Goal: Task Accomplishment & Management: Manage account settings

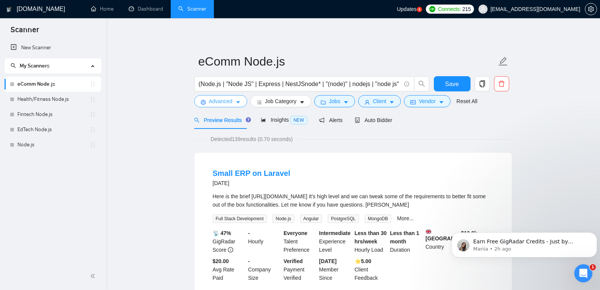
click at [222, 102] on span "Advanced" at bounding box center [220, 101] width 23 height 8
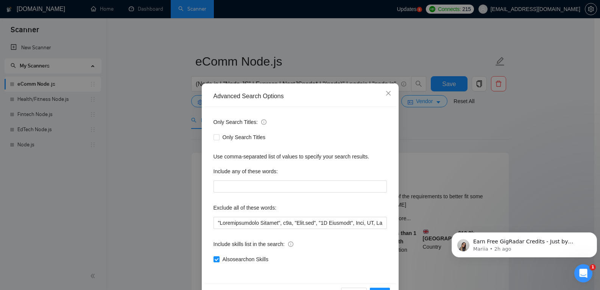
scroll to position [25, 0]
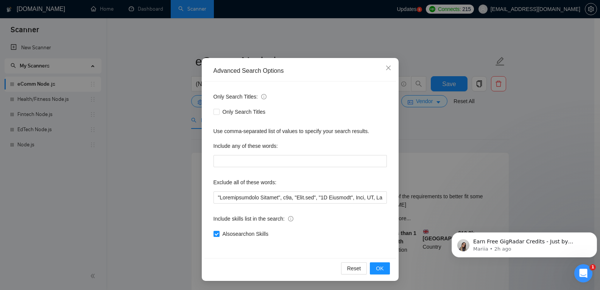
click at [180, 174] on div "Advanced Search Options Only Search Titles: Only Search Titles Use comma-separa…" at bounding box center [300, 145] width 600 height 290
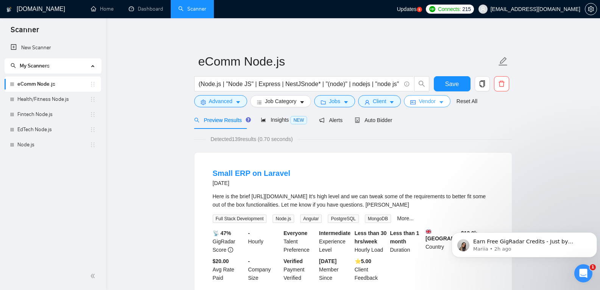
click at [419, 102] on span "Vendor" at bounding box center [427, 101] width 17 height 8
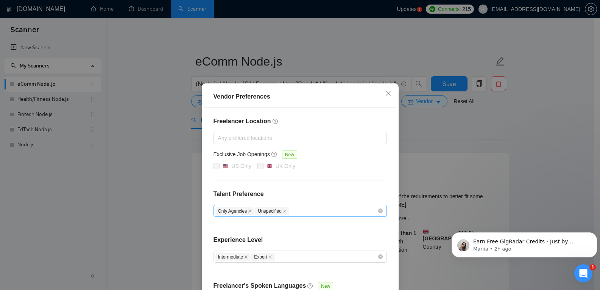
scroll to position [61, 0]
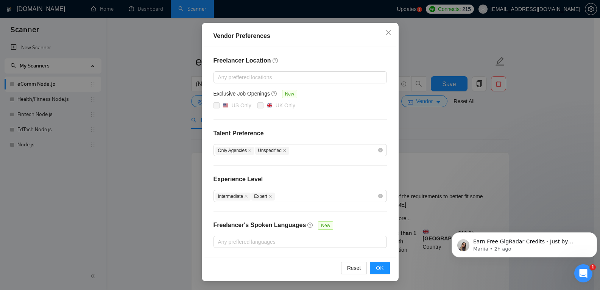
click at [423, 126] on div "Vendor Preferences Freelancer Location Any preffered locations Exclusive Job Op…" at bounding box center [300, 145] width 600 height 290
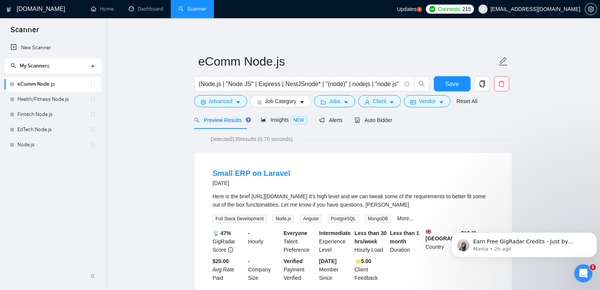
click at [371, 95] on div "(Node.js | "Node JS" | Express | NestJSnode* | "(node)" | nodejs | "node js" | …" at bounding box center [312, 85] width 238 height 19
click at [373, 102] on span "Client" at bounding box center [380, 101] width 14 height 8
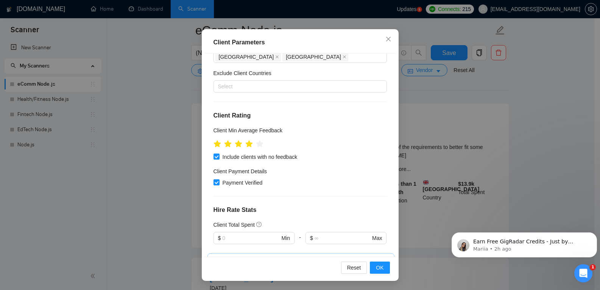
scroll to position [260, 0]
click at [388, 47] on span "Close" at bounding box center [388, 39] width 20 height 20
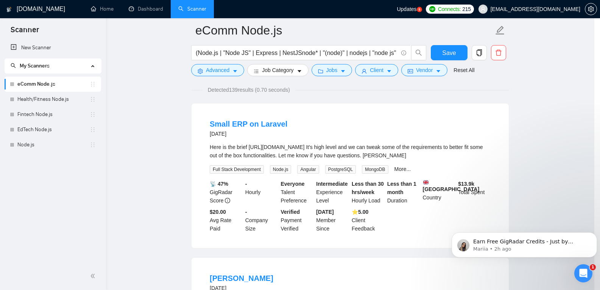
scroll to position [16, 0]
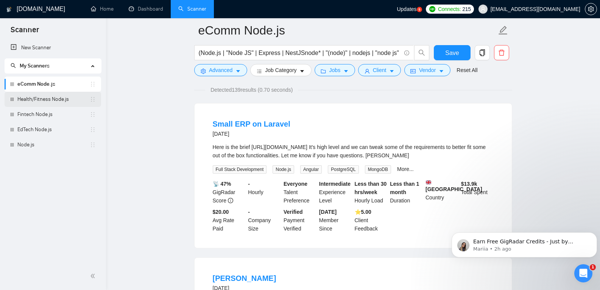
click at [50, 99] on link "Health/Fitness Node.js" at bounding box center [53, 99] width 72 height 15
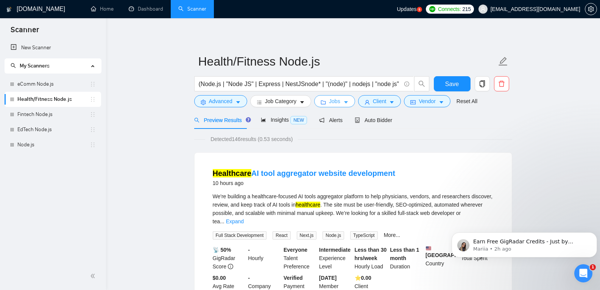
click at [340, 98] on button "Jobs" at bounding box center [334, 101] width 41 height 12
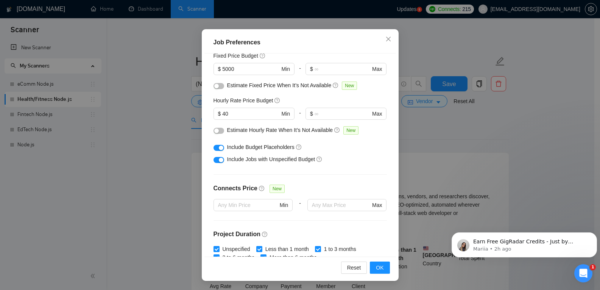
scroll to position [37, 0]
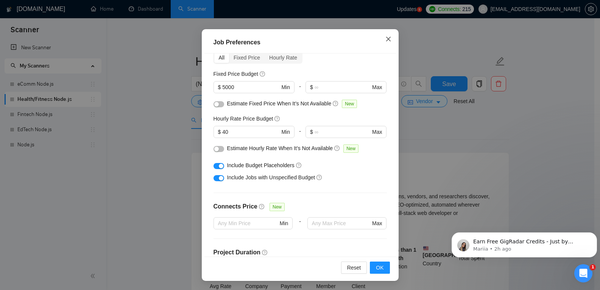
click at [385, 38] on icon "close" at bounding box center [388, 39] width 6 height 6
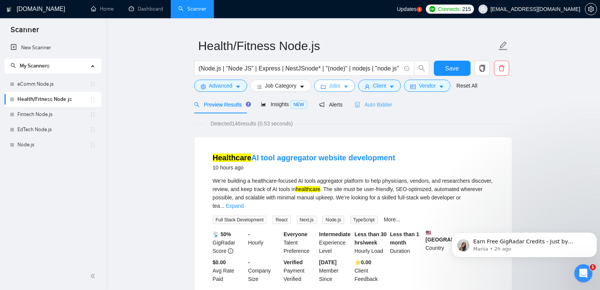
scroll to position [10, 0]
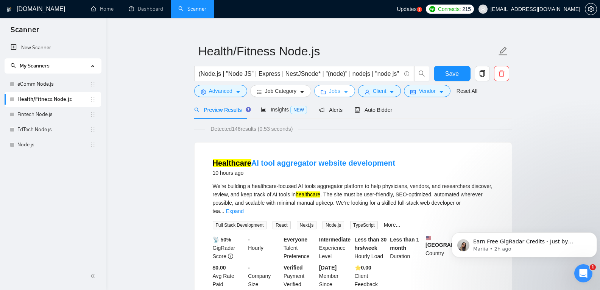
click at [343, 94] on icon "caret-down" at bounding box center [345, 91] width 5 height 5
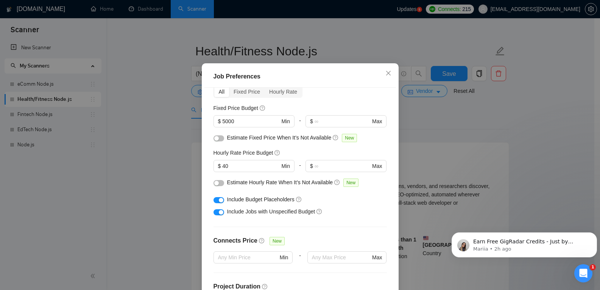
scroll to position [0, 0]
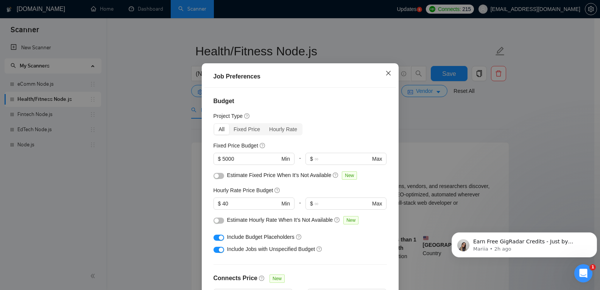
click at [389, 84] on span "Close" at bounding box center [388, 73] width 20 height 20
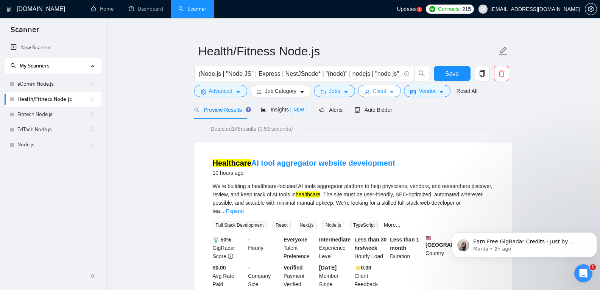
click at [373, 90] on span "Client" at bounding box center [380, 91] width 14 height 8
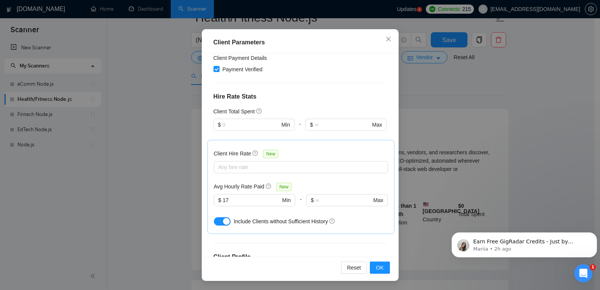
scroll to position [26, 0]
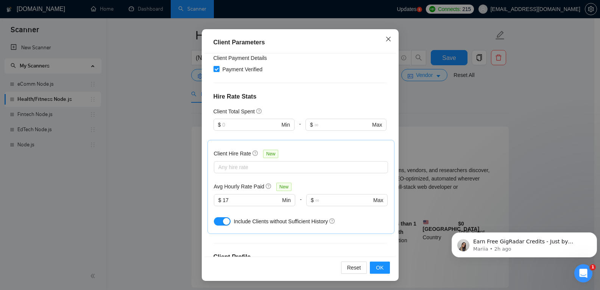
click at [385, 37] on icon "close" at bounding box center [388, 39] width 6 height 6
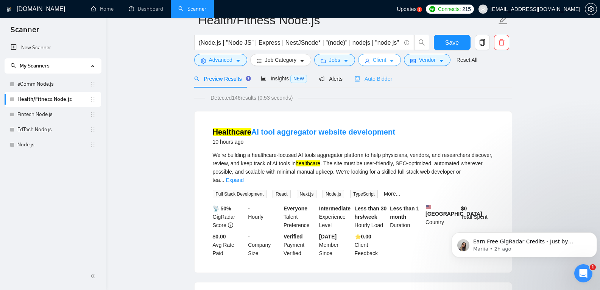
scroll to position [0, 0]
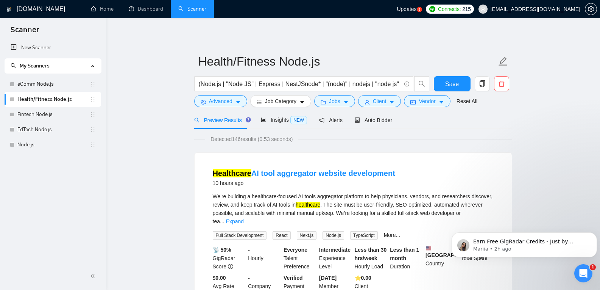
click at [422, 3] on div "Updates 5" at bounding box center [409, 9] width 25 height 18
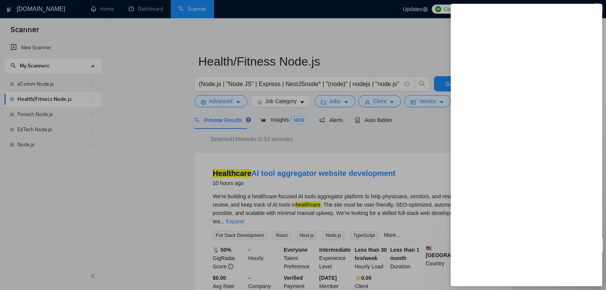
click at [445, 40] on div at bounding box center [303, 145] width 606 height 290
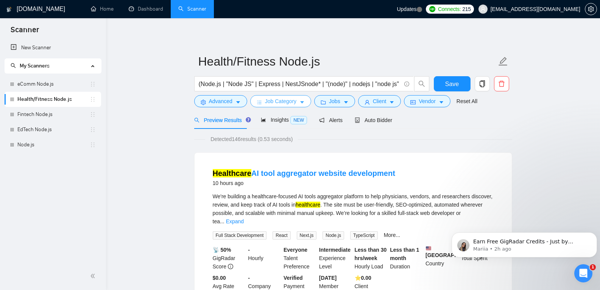
click at [292, 104] on span "Job Category" at bounding box center [280, 101] width 31 height 8
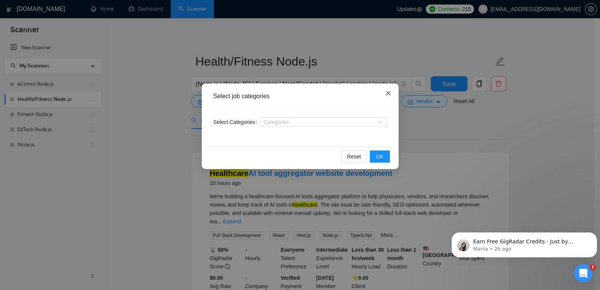
click at [385, 93] on span "Close" at bounding box center [388, 93] width 20 height 20
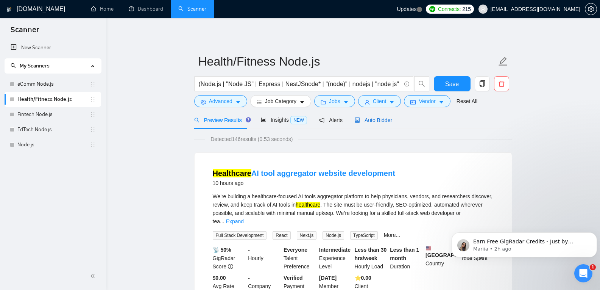
click at [373, 124] on div "Auto Bidder" at bounding box center [373, 120] width 37 height 8
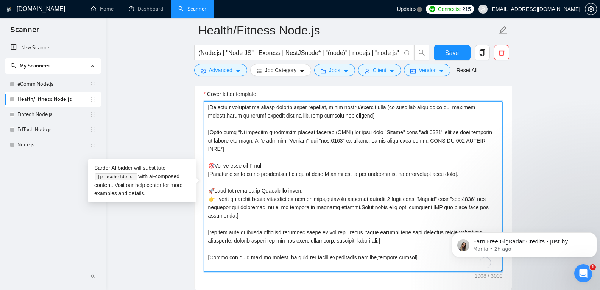
scroll to position [183, 0]
drag, startPoint x: 243, startPoint y: 266, endPoint x: 204, endPoint y: 87, distance: 183.4
click at [204, 87] on div "Cover letter template:" at bounding box center [353, 185] width 317 height 209
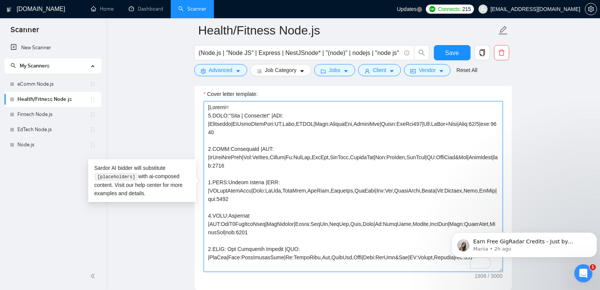
scroll to position [0, 0]
click at [205, 105] on textarea "Cover letter template:" at bounding box center [353, 186] width 299 height 170
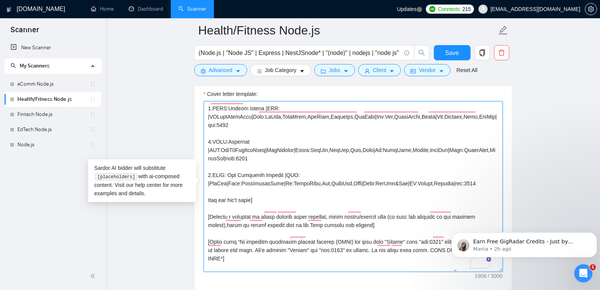
scroll to position [183, 0]
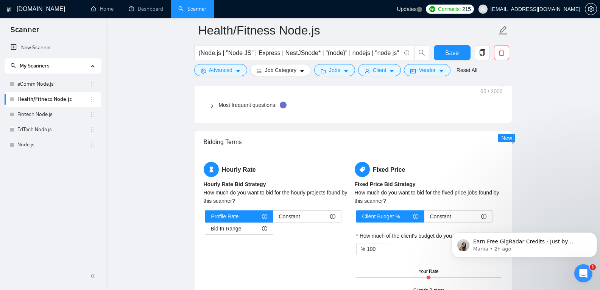
drag, startPoint x: 205, startPoint y: 105, endPoint x: 310, endPoint y: 141, distance: 110.3
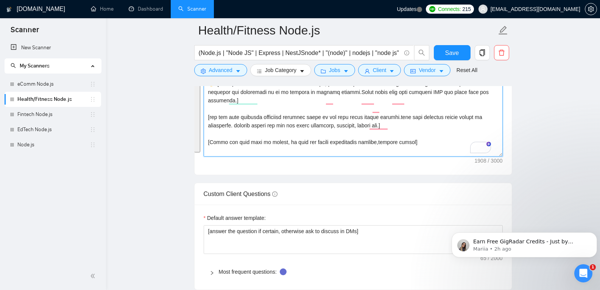
scroll to position [0, 0]
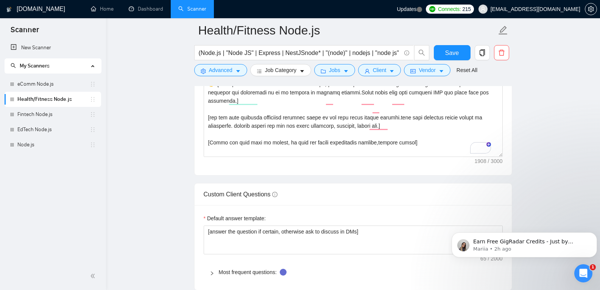
click at [309, 186] on div "Custom Client Questions" at bounding box center [353, 194] width 299 height 22
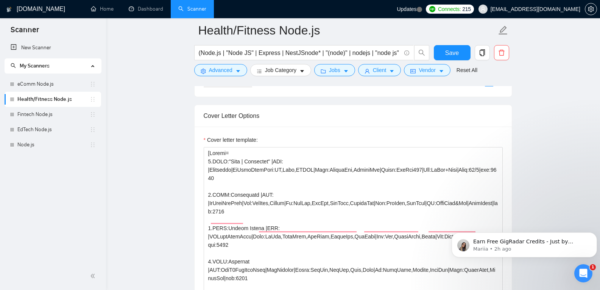
scroll to position [845, 0]
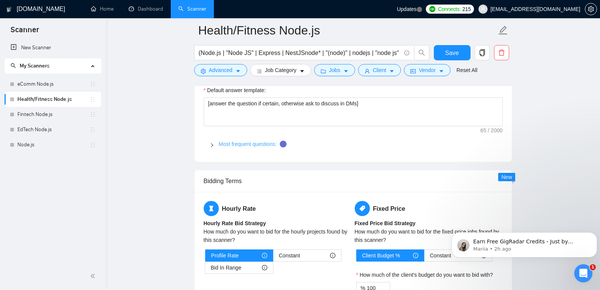
click at [237, 142] on link "Most frequent questions:" at bounding box center [248, 144] width 58 height 6
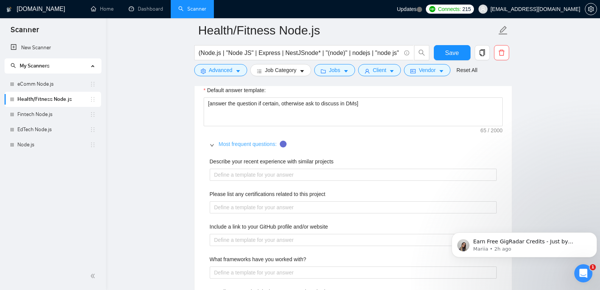
click at [232, 144] on link "Most frequent questions:" at bounding box center [248, 144] width 58 height 6
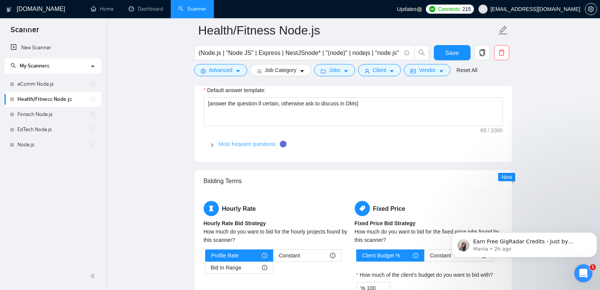
click at [229, 145] on link "Most frequent questions:" at bounding box center [248, 144] width 58 height 6
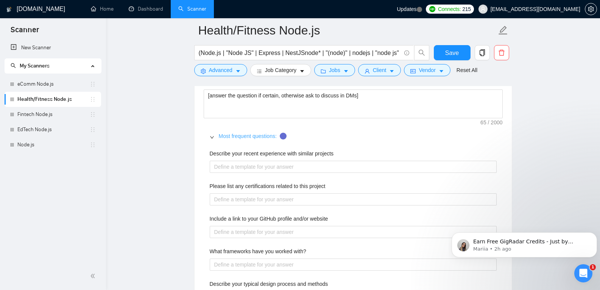
click at [234, 137] on link "Most frequent questions:" at bounding box center [248, 136] width 58 height 6
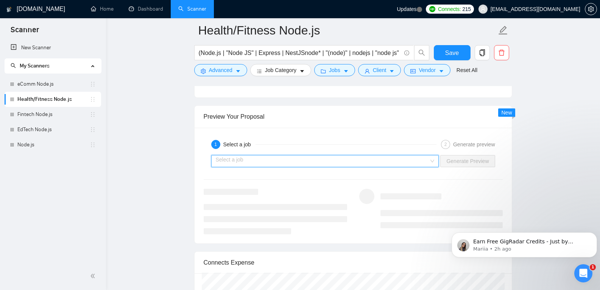
click at [386, 160] on input "search" at bounding box center [322, 160] width 213 height 11
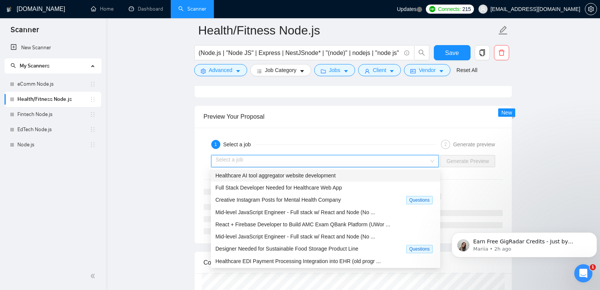
click at [384, 174] on div "Healthcare AI tool aggregator website development" at bounding box center [325, 175] width 220 height 8
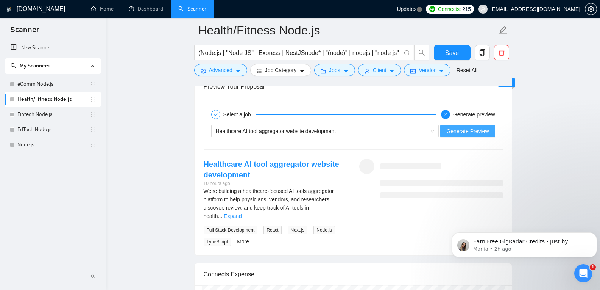
click at [472, 130] on span "Generate Preview" at bounding box center [467, 131] width 42 height 8
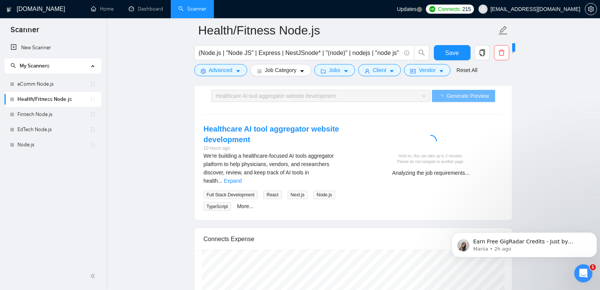
click at [340, 177] on div "We're building a healthcare-focused AI tools aggregator platform to help physic…" at bounding box center [275, 180] width 143 height 59
click at [241, 177] on link "Expand" at bounding box center [233, 180] width 18 height 6
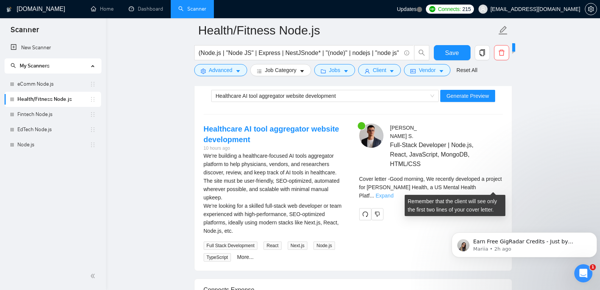
click at [393, 192] on link "Expand" at bounding box center [384, 195] width 18 height 6
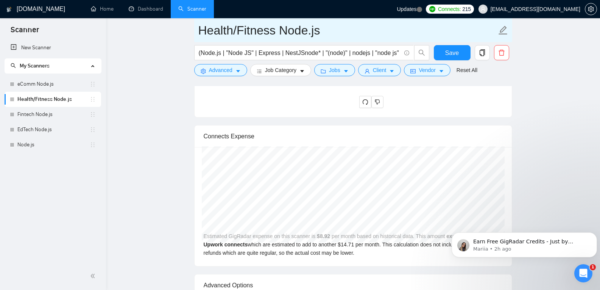
scroll to position [1785, 0]
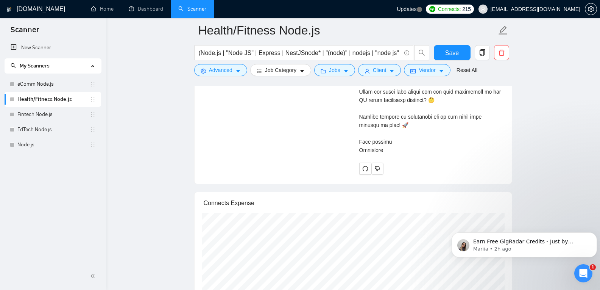
drag, startPoint x: 359, startPoint y: 113, endPoint x: 387, endPoint y: 155, distance: 50.5
click at [387, 155] on div "Cover letter" at bounding box center [430, 31] width 143 height 255
copy div "Good morning, We recently developed a project for Samata Health, a US Mental He…"
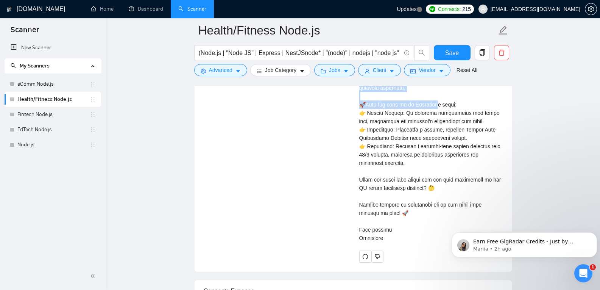
scroll to position [1698, 0]
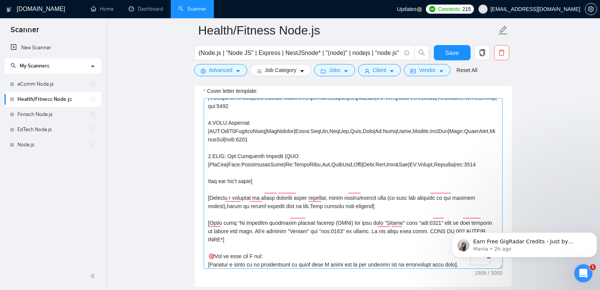
scroll to position [89, 0]
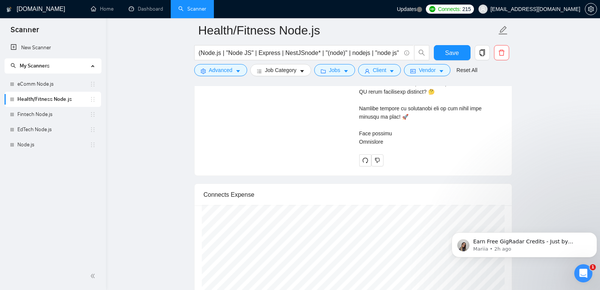
drag, startPoint x: 358, startPoint y: 111, endPoint x: 397, endPoint y: 141, distance: 49.7
click at [397, 141] on div "Oleksandr S . Full-Stack Developer | Node.js, React, JavaScript, MongoDB, HTML/…" at bounding box center [431, 2] width 156 height 327
copy div "Good morning, We recently developed a project for Samata Health, a US Mental He…"
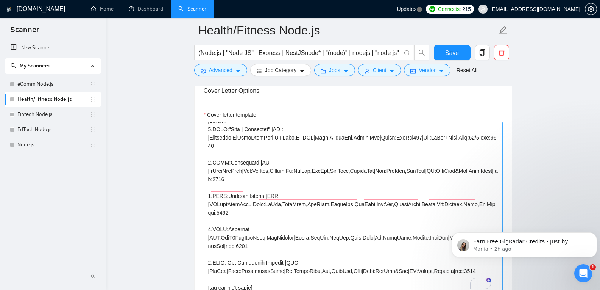
scroll to position [37, 0]
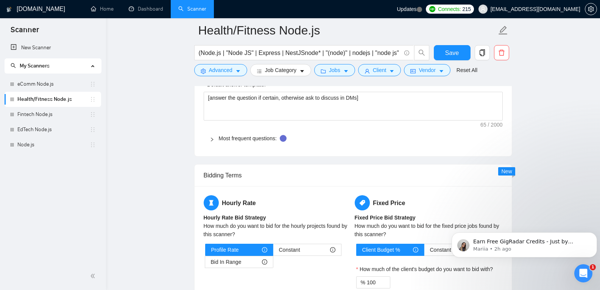
drag, startPoint x: 204, startPoint y: 143, endPoint x: 317, endPoint y: 182, distance: 119.1
click at [317, 182] on form "Auto Bidding Enabled Auto Bidding Enabled: OFF Auto Bidder Schedule Auto Biddin…" at bounding box center [353, 61] width 318 height 2115
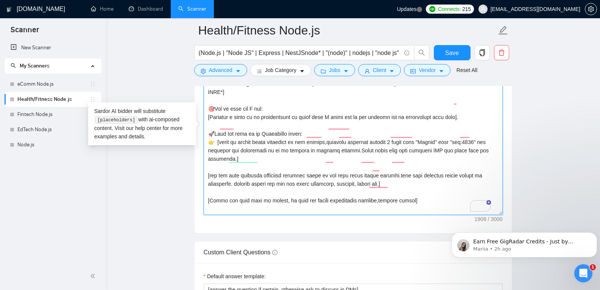
click at [425, 177] on textarea "Cover letter template:" at bounding box center [353, 129] width 299 height 170
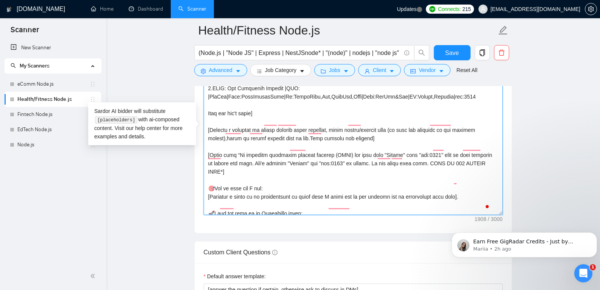
click at [486, 156] on textarea "Cover letter template:" at bounding box center [353, 129] width 299 height 170
paste textarea "where we [short description of what was built or improved] — resulting in [spec…"
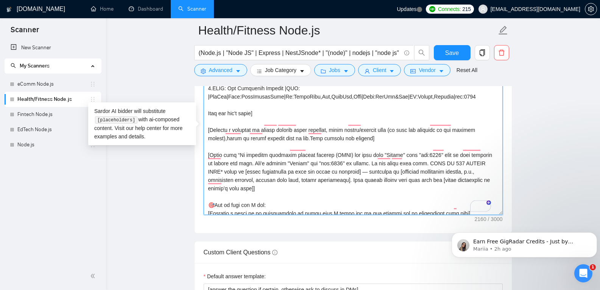
click at [353, 164] on textarea "Cover letter template:" at bounding box center [353, 129] width 299 height 170
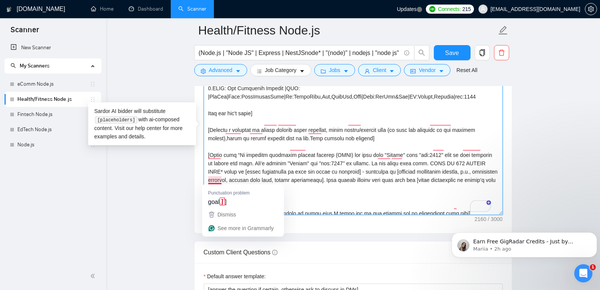
click at [220, 181] on textarea "Cover letter template:" at bounding box center [353, 129] width 299 height 170
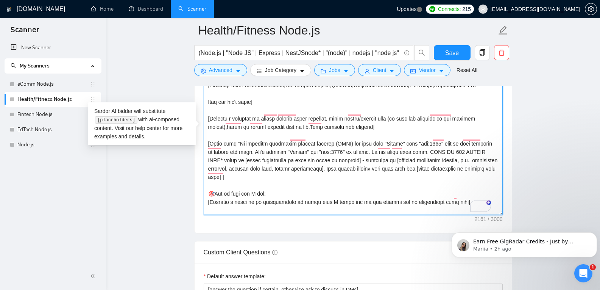
scroll to position [115, 0]
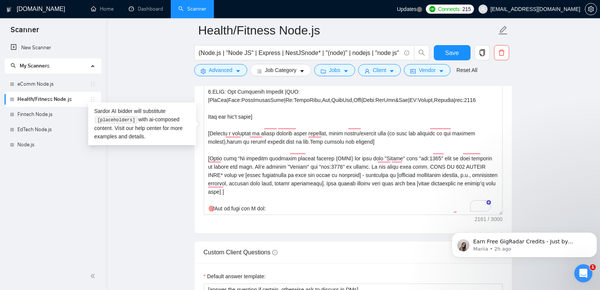
click at [203, 165] on div "Cover letter template:" at bounding box center [353, 128] width 317 height 209
click at [205, 166] on textarea "Cover letter template:" at bounding box center [353, 129] width 299 height 170
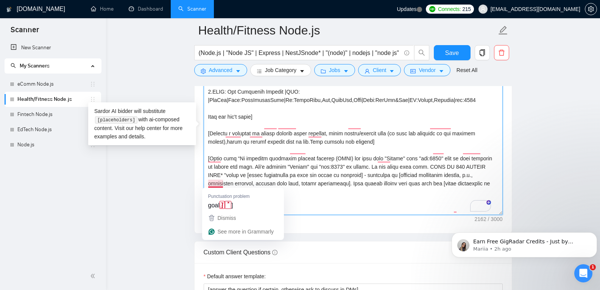
click at [220, 181] on textarea "Cover letter template:" at bounding box center [353, 129] width 299 height 170
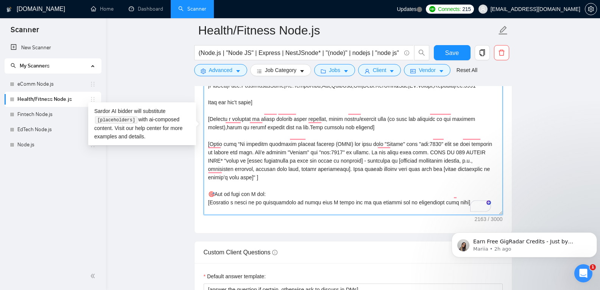
type textarea "[Folder= 1.CLNT:"Clay | Careguide" |URL: |Careguide|PtSideHlthPlat:AI,Tmed,HIPA…"
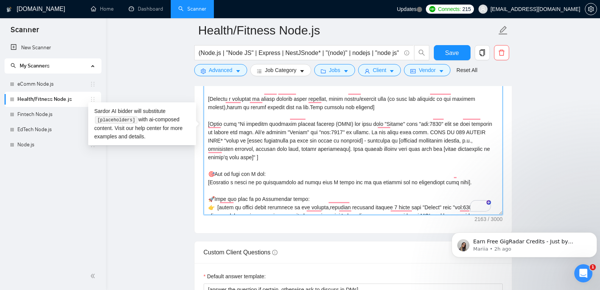
click at [354, 163] on textarea "Cover letter template:" at bounding box center [353, 129] width 299 height 170
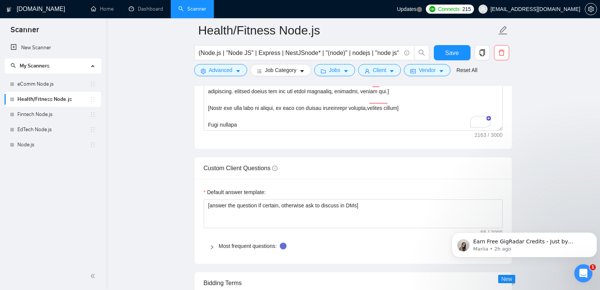
click at [388, 168] on div "Custom Client Questions" at bounding box center [353, 168] width 299 height 22
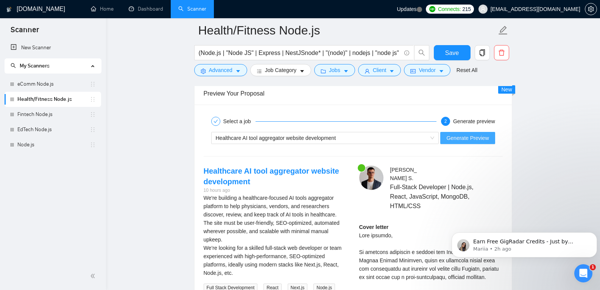
click at [475, 136] on span "Generate Preview" at bounding box center [467, 138] width 42 height 8
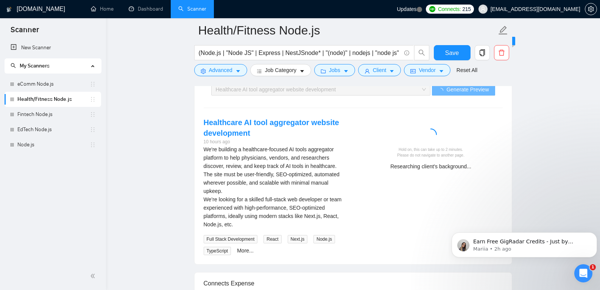
scroll to position [1516, 0]
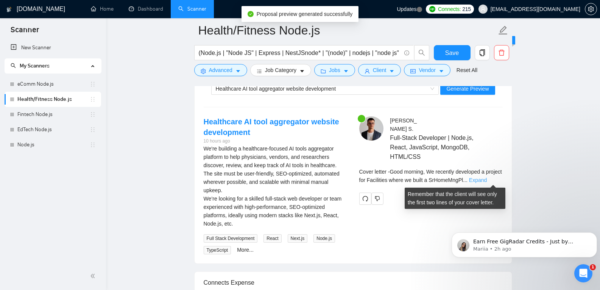
click at [487, 179] on link "Expand" at bounding box center [478, 180] width 18 height 6
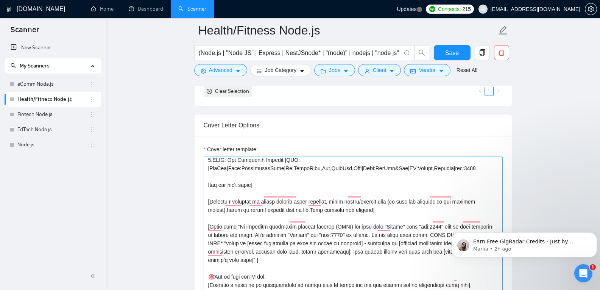
scroll to position [146, 0]
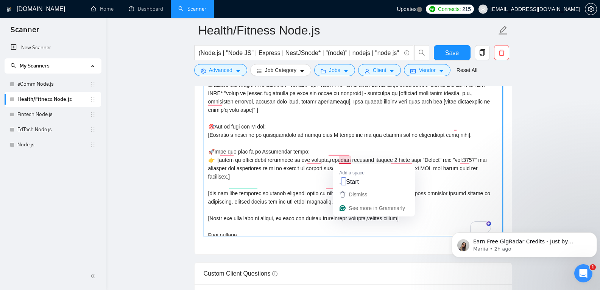
click at [342, 160] on textarea "Cover letter template:" at bounding box center [353, 150] width 299 height 170
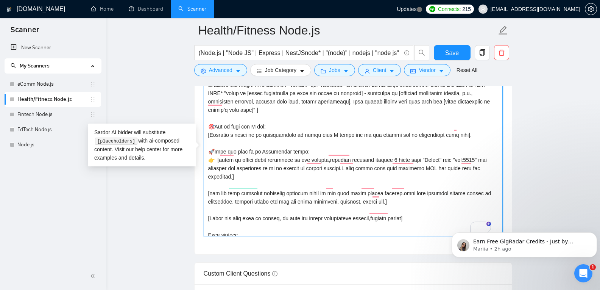
click at [233, 169] on textarea "Cover letter template:" at bounding box center [353, 150] width 299 height 170
paste textarea "[brief problem statement] → [what was implemented] → [specific measurable resul…"
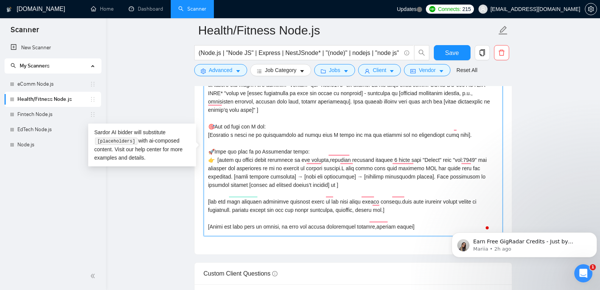
paste textarea "It’s similar to your needs as it required [relevant skill or process]"
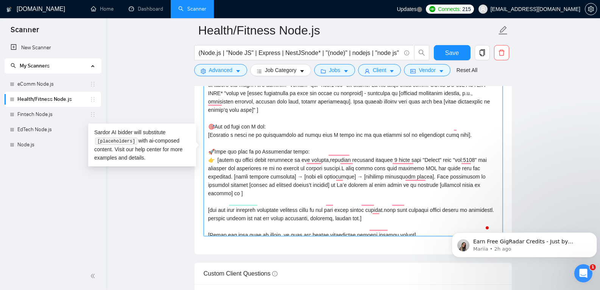
paste textarea "This project demanded [specific technology/approach] which your project also ca…"
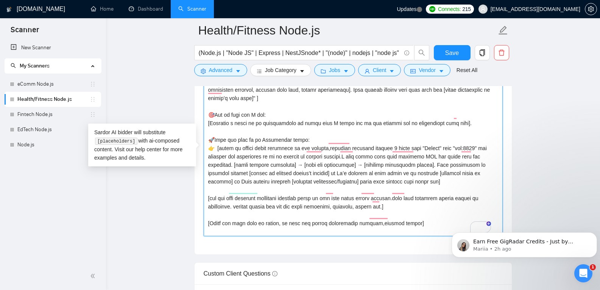
scroll to position [217, 0]
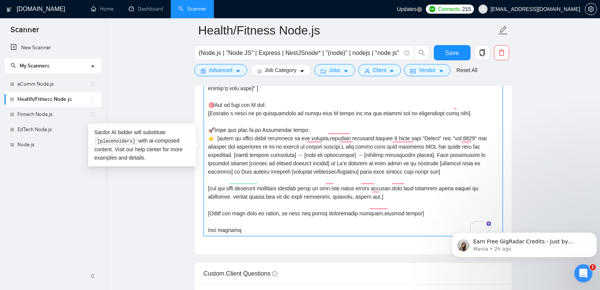
click at [435, 173] on textarea "Cover letter template:" at bounding box center [353, 150] width 299 height 170
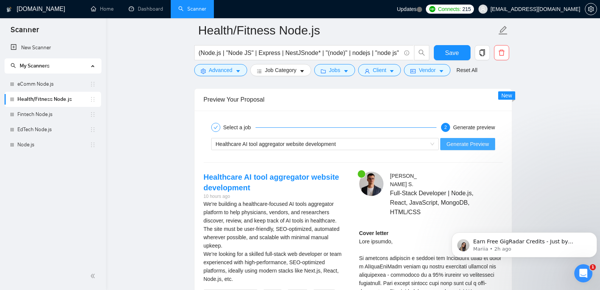
click at [484, 142] on span "Generate Preview" at bounding box center [467, 144] width 42 height 8
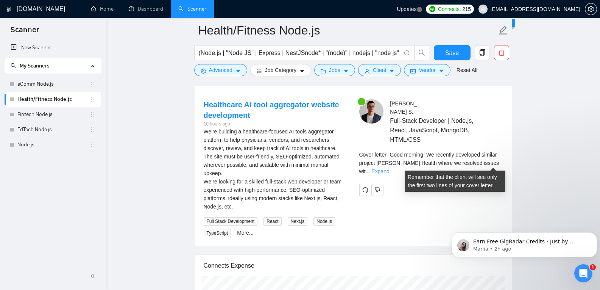
click at [389, 168] on link "Expand" at bounding box center [380, 171] width 18 height 6
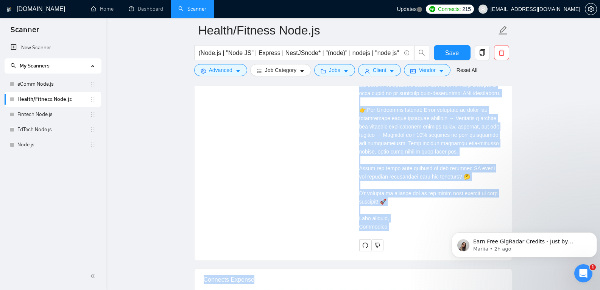
scroll to position [1864, 0]
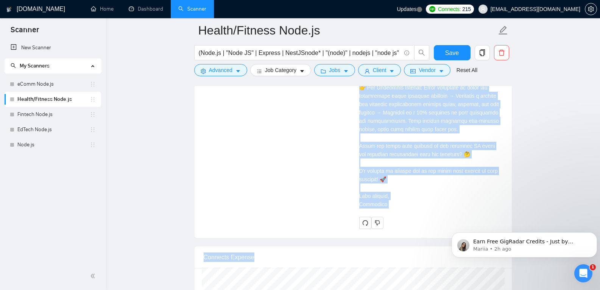
drag, startPoint x: 360, startPoint y: 127, endPoint x: 404, endPoint y: 199, distance: 85.1
click at [404, 199] on div "Cover letter" at bounding box center [430, 16] width 143 height 383
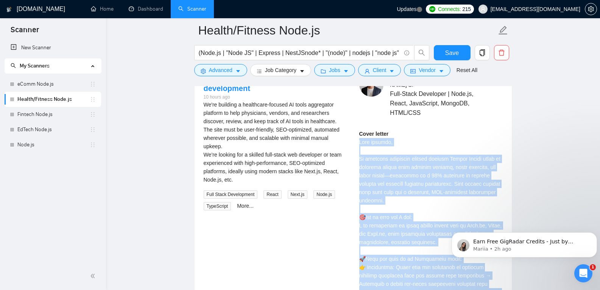
scroll to position [1560, 0]
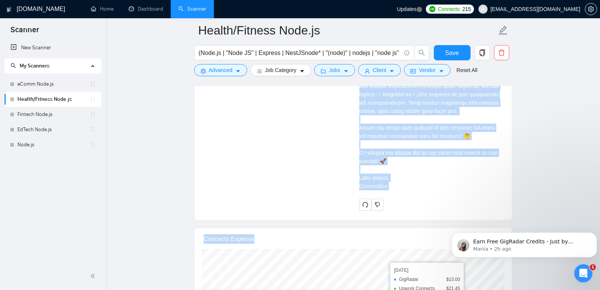
scroll to position [1892, 0]
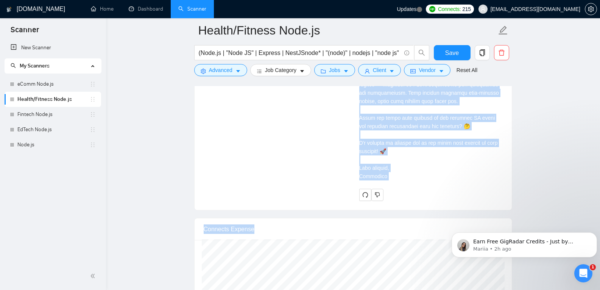
drag, startPoint x: 360, startPoint y: 140, endPoint x: 398, endPoint y: 175, distance: 52.0
copy div "Good morning, We recently developed similar project Samata Health where we reso…"
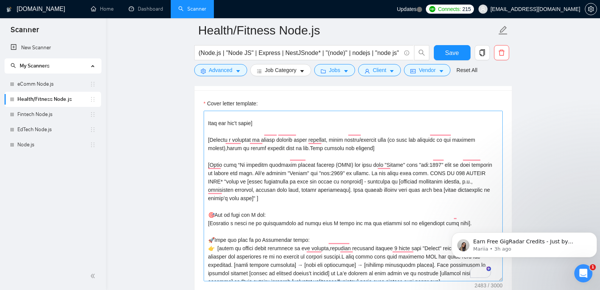
scroll to position [160, 0]
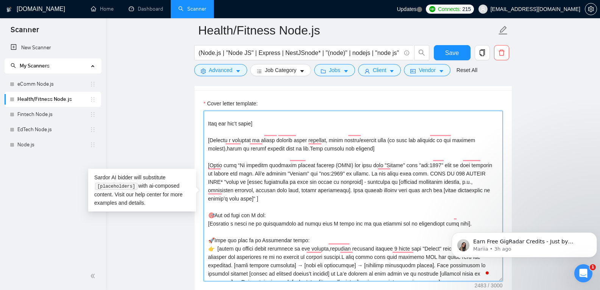
drag, startPoint x: 419, startPoint y: 165, endPoint x: 487, endPoint y: 166, distance: 67.8
click at [487, 166] on textarea "Cover letter template:" at bounding box center [353, 196] width 299 height 170
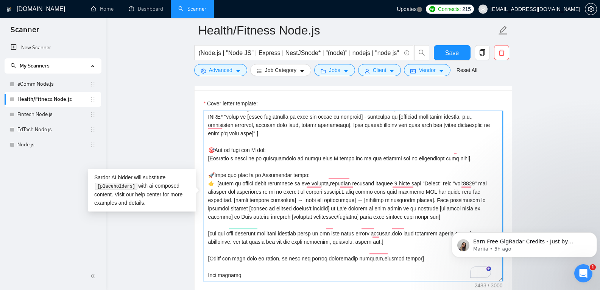
click at [412, 209] on textarea "Cover letter template:" at bounding box center [353, 196] width 299 height 170
paste textarea "MAKE IT 200 CHARTS LONG*"
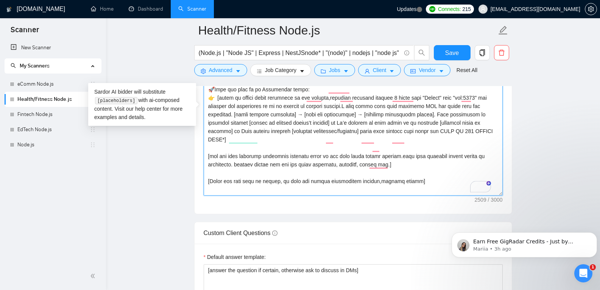
type textarea "[Folder= 1.CLNT:"Clay | Careguide" |URL: |Careguide|PtSideHlthPlat:AI,Tmed,HIPA…"
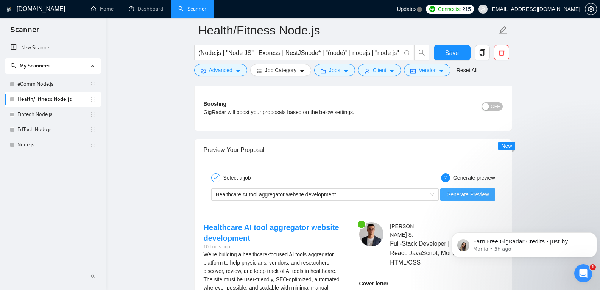
click at [463, 189] on button "Generate Preview" at bounding box center [467, 194] width 54 height 12
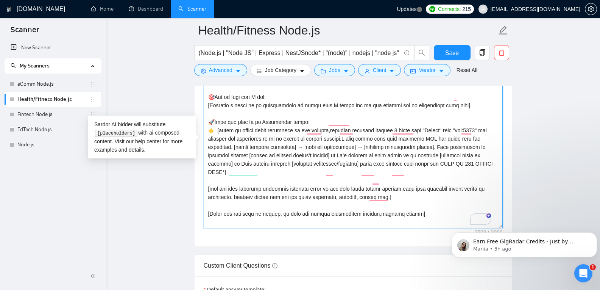
drag, startPoint x: 235, startPoint y: 181, endPoint x: 265, endPoint y: 182, distance: 30.3
click at [265, 182] on textarea "Cover letter template:" at bounding box center [353, 143] width 299 height 170
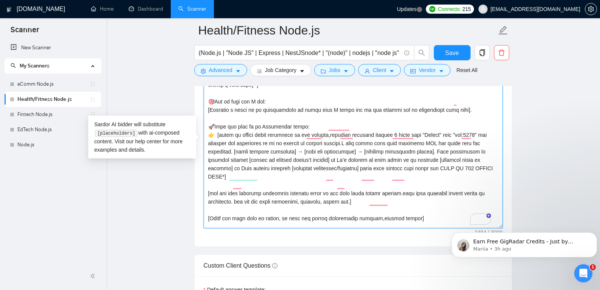
drag, startPoint x: 371, startPoint y: 202, endPoint x: 403, endPoint y: 202, distance: 32.2
click at [403, 202] on textarea "Cover letter template:" at bounding box center [353, 143] width 299 height 170
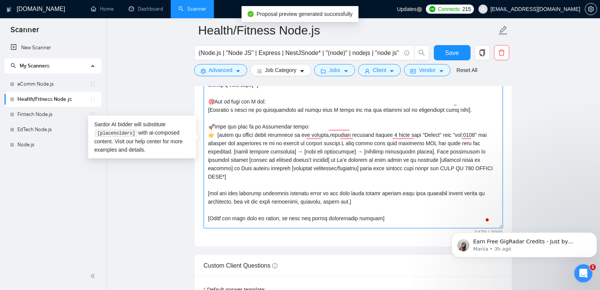
scroll to position [216, 0]
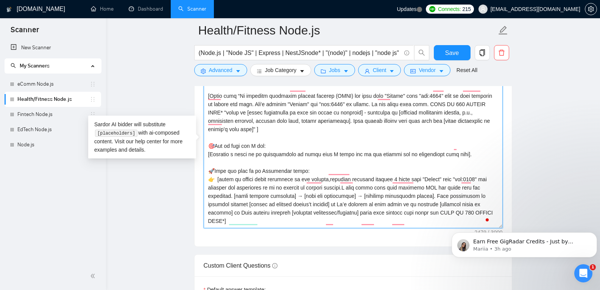
click at [216, 160] on textarea "Cover letter template:" at bounding box center [353, 143] width 299 height 170
click at [213, 139] on textarea "Cover letter template:" at bounding box center [353, 143] width 299 height 170
drag, startPoint x: 265, startPoint y: 136, endPoint x: 207, endPoint y: 137, distance: 57.9
click at [207, 137] on textarea "Cover letter template:" at bounding box center [353, 143] width 299 height 170
paste textarea "Let me spot why I fit"
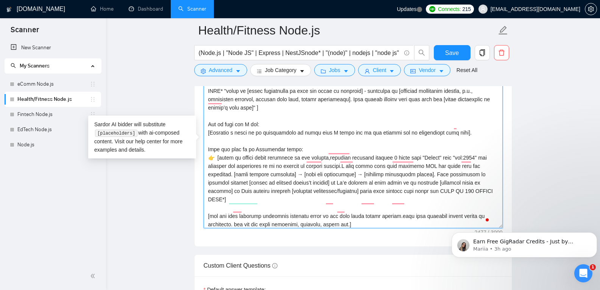
scroll to position [198, 0]
drag, startPoint x: 411, startPoint y: 182, endPoint x: 479, endPoint y: 183, distance: 67.4
click at [479, 183] on textarea "Cover letter template:" at bounding box center [353, 143] width 299 height 170
click at [453, 123] on textarea "Cover letter template:" at bounding box center [353, 143] width 299 height 170
paste textarea "MAKE IT 200 CHARTS LONG*"
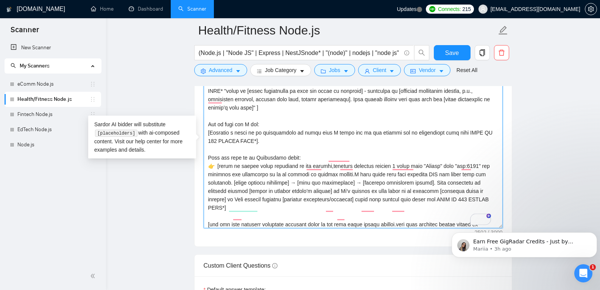
click at [480, 124] on textarea "Cover letter template:" at bounding box center [353, 143] width 299 height 170
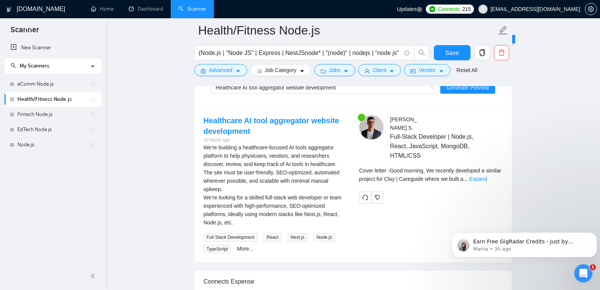
scroll to position [1519, 0]
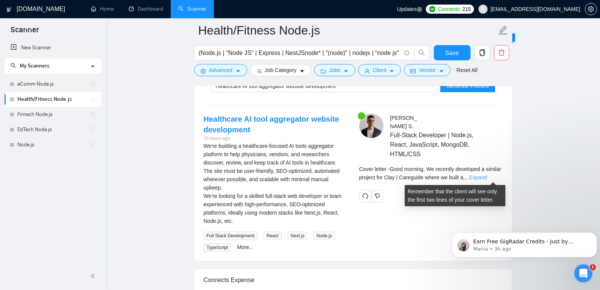
click at [487, 178] on link "Expand" at bounding box center [478, 177] width 18 height 6
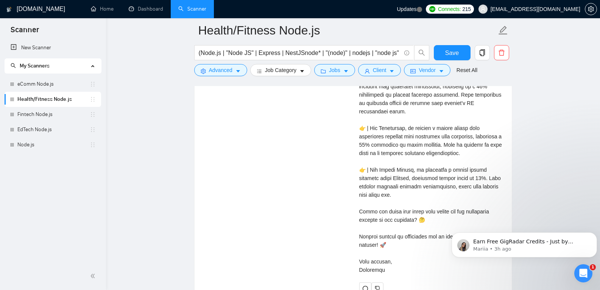
scroll to position [1741, 0]
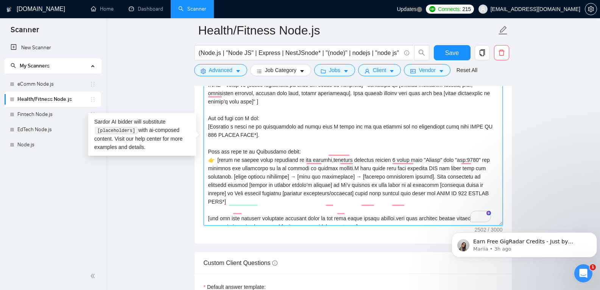
drag, startPoint x: 209, startPoint y: 141, endPoint x: 305, endPoint y: 146, distance: 96.2
click at [305, 146] on textarea "Cover letter template:" at bounding box center [353, 140] width 299 height 170
paste textarea "Here are some of my relevant cases"
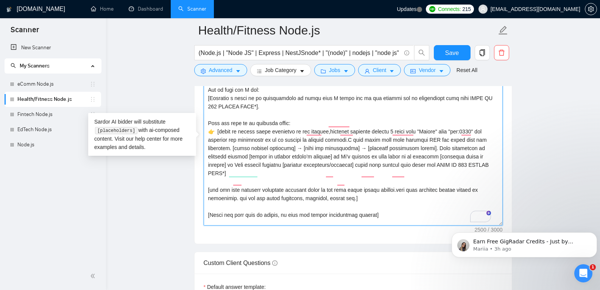
drag, startPoint x: 412, startPoint y: 157, endPoint x: 479, endPoint y: 157, distance: 66.6
click at [479, 157] on textarea "Cover letter template:" at bounding box center [353, 140] width 299 height 170
click at [345, 181] on textarea "Cover letter template:" at bounding box center [353, 140] width 299 height 170
paste textarea "MAKE IT 200 CHARTS LONG*"
click at [377, 185] on textarea "Cover letter template:" at bounding box center [353, 140] width 299 height 170
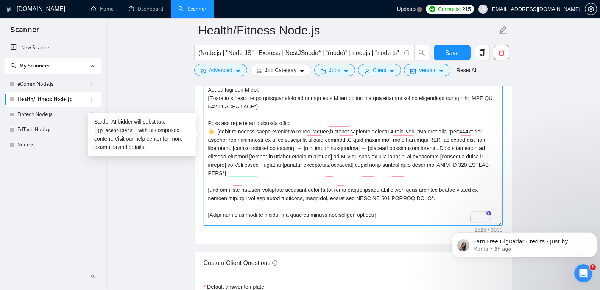
click at [370, 198] on textarea "Cover letter template:" at bounding box center [353, 140] width 299 height 170
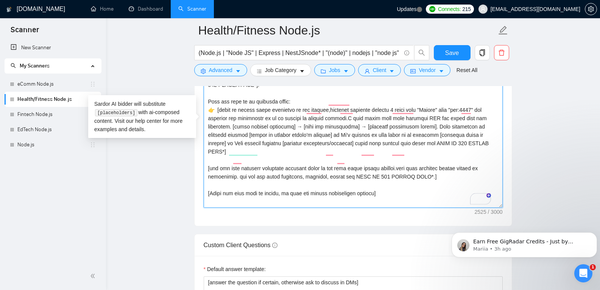
drag, startPoint x: 242, startPoint y: 202, endPoint x: 200, endPoint y: 194, distance: 43.2
click at [200, 194] on div "Cover letter template:" at bounding box center [353, 121] width 317 height 209
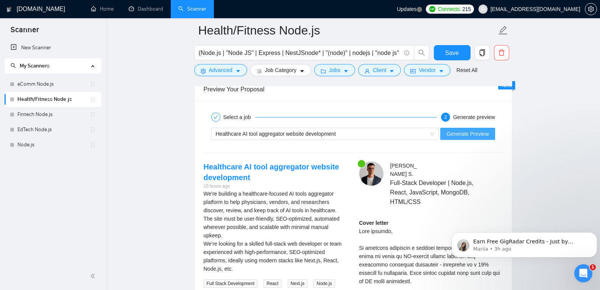
click at [469, 138] on button "Generate Preview" at bounding box center [467, 134] width 54 height 12
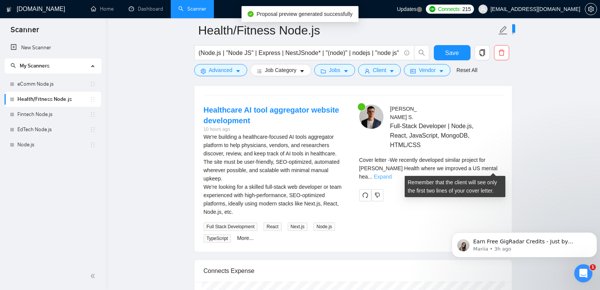
click at [392, 173] on link "Expand" at bounding box center [383, 176] width 18 height 6
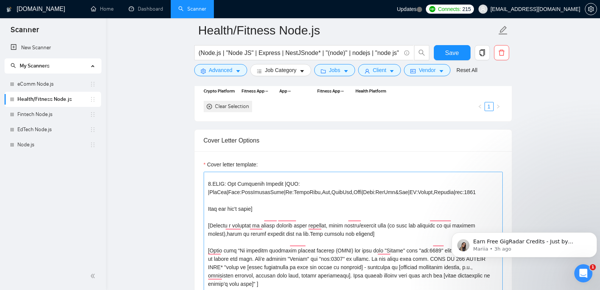
scroll to position [135, 0]
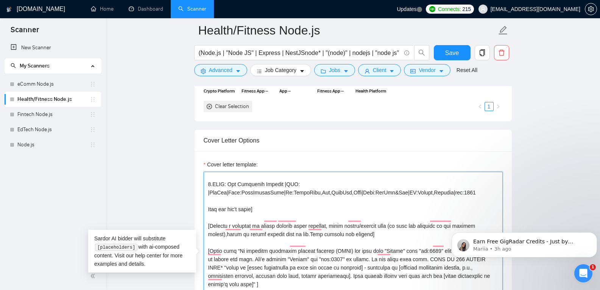
click at [357, 231] on textarea "Cover letter template:" at bounding box center [353, 256] width 299 height 170
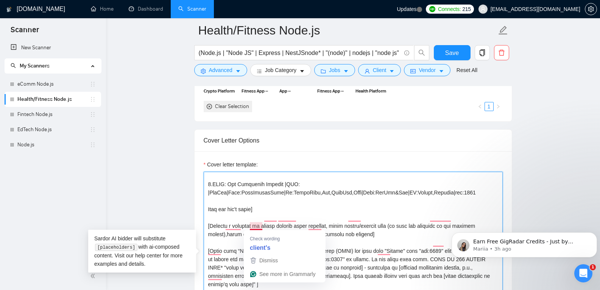
click at [259, 228] on textarea "Cover letter template:" at bounding box center [353, 256] width 299 height 170
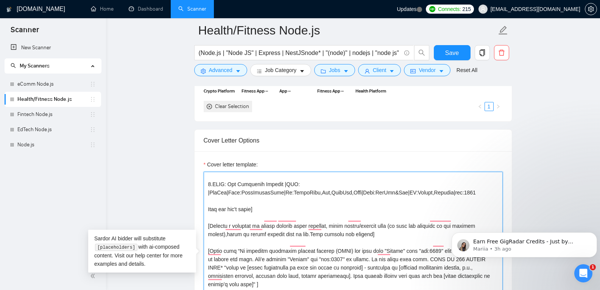
click at [314, 217] on textarea "Cover letter template:" at bounding box center [353, 256] width 299 height 170
click at [360, 224] on textarea "Cover letter template:" at bounding box center [353, 256] width 299 height 170
click at [374, 228] on textarea "Cover letter template:" at bounding box center [353, 256] width 299 height 170
drag, startPoint x: 370, startPoint y: 226, endPoint x: 211, endPoint y: 216, distance: 159.6
click at [211, 216] on textarea "Cover letter template:" at bounding box center [353, 256] width 299 height 170
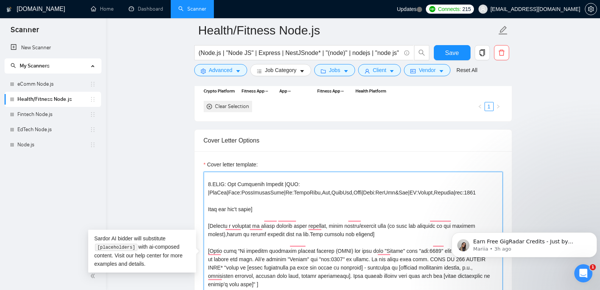
click at [211, 243] on textarea "Cover letter template:" at bounding box center [353, 256] width 299 height 170
drag, startPoint x: 210, startPoint y: 242, endPoint x: 232, endPoint y: 244, distance: 22.0
click at [232, 244] on textarea "Cover letter template:" at bounding box center [353, 256] width 299 height 170
drag, startPoint x: 378, startPoint y: 224, endPoint x: 204, endPoint y: 220, distance: 173.8
click at [204, 220] on div "Cover Letter Options Cover letter template:" at bounding box center [353, 244] width 318 height 231
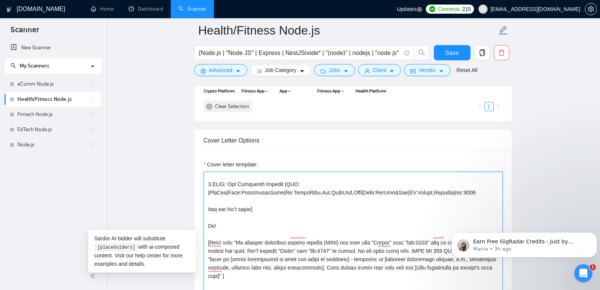
click at [205, 235] on textarea "Cover letter template:" at bounding box center [353, 256] width 299 height 170
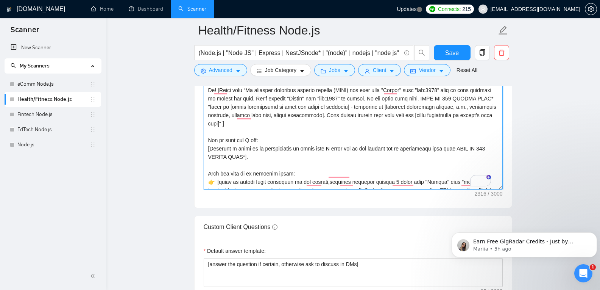
scroll to position [119, 0]
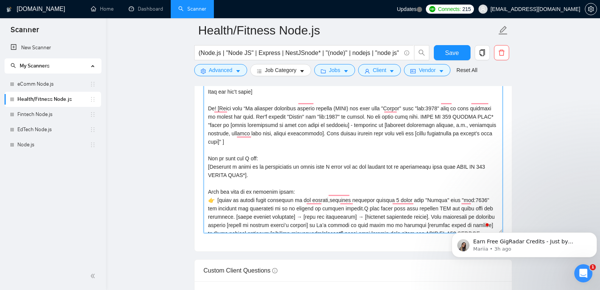
click at [214, 193] on textarea "Cover letter template:" at bounding box center [353, 147] width 299 height 170
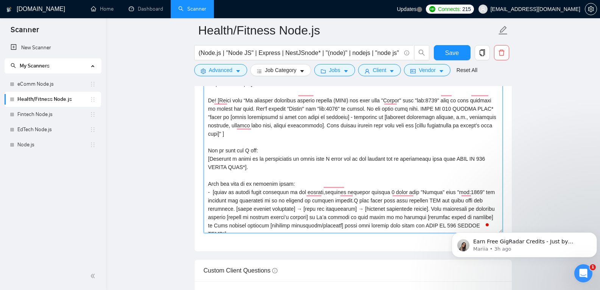
click at [301, 200] on textarea "Cover letter template:" at bounding box center [353, 147] width 299 height 170
click at [361, 199] on textarea "Cover letter template:" at bounding box center [353, 147] width 299 height 170
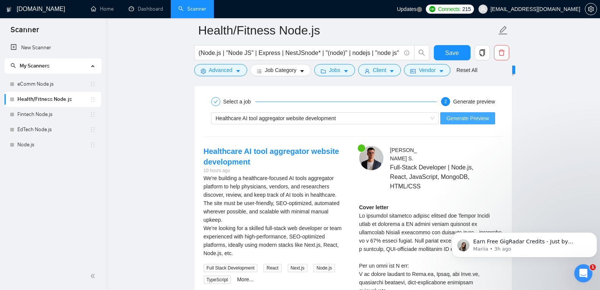
click at [486, 120] on span "Generate Preview" at bounding box center [467, 118] width 42 height 8
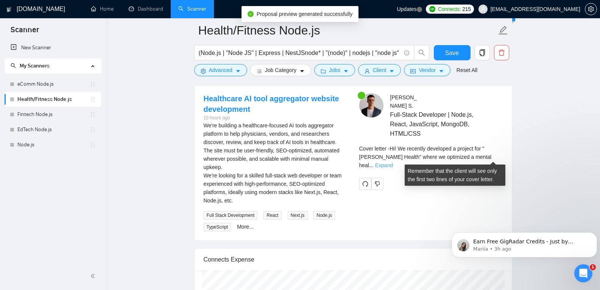
click at [393, 162] on link "Expand" at bounding box center [384, 165] width 18 height 6
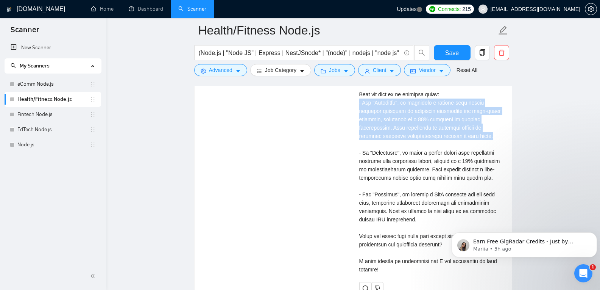
drag, startPoint x: 357, startPoint y: 100, endPoint x: 446, endPoint y: 134, distance: 95.2
click at [446, 134] on div "Oleksandr S . Full-Stack Developer | Node.js, React, JavaScript, MongoDB, HTML/…" at bounding box center [431, 117] width 156 height 352
copy div "- For "Careguide", we developed a patient-side health platform focusing on trea…"
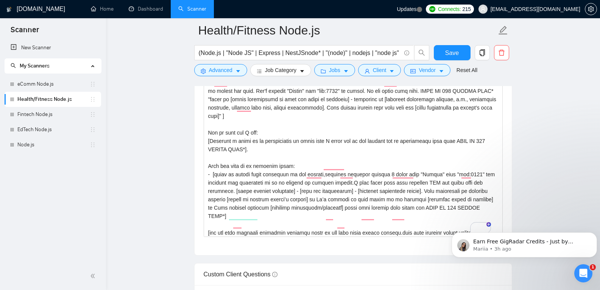
scroll to position [170, 0]
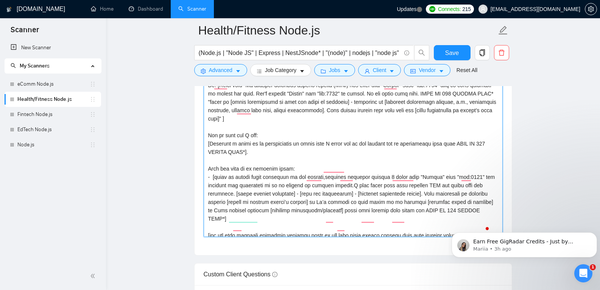
click at [424, 198] on textarea "Cover letter template:" at bounding box center [353, 151] width 299 height 170
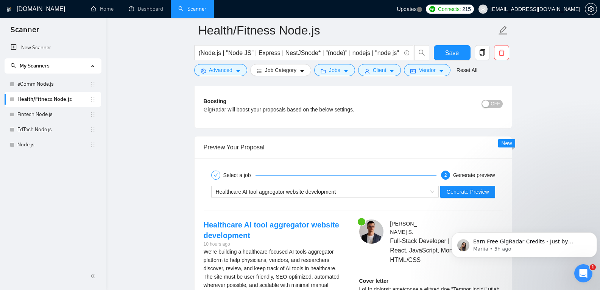
scroll to position [1414, 0]
click at [470, 191] on span "Generate Preview" at bounding box center [467, 191] width 42 height 8
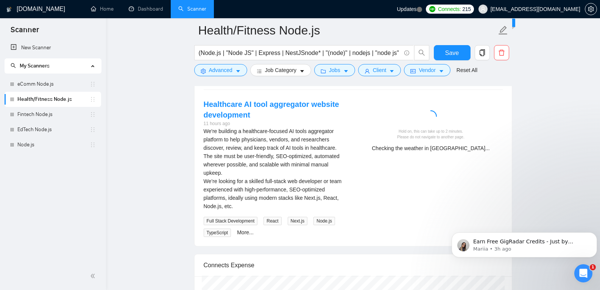
scroll to position [1534, 0]
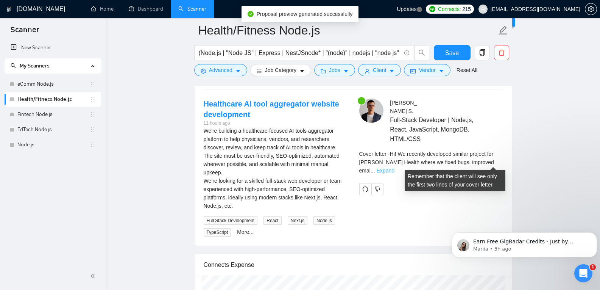
click at [394, 167] on link "Expand" at bounding box center [386, 170] width 18 height 6
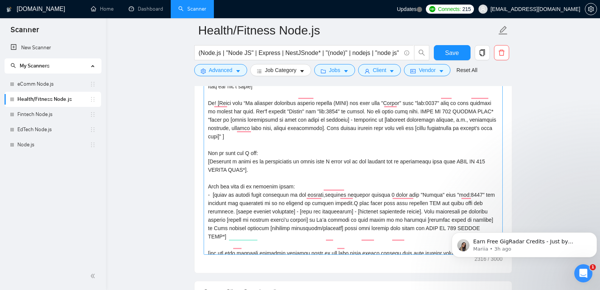
scroll to position [183, 0]
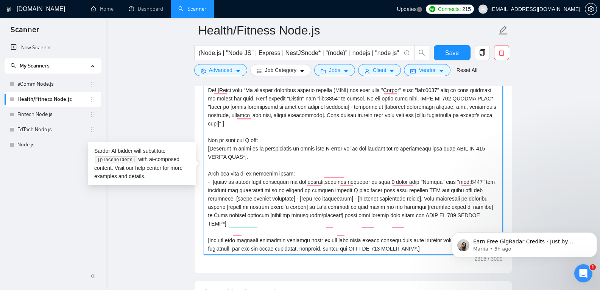
click at [468, 207] on textarea "Cover letter template:" at bounding box center [353, 169] width 299 height 170
click at [402, 207] on textarea "Cover letter template:" at bounding box center [353, 169] width 299 height 170
click at [469, 207] on textarea "Cover letter template:" at bounding box center [353, 169] width 299 height 170
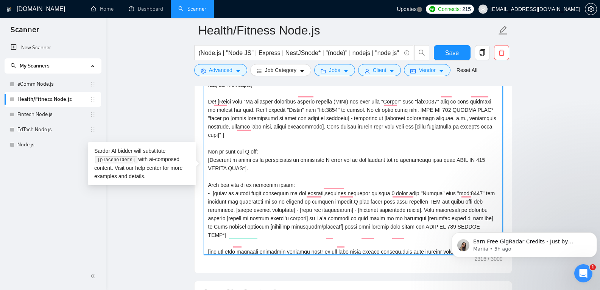
scroll to position [171, 0]
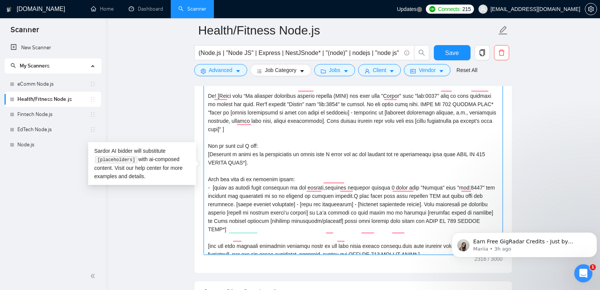
click at [400, 214] on textarea "Cover letter template:" at bounding box center [353, 169] width 299 height 170
click at [470, 213] on textarea "Cover letter template:" at bounding box center [353, 169] width 299 height 170
paste textarea "won’t repeat the cases already mentioned in the cover letter but will add 1 to …"
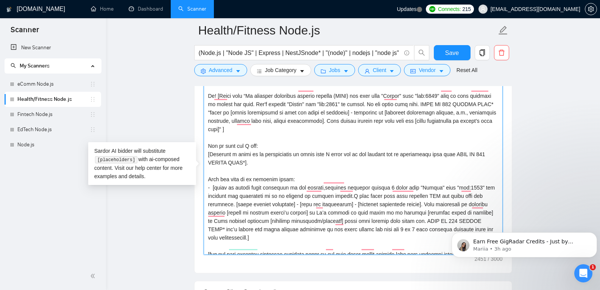
click at [487, 211] on textarea "Cover letter template:" at bounding box center [353, 169] width 299 height 170
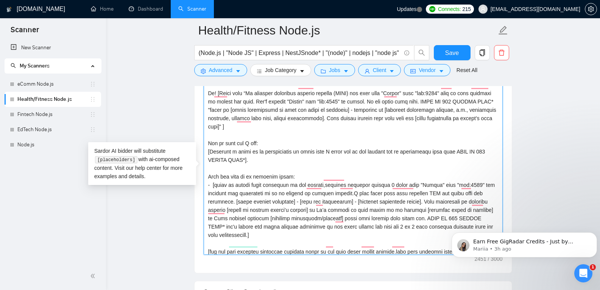
scroll to position [181, 0]
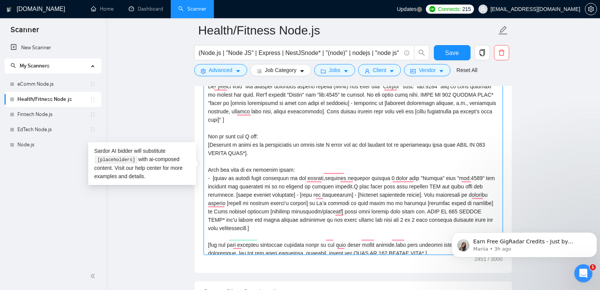
click at [388, 169] on textarea "Cover letter template:" at bounding box center [353, 169] width 299 height 170
drag, startPoint x: 364, startPoint y: 214, endPoint x: 378, endPoint y: 214, distance: 13.3
click at [378, 214] on textarea "Cover letter template:" at bounding box center [353, 169] width 299 height 170
click at [388, 170] on textarea "Cover letter template:" at bounding box center [353, 169] width 299 height 170
paste textarea "1 to"
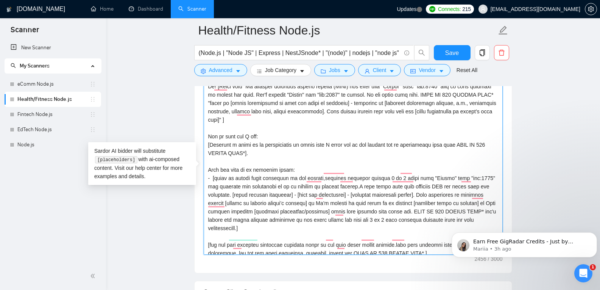
drag, startPoint x: 334, startPoint y: 212, endPoint x: 240, endPoint y: 221, distance: 94.7
click at [240, 221] on textarea "Cover letter template:" at bounding box center [353, 169] width 299 height 170
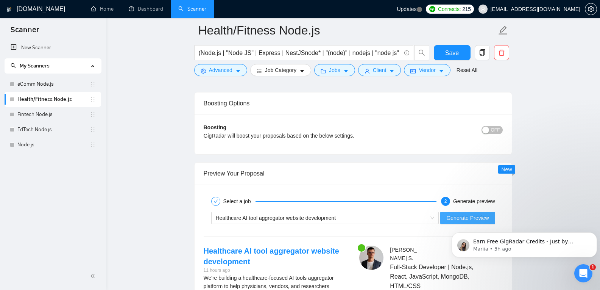
click at [480, 215] on span "Generate Preview" at bounding box center [467, 217] width 42 height 8
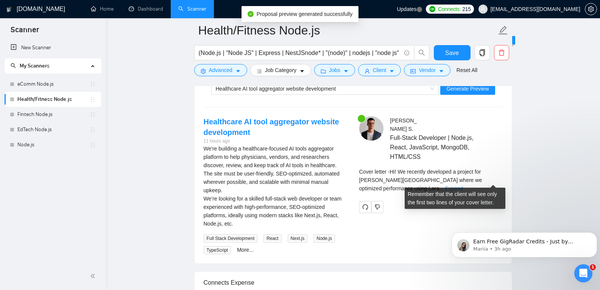
click at [463, 185] on link "Expand" at bounding box center [454, 188] width 18 height 6
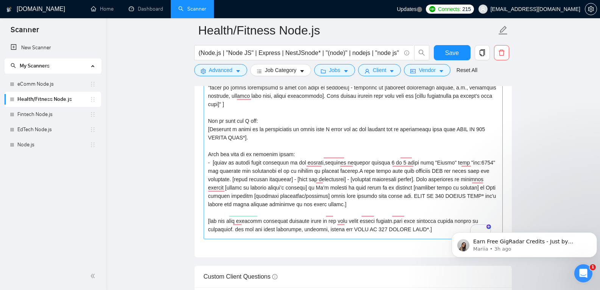
scroll to position [191, 0]
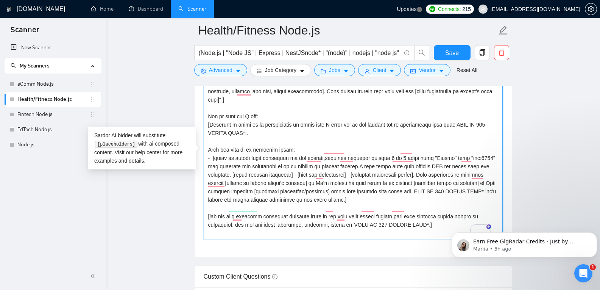
drag, startPoint x: 380, startPoint y: 233, endPoint x: 190, endPoint y: 223, distance: 190.6
click at [190, 223] on main "Health/Fitness Node.js (Node.js | "Node JS" | Express | NestJSnode* | "(node)" …" at bounding box center [353, 293] width 470 height 2370
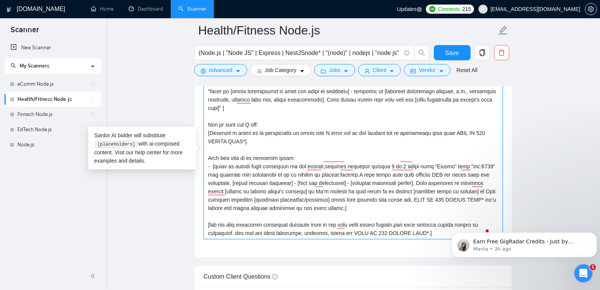
scroll to position [175, 0]
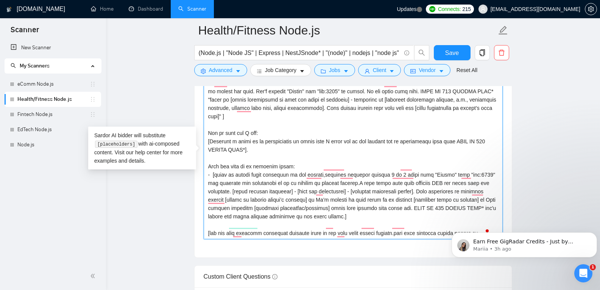
drag, startPoint x: 344, startPoint y: 234, endPoint x: 210, endPoint y: 227, distance: 134.2
click at [210, 227] on textarea "Cover letter template:" at bounding box center [353, 153] width 299 height 170
paste textarea "End with a question or two that reveals the client's deeper goals/challenges (e…"
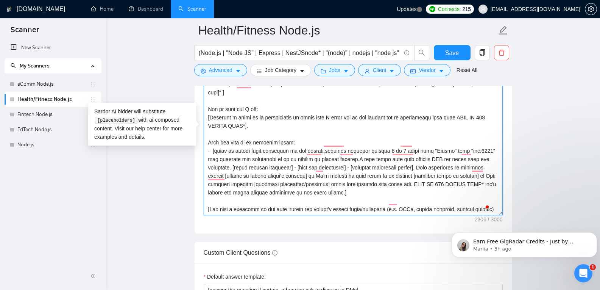
scroll to position [946, 0]
click at [423, 176] on textarea "Cover letter template:" at bounding box center [353, 130] width 299 height 170
click at [420, 174] on textarea "Cover letter template:" at bounding box center [353, 130] width 299 height 170
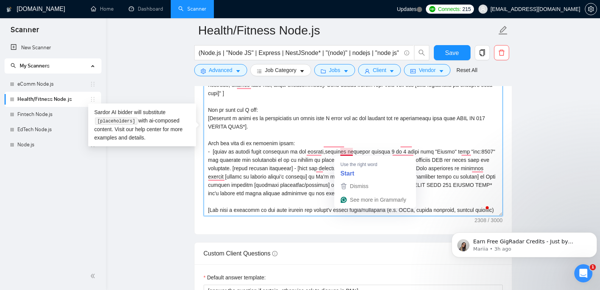
click at [345, 150] on textarea "Cover letter template:" at bounding box center [353, 130] width 299 height 170
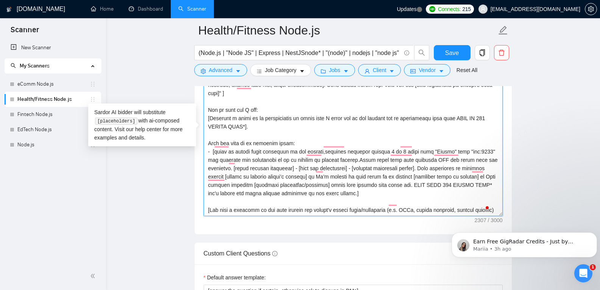
click at [342, 150] on textarea "Cover letter template:" at bounding box center [353, 130] width 299 height 170
click at [339, 149] on textarea "Cover letter template:" at bounding box center [353, 130] width 299 height 170
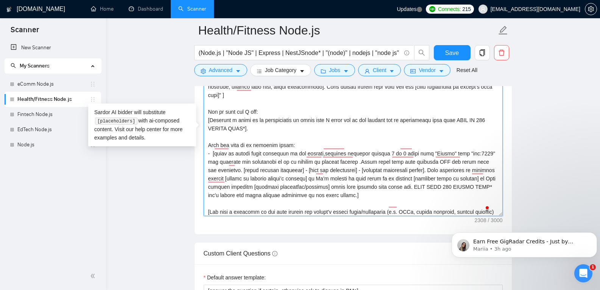
scroll to position [172, 0]
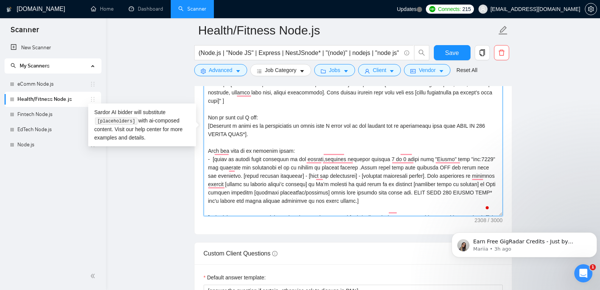
click at [399, 151] on textarea "Cover letter template:" at bounding box center [353, 130] width 299 height 170
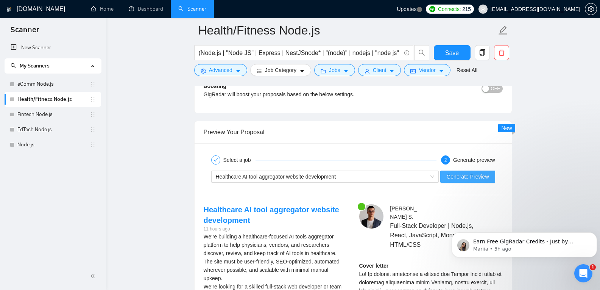
click at [474, 175] on span "Generate Preview" at bounding box center [467, 176] width 42 height 8
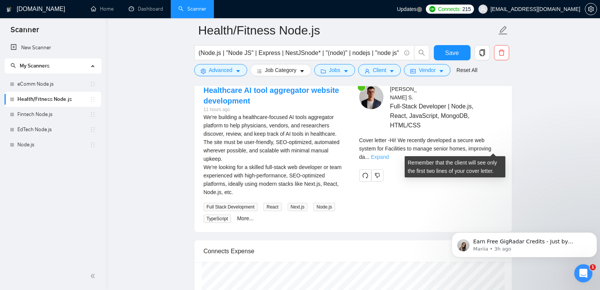
click at [389, 154] on link "Expand" at bounding box center [380, 157] width 18 height 6
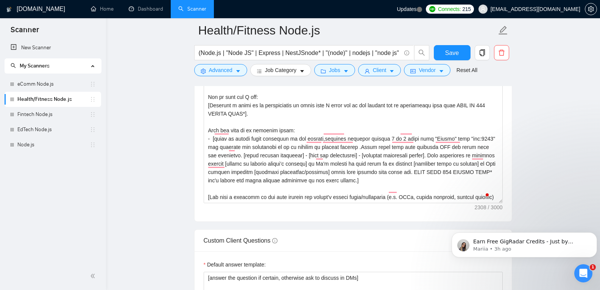
scroll to position [958, 0]
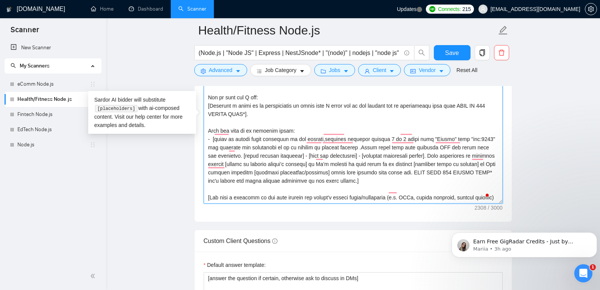
click at [322, 195] on textarea "Cover letter template:" at bounding box center [353, 118] width 299 height 170
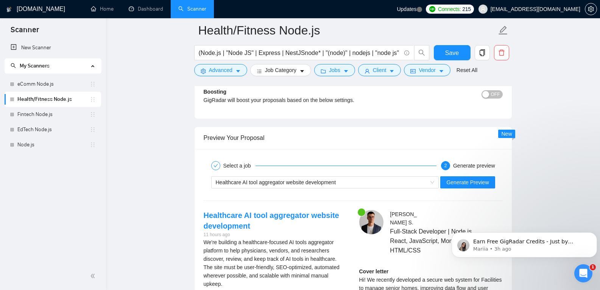
scroll to position [1423, 0]
click at [471, 181] on span "Generate Preview" at bounding box center [467, 181] width 42 height 8
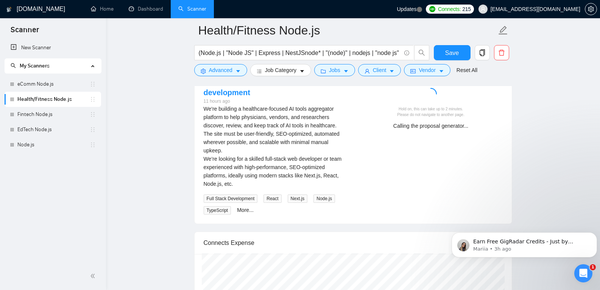
scroll to position [1574, 0]
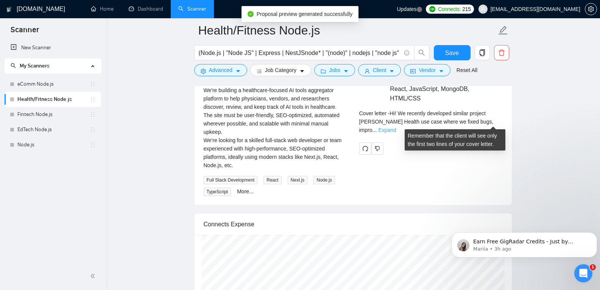
click at [396, 127] on link "Expand" at bounding box center [387, 130] width 18 height 6
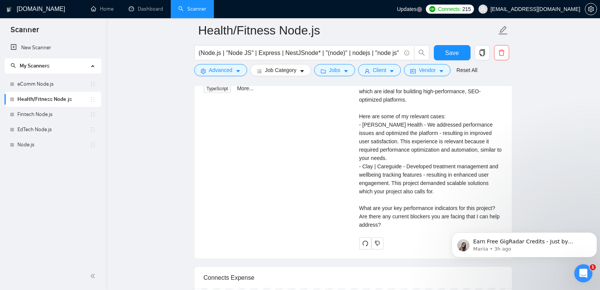
scroll to position [1677, 0]
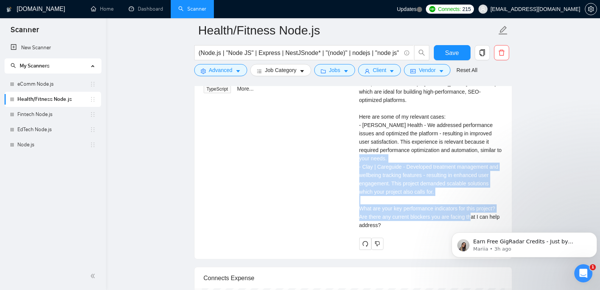
drag, startPoint x: 386, startPoint y: 225, endPoint x: 378, endPoint y: 166, distance: 59.6
click at [378, 166] on div "Cover letter Hi! We recently developed similar project Samata Health use case w…" at bounding box center [430, 120] width 143 height 216
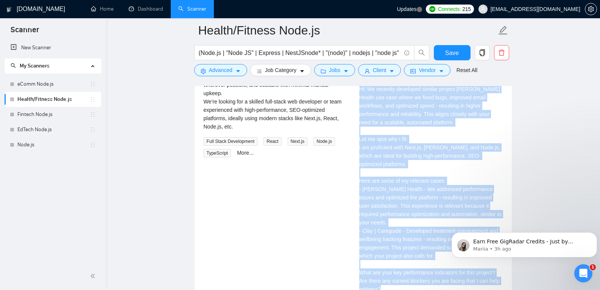
scroll to position [1718, 0]
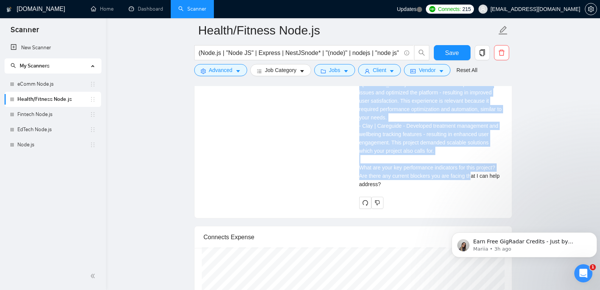
drag, startPoint x: 358, startPoint y: 119, endPoint x: 394, endPoint y: 185, distance: 74.7
click at [394, 185] on div "Oleksandr S . Full-Stack Developer | Node.js, React, JavaScript, MongoDB, HTML/…" at bounding box center [431, 61] width 156 height 294
copy div "Hi! We recently developed similar project Samata Health use case where we fixed…"
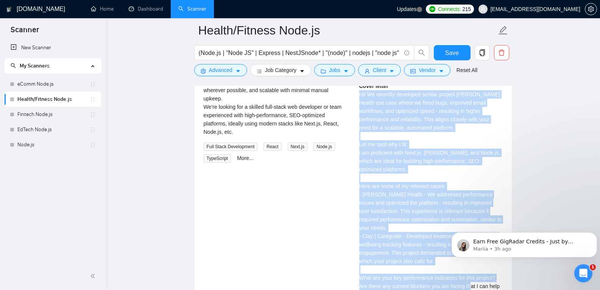
scroll to position [1607, 0]
copy div "Hi! We recently developed similar project Samata Health use case where we fixed…"
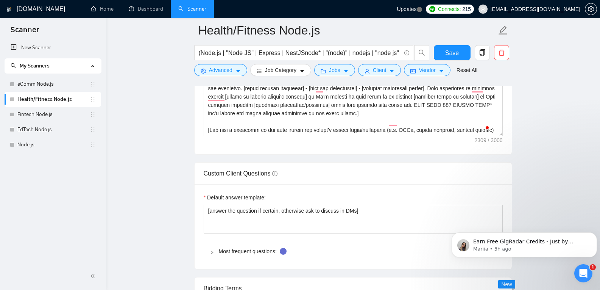
scroll to position [966, 0]
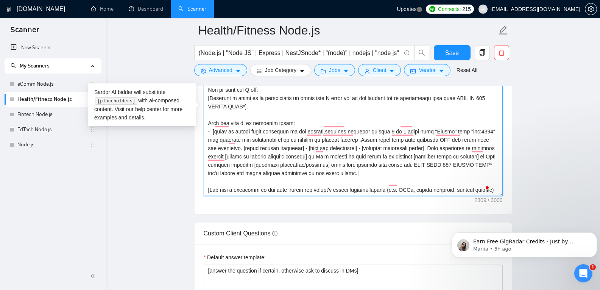
drag, startPoint x: 325, startPoint y: 188, endPoint x: 392, endPoint y: 190, distance: 67.0
click at [392, 190] on textarea "Cover letter template:" at bounding box center [353, 110] width 299 height 170
click at [406, 190] on textarea "Cover letter template:" at bounding box center [353, 110] width 299 height 170
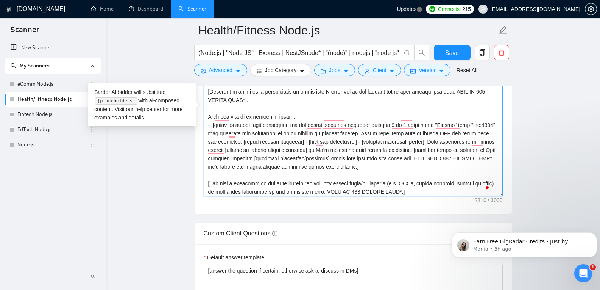
scroll to position [190, 0]
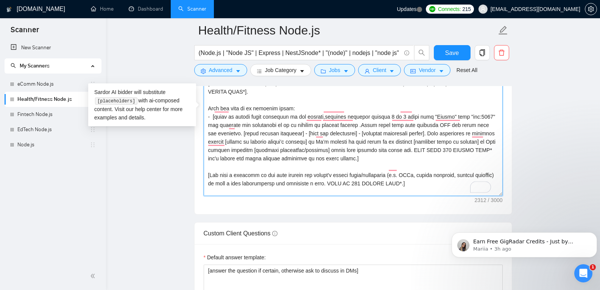
paste textarea "MAKE IT 100 CHARTS LONG*"
click at [228, 191] on textarea "Cover letter template:" at bounding box center [353, 110] width 299 height 170
click at [273, 187] on textarea "Cover letter template:" at bounding box center [353, 110] width 299 height 170
click at [274, 193] on textarea "Cover letter template:" at bounding box center [353, 110] width 299 height 170
click at [329, 191] on textarea "Cover letter template:" at bounding box center [353, 110] width 299 height 170
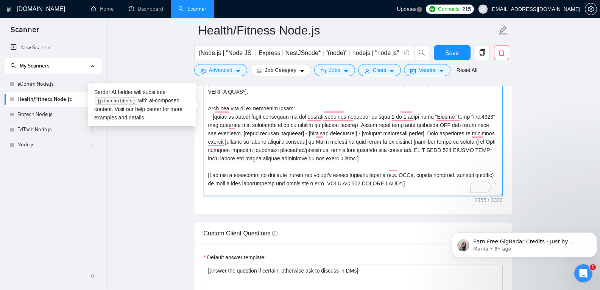
scroll to position [185, 0]
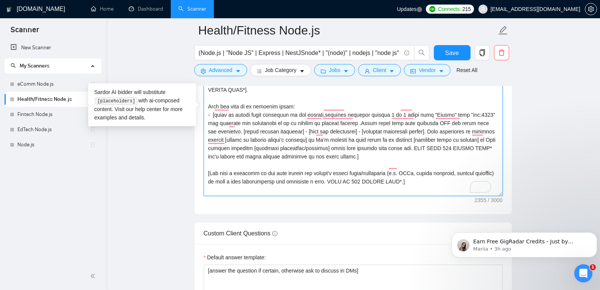
drag, startPoint x: 396, startPoint y: 173, endPoint x: 153, endPoint y: 162, distance: 242.8
click at [153, 162] on main "Health/Fitness Node.js (Node.js | "Node JS" | Express | NestJSnode* | "(node)" …" at bounding box center [353, 228] width 470 height 2328
paste textarea "Finish with one or two questions that uncover the client’s core goals and chall…"
click at [218, 168] on textarea "Cover letter template:" at bounding box center [353, 110] width 299 height 170
drag, startPoint x: 210, startPoint y: 163, endPoint x: 393, endPoint y: 175, distance: 183.5
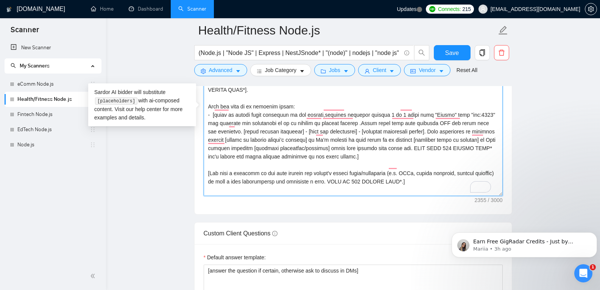
click at [393, 175] on textarea "Cover letter template:" at bounding box center [353, 110] width 299 height 170
paste textarea "Finish with one or two questions that uncover the client’s core goals and chall…"
click at [263, 171] on textarea "Cover letter template:" at bounding box center [353, 110] width 299 height 170
click at [409, 163] on textarea "Cover letter template:" at bounding box center [353, 110] width 299 height 170
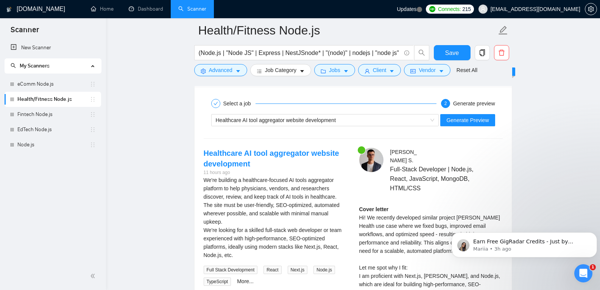
scroll to position [1484, 0]
click at [470, 122] on span "Generate Preview" at bounding box center [467, 120] width 42 height 8
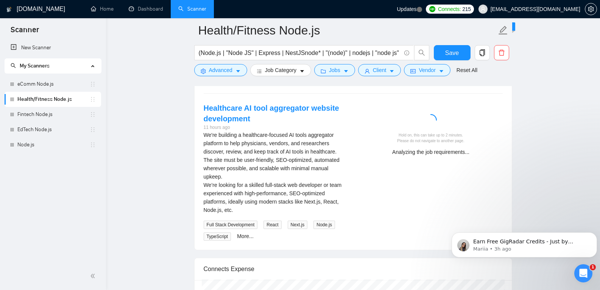
scroll to position [1531, 0]
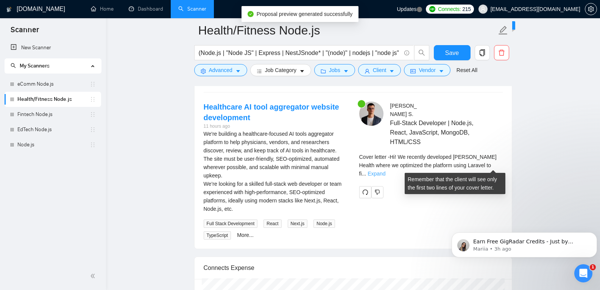
click at [385, 170] on link "Expand" at bounding box center [376, 173] width 18 height 6
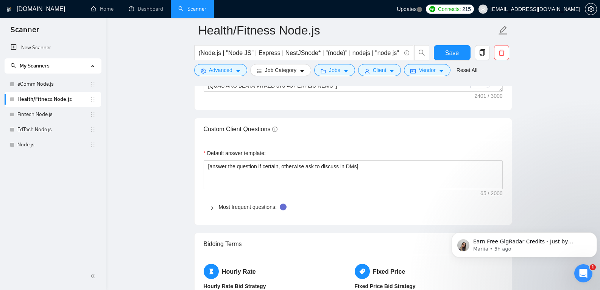
scroll to position [932, 0]
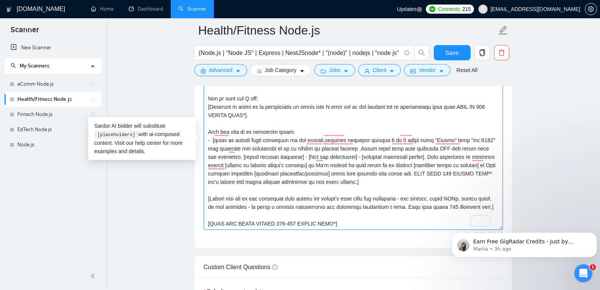
click at [411, 198] on textarea "Cover letter template:" at bounding box center [353, 144] width 299 height 170
click at [412, 198] on textarea "Cover letter template:" at bounding box center [353, 144] width 299 height 170
click at [414, 198] on textarea "Cover letter template:" at bounding box center [353, 144] width 299 height 170
click at [412, 197] on textarea "Cover letter template:" at bounding box center [353, 144] width 299 height 170
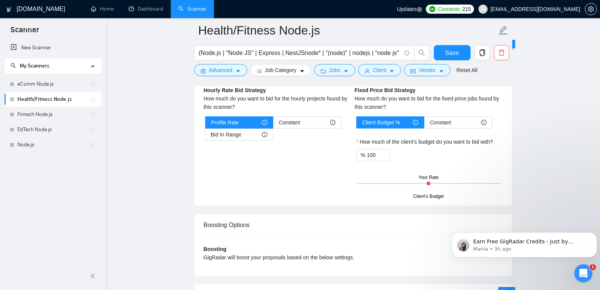
scroll to position [1412, 0]
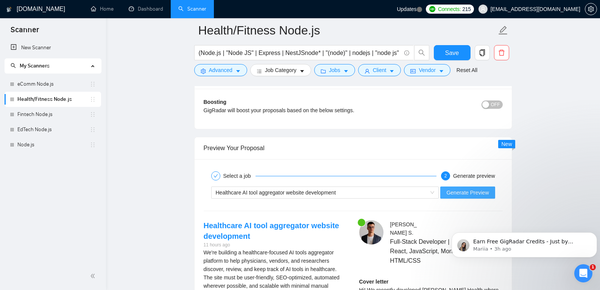
click at [467, 187] on button "Generate Preview" at bounding box center [467, 192] width 54 height 12
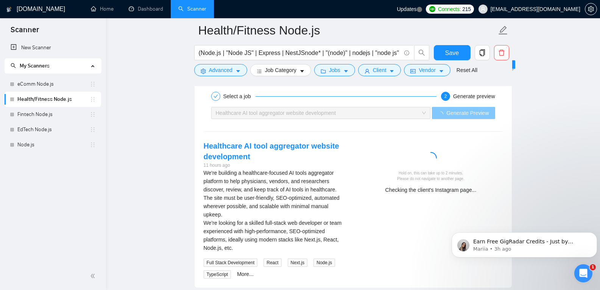
scroll to position [1494, 0]
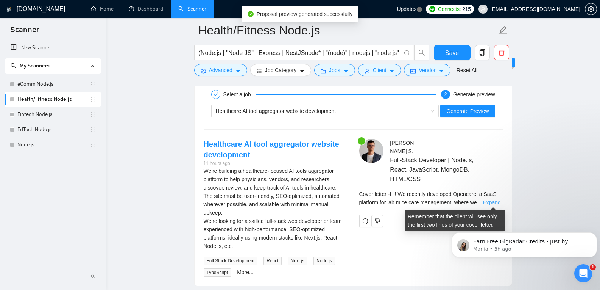
click at [490, 201] on link "Expand" at bounding box center [492, 202] width 18 height 6
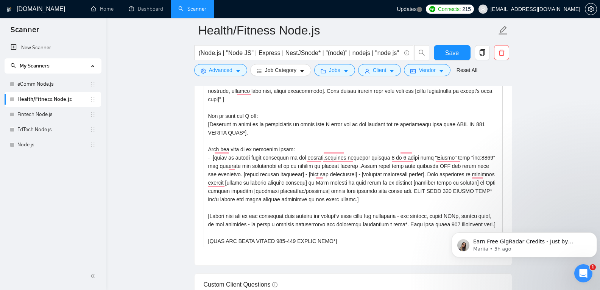
scroll to position [912, 0]
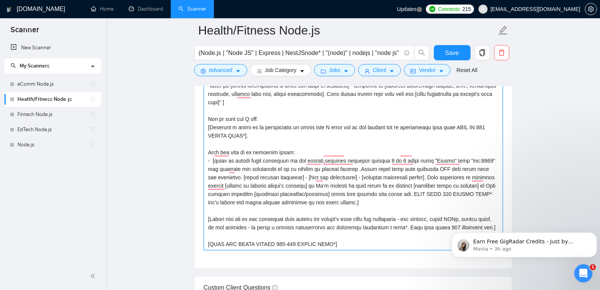
click at [415, 216] on textarea "Cover letter template:" at bounding box center [353, 164] width 299 height 170
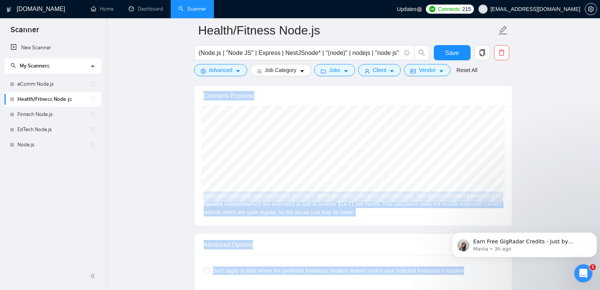
scroll to position [1946, 0]
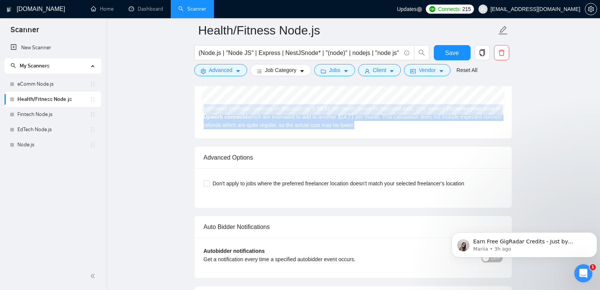
drag, startPoint x: 358, startPoint y: 125, endPoint x: 446, endPoint y: 125, distance: 87.4
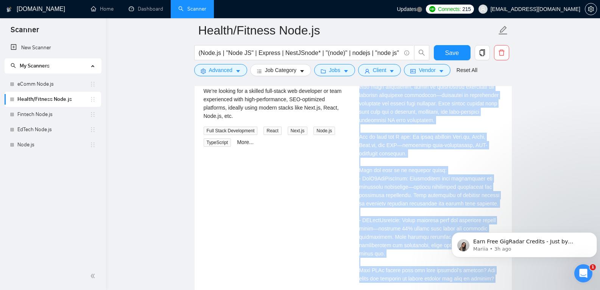
scroll to position [1669, 0]
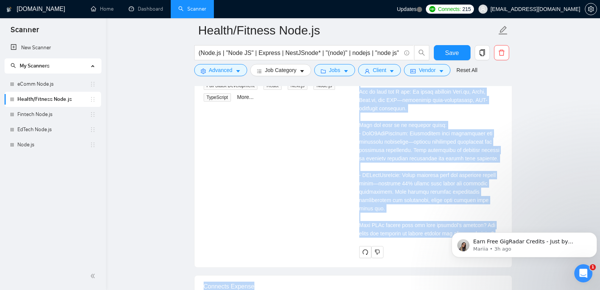
drag, startPoint x: 446, startPoint y: 125, endPoint x: 466, endPoint y: 166, distance: 45.5
click at [466, 166] on div "Cover letter" at bounding box center [430, 129] width 143 height 216
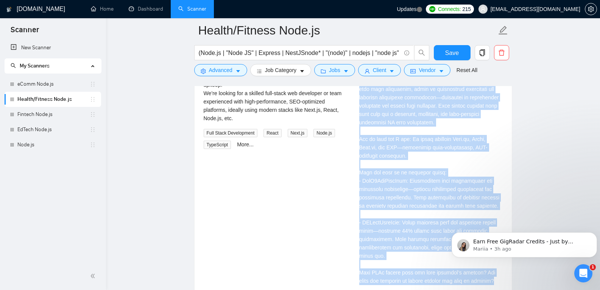
scroll to position [1652, 0]
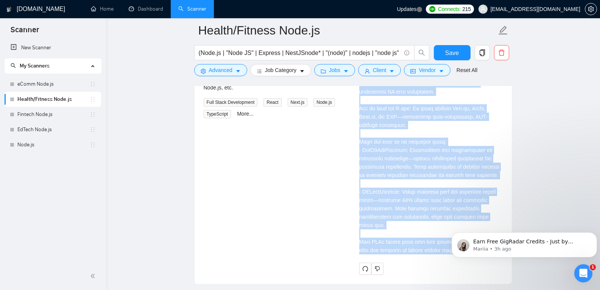
drag, startPoint x: 359, startPoint y: 105, endPoint x: 352, endPoint y: 255, distance: 150.0
click at [352, 255] on div "Healthcare AI tool aggregator website development 11 hours ago We're building a…" at bounding box center [353, 127] width 311 height 294
copy div "Hi! We recently developed Opencare, a SaaS platform for lab mice care managemen…"
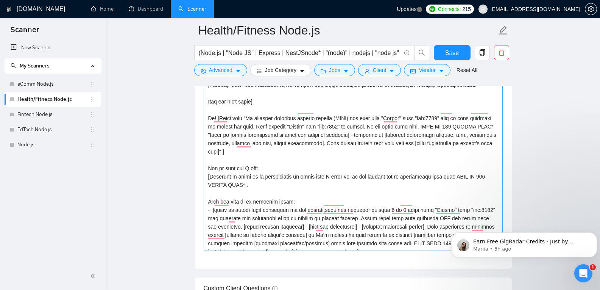
scroll to position [138, 0]
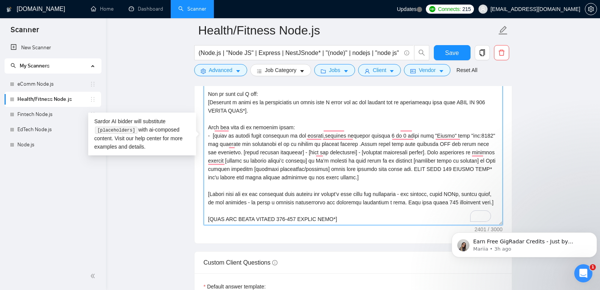
drag, startPoint x: 402, startPoint y: 159, endPoint x: 482, endPoint y: 162, distance: 79.9
click at [482, 162] on textarea "Cover letter template:" at bounding box center [353, 139] width 299 height 170
paste textarea "MAKE THEM 100 CHARTS LONG*"
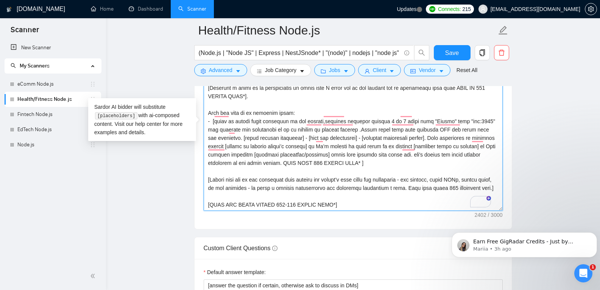
drag, startPoint x: 416, startPoint y: 177, endPoint x: 219, endPoint y: 189, distance: 197.5
click at [219, 189] on textarea "Cover letter template:" at bounding box center [353, 125] width 299 height 170
paste textarea "MAKE THEM 100 CHARTS LONG*"
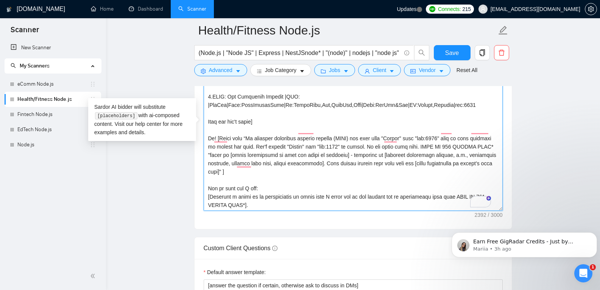
drag, startPoint x: 426, startPoint y: 137, endPoint x: 223, endPoint y: 149, distance: 203.2
click at [223, 149] on textarea "Cover letter template:" at bounding box center [353, 125] width 299 height 170
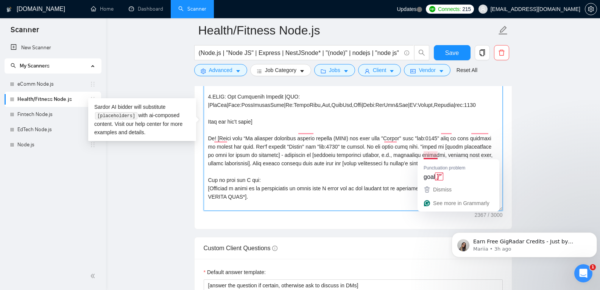
click at [437, 155] on textarea "Cover letter template:" at bounding box center [353, 125] width 299 height 170
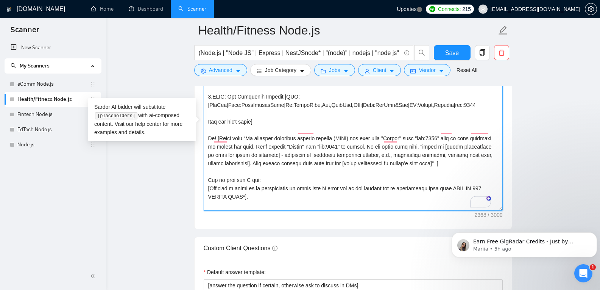
paste textarea "MAKE IT 200 CHARTS LONG*"
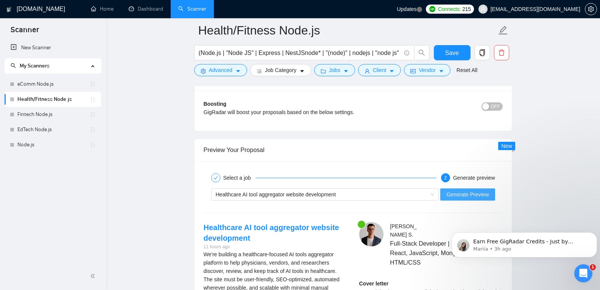
type textarea "[Folder= 1.CLNT:"Clay | Careguide" |URL: |Careguide|PtSideHlthPlat:AI,Tmed,HIPA…"
click at [472, 193] on span "Generate Preview" at bounding box center [467, 194] width 42 height 8
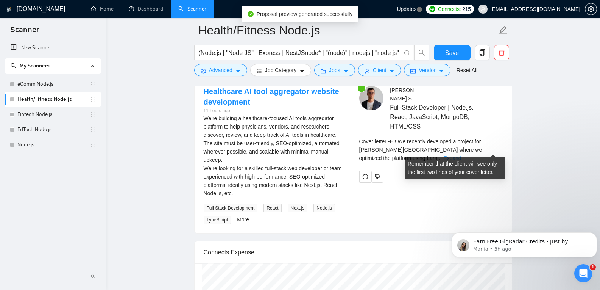
click at [461, 155] on link "Expand" at bounding box center [452, 158] width 18 height 6
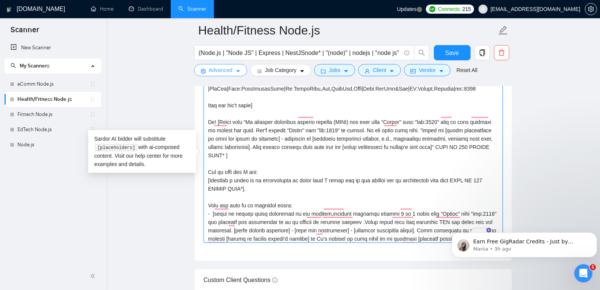
scroll to position [64, 0]
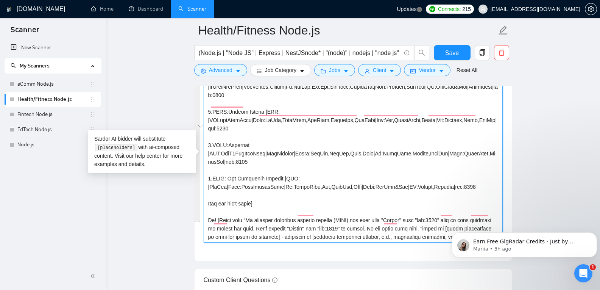
drag, startPoint x: 349, startPoint y: 241, endPoint x: 199, endPoint y: 213, distance: 151.7
click at [199, 213] on div "Cover letter template:" at bounding box center [353, 155] width 317 height 209
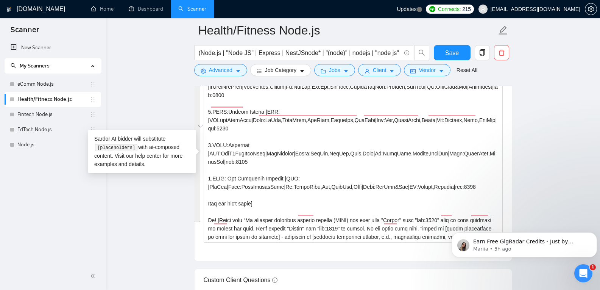
click at [172, 233] on main "Health/Fitness Node.js (Node.js | "Node JS" | Express | NestJSnode* | "(node)" …" at bounding box center [353, 279] width 470 height 2337
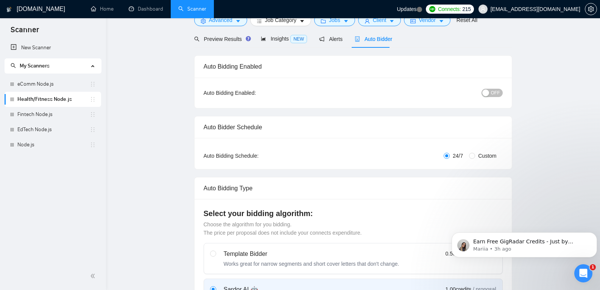
scroll to position [0, 0]
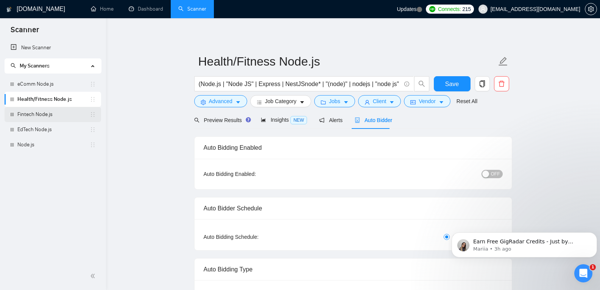
click at [22, 115] on link "Fintech Node.js" at bounding box center [53, 114] width 72 height 15
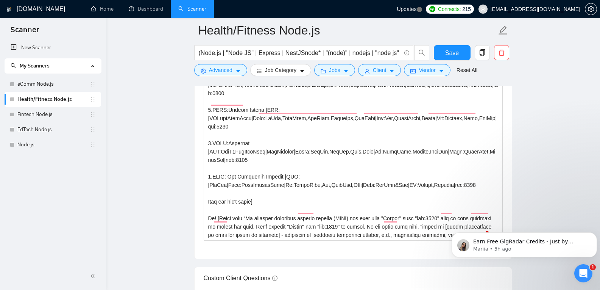
scroll to position [144, 0]
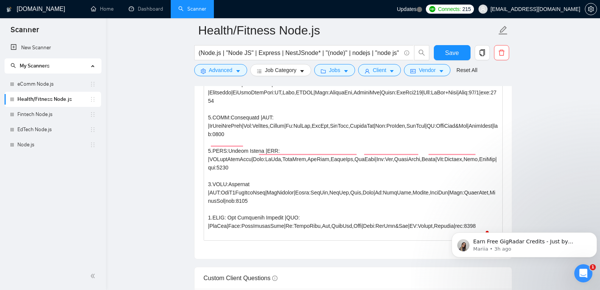
click at [551, 144] on main "Health/Fitness Node.js (Node.js | "Node JS" | Express | NestJSnode* | "(node)" …" at bounding box center [353, 277] width 470 height 2337
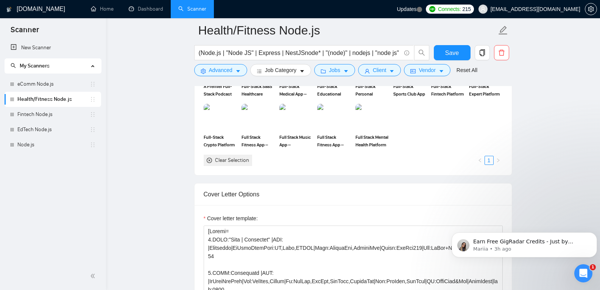
click at [462, 132] on div "A Premier Full-Stack Podcast Ad Marketplace Full-Stack SaaS Healthcare Platform…" at bounding box center [353, 109] width 304 height 113
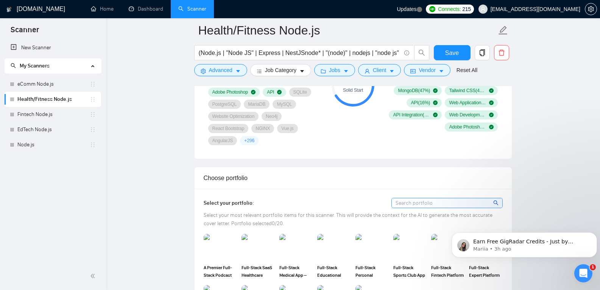
click at [443, 141] on div "Scanner Insights Full Stack Development ( 74 %) Adobe Illustrator ( 16 %) Graph…" at bounding box center [441, 84] width 121 height 129
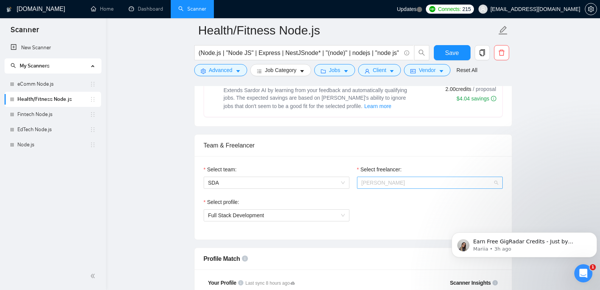
click at [426, 183] on span "[PERSON_NAME]" at bounding box center [429, 182] width 137 height 11
click at [433, 182] on span "[PERSON_NAME]" at bounding box center [429, 182] width 137 height 11
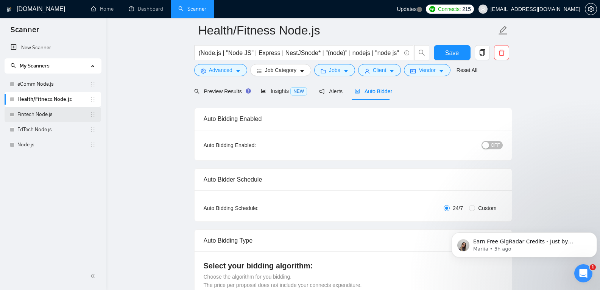
click at [59, 115] on link "Fintech Node.js" at bounding box center [53, 114] width 72 height 15
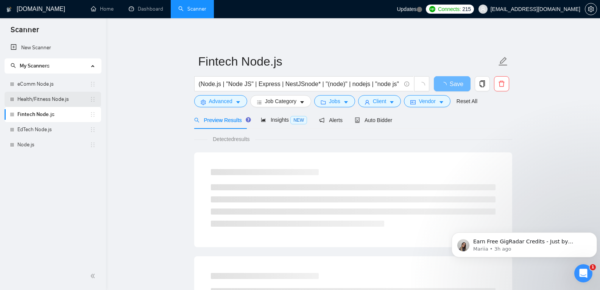
click at [44, 102] on link "Health/Fitness Node.js" at bounding box center [53, 99] width 72 height 15
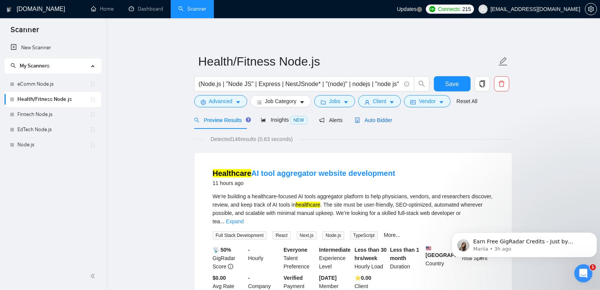
click at [373, 123] on span "Auto Bidder" at bounding box center [373, 120] width 37 height 6
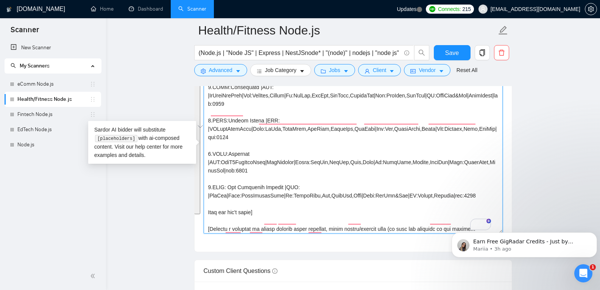
drag, startPoint x: 241, startPoint y: 229, endPoint x: 189, endPoint y: 218, distance: 52.9
click at [189, 218] on main "Health/Fitness Node.js (Node.js | "Node JS" | Express | NestJSnode* | "(node)" …" at bounding box center [353, 141] width 470 height 2079
paste textarea "Hi! [Start with “We recently developed similar project (CLNT) use case from "Fo…"
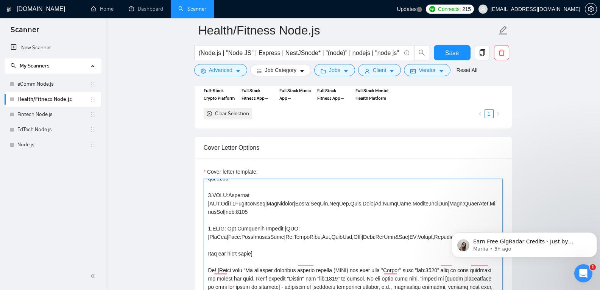
type textarea "[Folder= 1.CLNT:"Clay | Careguide" |URL: |Careguide|PtSideHlthPlat:AI,Tmed,HIPA…"
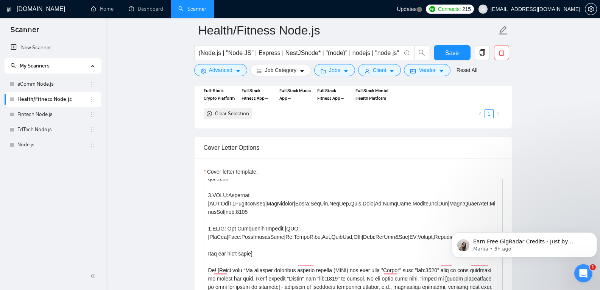
click at [483, 146] on div "Cover Letter Options" at bounding box center [353, 148] width 299 height 22
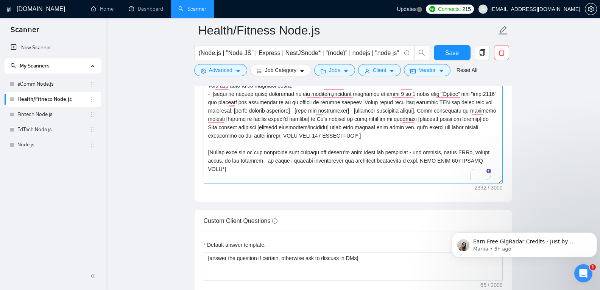
click at [501, 182] on textarea "Cover letter template:" at bounding box center [353, 98] width 299 height 170
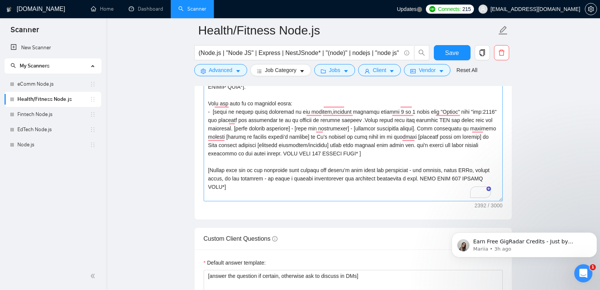
drag, startPoint x: 501, startPoint y: 182, endPoint x: 501, endPoint y: 200, distance: 17.8
click at [501, 200] on textarea "Cover letter template:" at bounding box center [353, 107] width 299 height 188
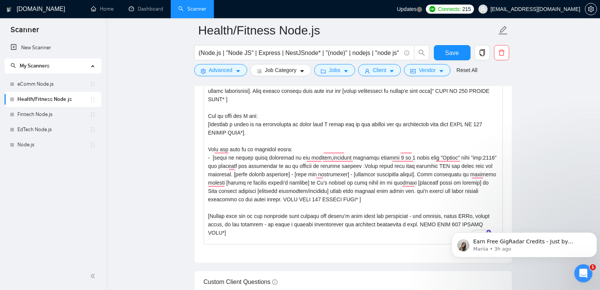
drag, startPoint x: 950, startPoint y: 416, endPoint x: 498, endPoint y: 231, distance: 488.3
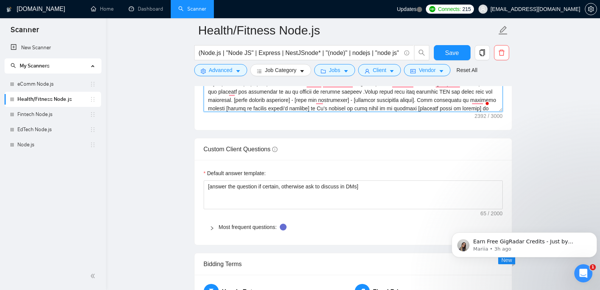
click at [427, 170] on form "Auto Bidding Enabled Auto Bidding Enabled: OFF Auto Bidder Schedule Auto Biddin…" at bounding box center [353, 15] width 318 height 1821
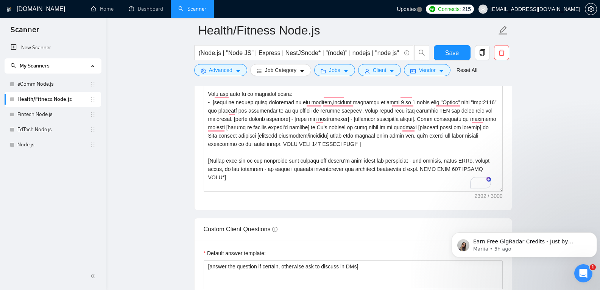
click at [409, 224] on div "Custom Client Questions" at bounding box center [353, 229] width 299 height 22
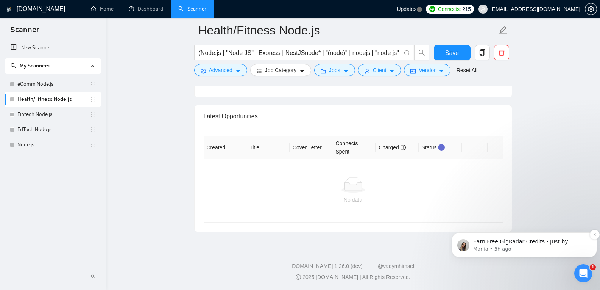
click at [481, 246] on p "Mariia • 3h ago" at bounding box center [530, 248] width 114 height 7
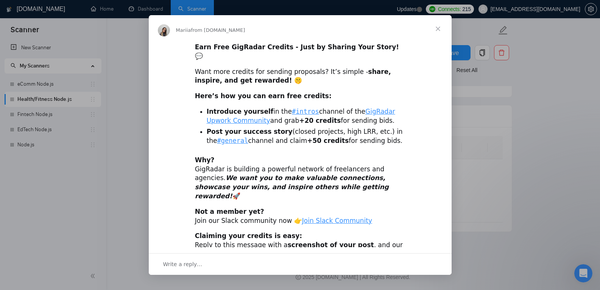
click at [438, 26] on span "Close" at bounding box center [437, 28] width 27 height 27
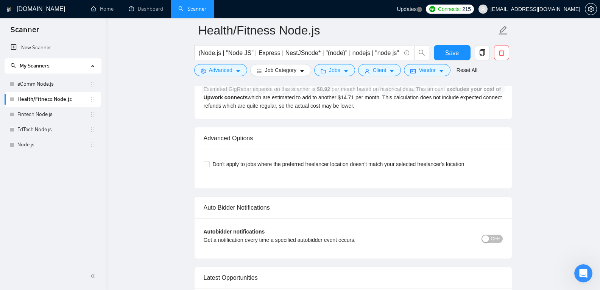
scroll to position [212, 0]
click at [329, 162] on span "Don't apply to jobs where the preferred freelancer location doesn't match your …" at bounding box center [339, 164] width 258 height 8
click at [209, 162] on input "Don't apply to jobs where the preferred freelancer location doesn't match your …" at bounding box center [206, 163] width 5 height 5
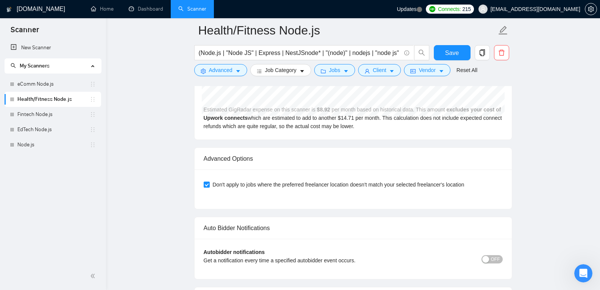
scroll to position [1683, 0]
click at [338, 186] on span "Don't apply to jobs where the preferred freelancer location doesn't match your …" at bounding box center [339, 185] width 258 height 8
click at [209, 186] on input "Don't apply to jobs where the preferred freelancer location doesn't match your …" at bounding box center [206, 184] width 5 height 5
checkbox input "false"
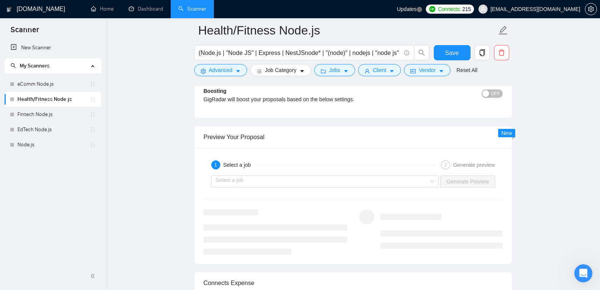
scroll to position [1409, 0]
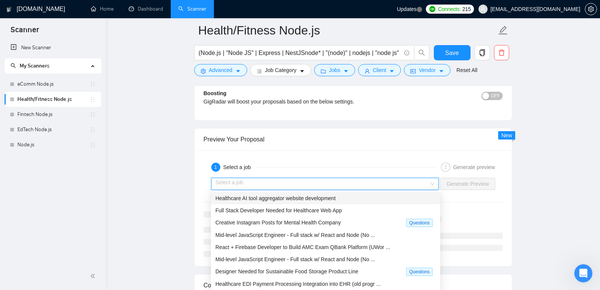
click at [338, 186] on input "search" at bounding box center [322, 183] width 213 height 11
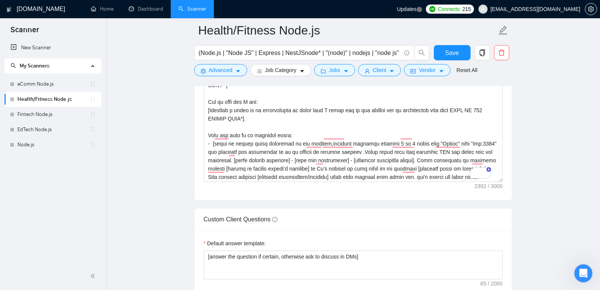
scroll to position [0, 0]
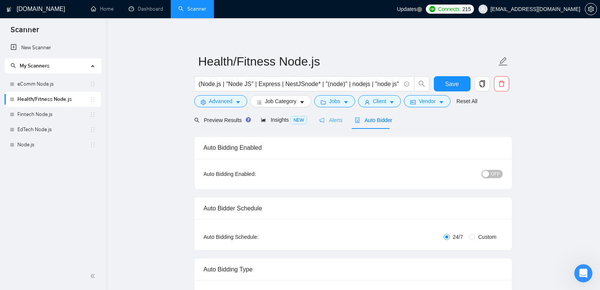
click at [334, 124] on div "Alerts" at bounding box center [330, 120] width 23 height 18
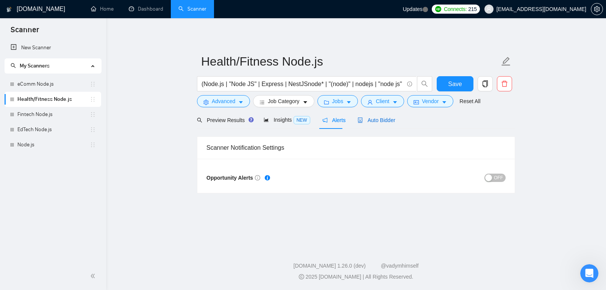
click at [369, 123] on div "Auto Bidder" at bounding box center [375, 120] width 37 height 8
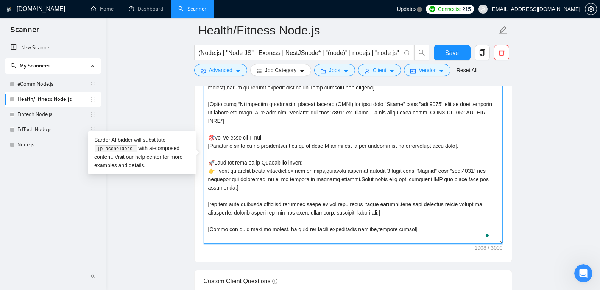
drag, startPoint x: 206, startPoint y: 155, endPoint x: 289, endPoint y: 256, distance: 130.7
click at [289, 256] on div "Cover letter template:" at bounding box center [353, 157] width 317 height 209
paste textarea "Hi! [Start with “We recently developed similar project (CLNT) use case from "Fo…"
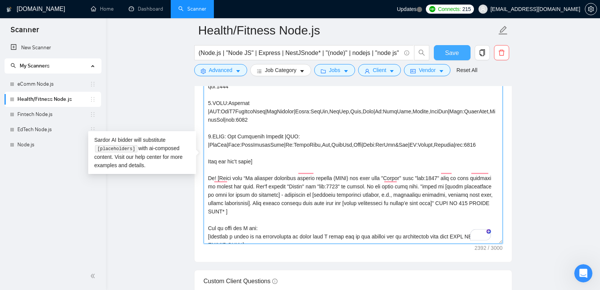
type textarea "[Folder= 1.CLNT:"Clay | Careguide" |URL: |Careguide|PtSideHlthPlat:AI,Tmed,HIPA…"
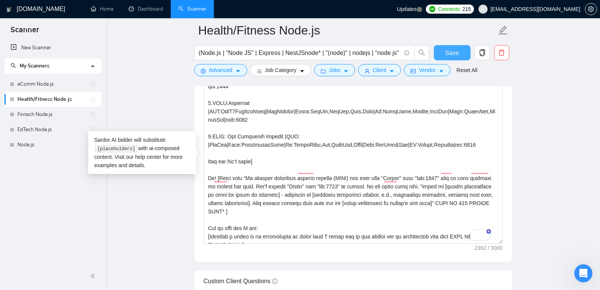
click at [454, 46] on button "Save" at bounding box center [452, 52] width 37 height 15
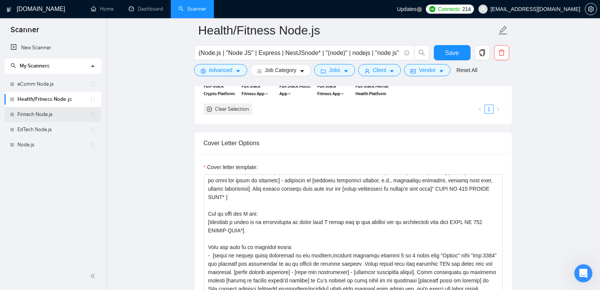
click at [44, 110] on link "Fintech Node.js" at bounding box center [53, 114] width 72 height 15
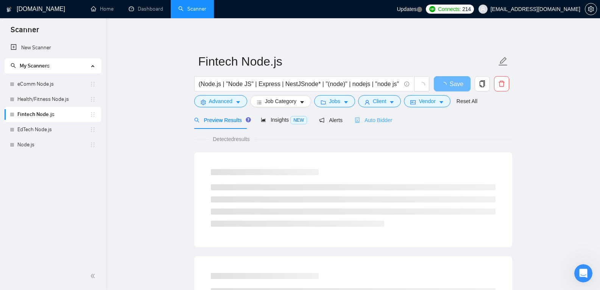
click at [378, 125] on div "Auto Bidder" at bounding box center [373, 120] width 37 height 18
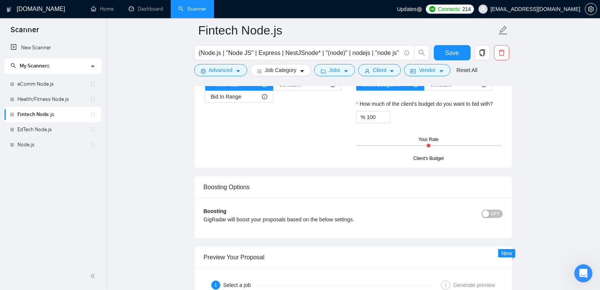
drag, startPoint x: 207, startPoint y: 171, endPoint x: 294, endPoint y: 185, distance: 88.2
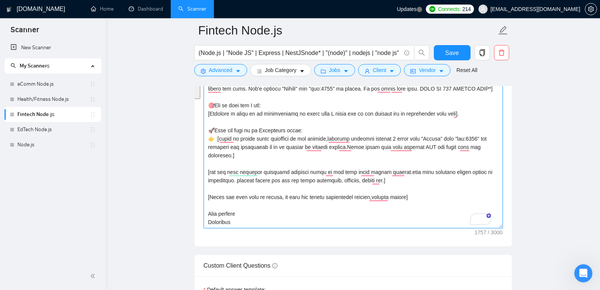
paste textarea "Hi! [Start with “We recently developed similar project (CLNT) use case from "Fo…"
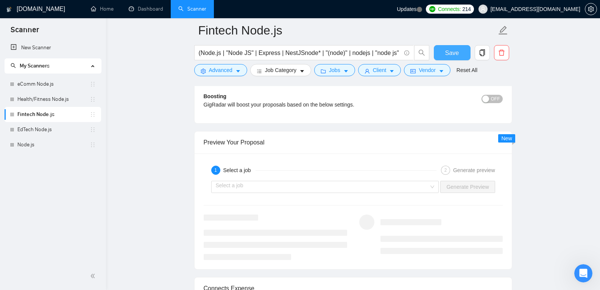
type textarea "[Folder= 1.CLNT:Freya|URL:(Сюди URL)|WebApp:StkMktFrct|Base:.NETDesk|Alg:Delphi…"
click at [455, 53] on span "Save" at bounding box center [452, 52] width 14 height 9
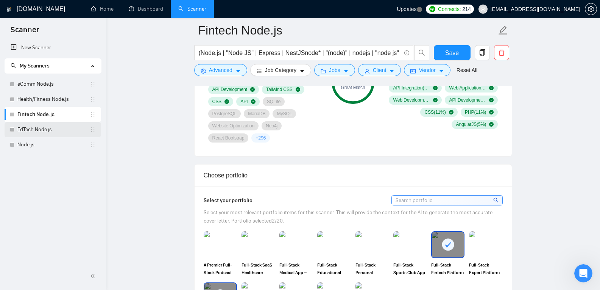
click at [64, 133] on link "EdTech Node.js" at bounding box center [53, 129] width 72 height 15
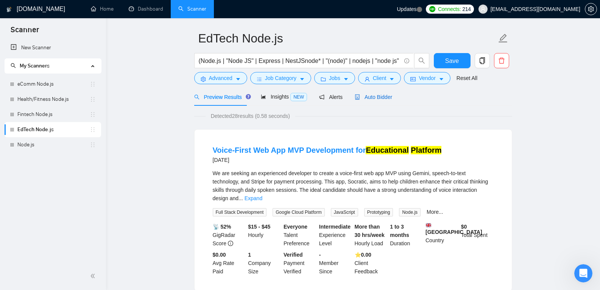
click at [359, 97] on span "Auto Bidder" at bounding box center [373, 97] width 37 height 6
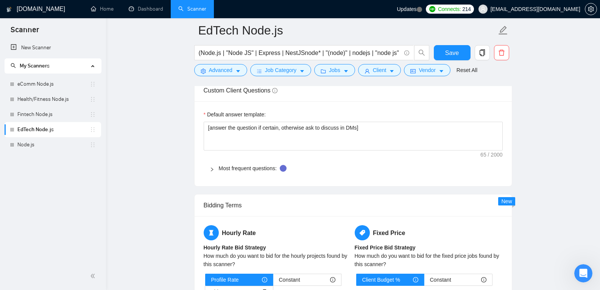
drag, startPoint x: 204, startPoint y: 185, endPoint x: 252, endPoint y: 300, distance: 124.9
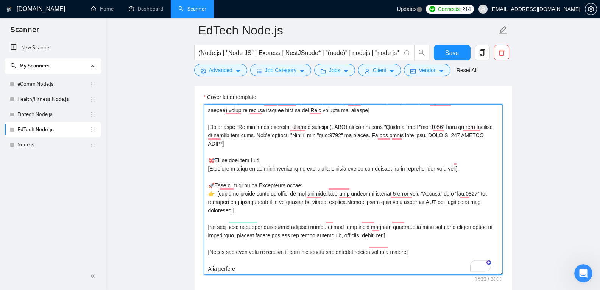
paste textarea "Hi! [Start with “We recently developed similar project (CLNT) use case from "Fo…"
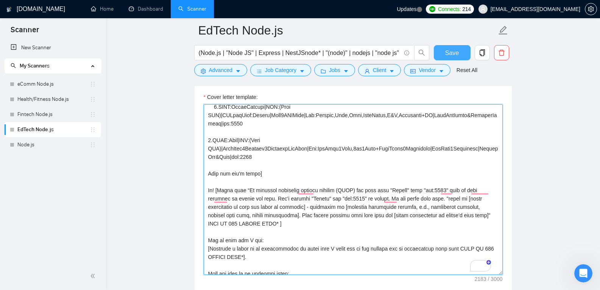
type textarea "[Folder= 1.CLNT:YourFlexExec|URL:(Сюди URL)|MktPlc4Startups&SMBs2HirePTExecs|Ft…"
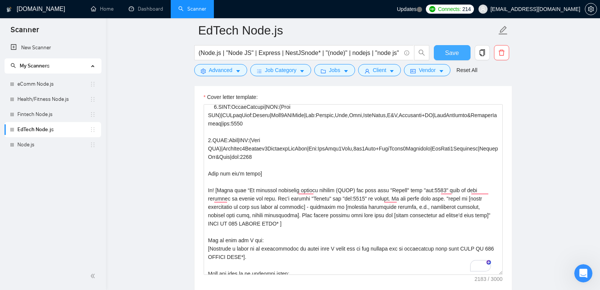
click at [456, 54] on span "Save" at bounding box center [452, 52] width 14 height 9
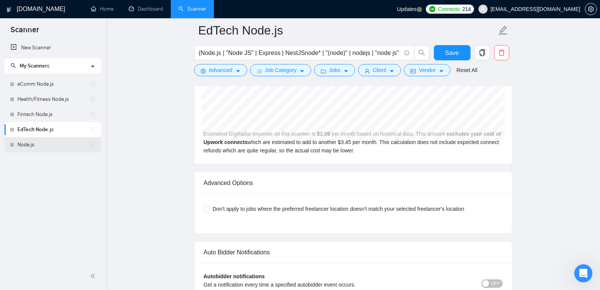
click at [50, 146] on link "Node.js" at bounding box center [53, 144] width 72 height 15
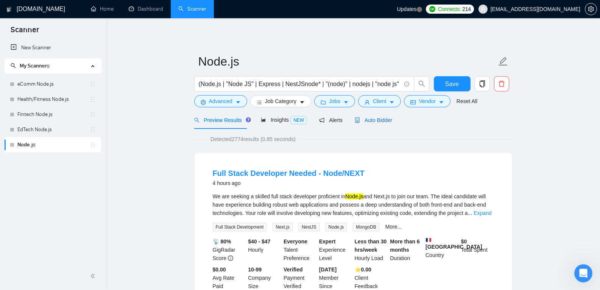
click at [361, 121] on span "Auto Bidder" at bounding box center [373, 120] width 37 height 6
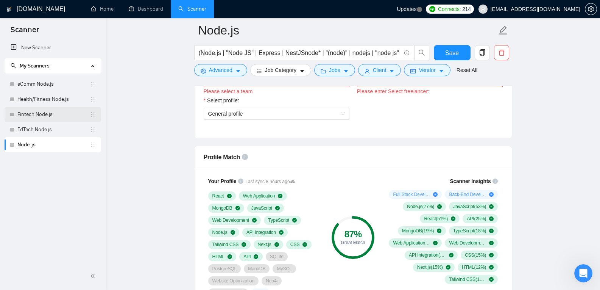
click at [42, 121] on link "Fintech Node.js" at bounding box center [53, 114] width 72 height 15
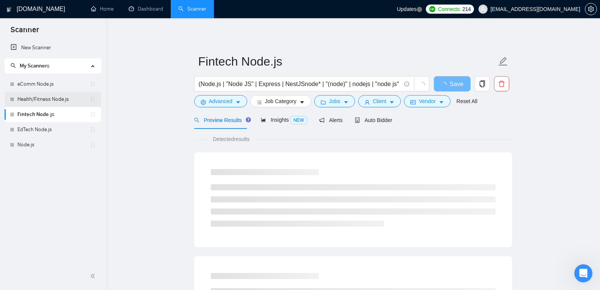
click at [58, 99] on link "Health/Fitness Node.js" at bounding box center [53, 99] width 72 height 15
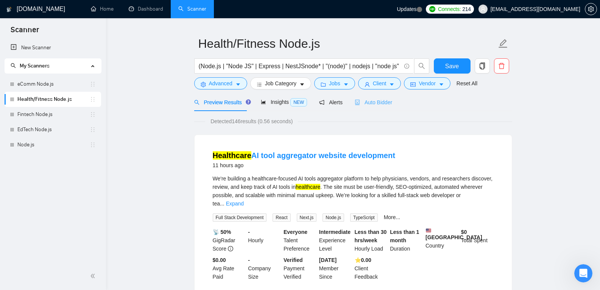
click at [375, 97] on div "Auto Bidder" at bounding box center [373, 102] width 37 height 18
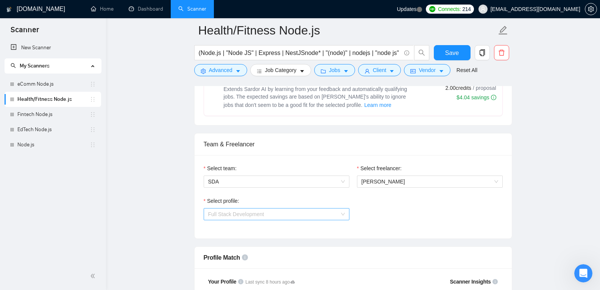
click at [323, 210] on span "Full Stack Development" at bounding box center [276, 213] width 137 height 11
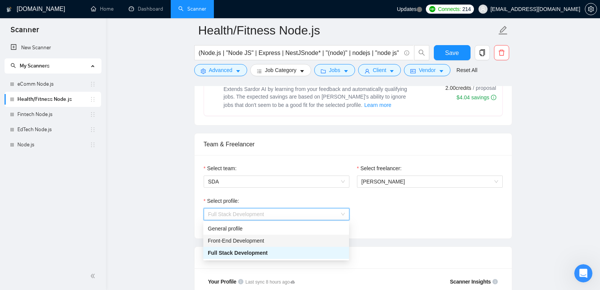
click at [319, 239] on div "Front-End Development" at bounding box center [276, 240] width 137 height 8
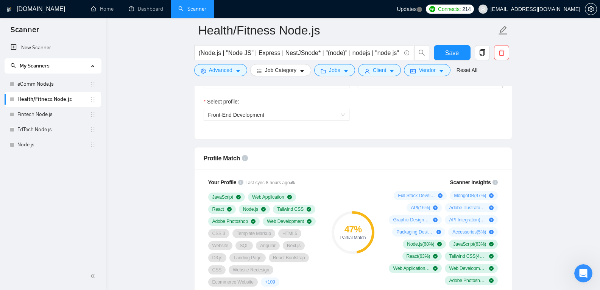
click at [338, 121] on div "Select profile: Front-End Development" at bounding box center [276, 113] width 153 height 33
click at [337, 118] on span "Front-End Development" at bounding box center [276, 114] width 137 height 11
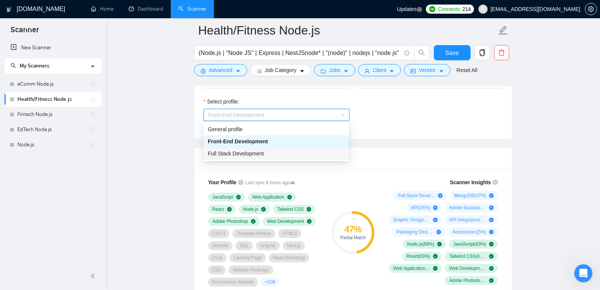
click at [307, 149] on div "Full Stack Development" at bounding box center [276, 153] width 137 height 8
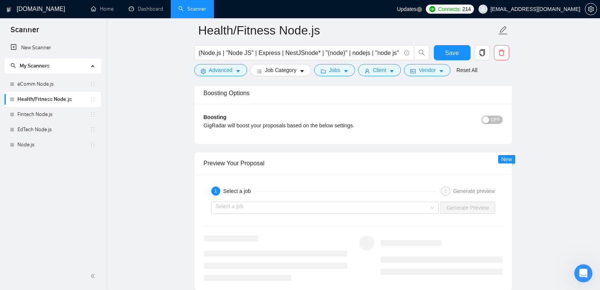
scroll to position [1397, 0]
click at [399, 212] on input "search" at bounding box center [322, 207] width 213 height 11
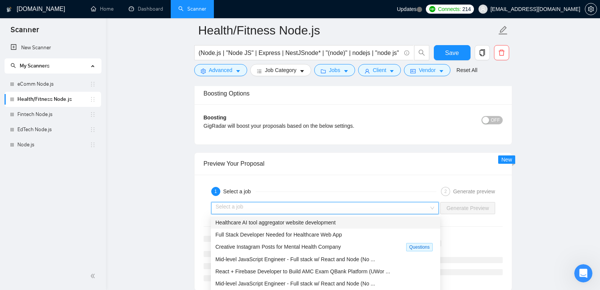
click at [399, 212] on input "search" at bounding box center [322, 207] width 213 height 11
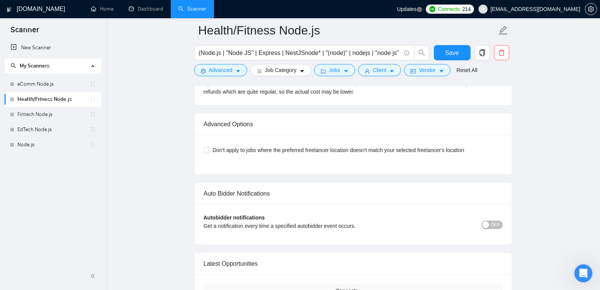
scroll to position [1731, 0]
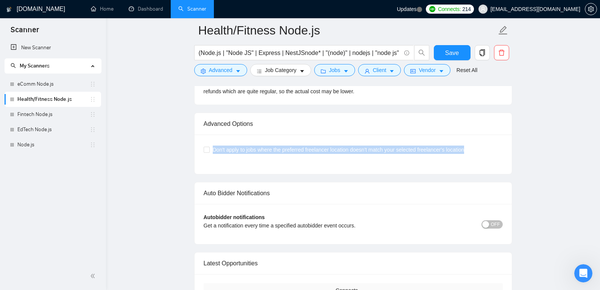
drag, startPoint x: 472, startPoint y: 154, endPoint x: 191, endPoint y: 155, distance: 280.8
copy label "Don't apply to jobs where the preferred freelancer location doesn't match your …"
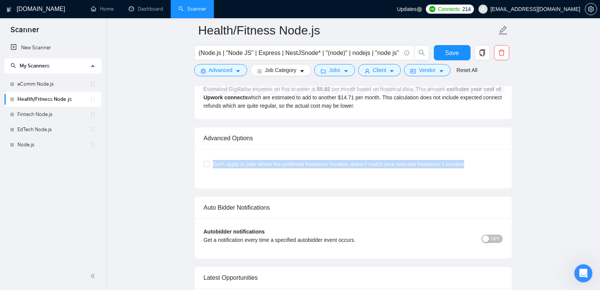
scroll to position [1716, 0]
click at [208, 160] on label "Don't apply to jobs where the preferred freelancer location doesn't match your …" at bounding box center [336, 164] width 264 height 8
click at [208, 161] on input "Don't apply to jobs where the preferred freelancer location doesn't match your …" at bounding box center [206, 163] width 5 height 5
checkbox input "true"
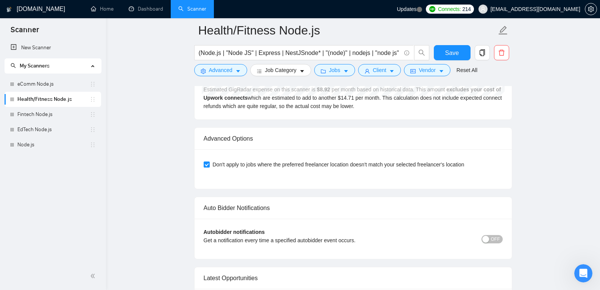
click at [198, 176] on div "Don't apply to jobs where the preferred freelancer location doesn't match your …" at bounding box center [353, 168] width 317 height 39
click at [30, 109] on link "Fintech Node.js" at bounding box center [53, 114] width 72 height 15
click at [444, 58] on button "Save" at bounding box center [452, 52] width 37 height 15
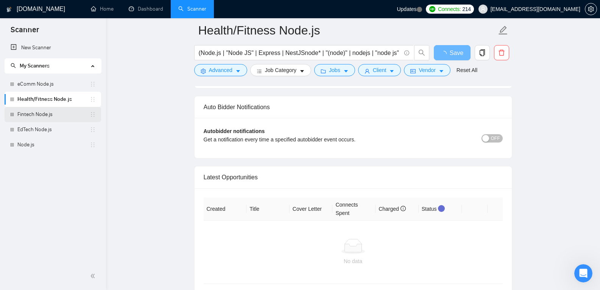
click at [54, 112] on link "Fintech Node.js" at bounding box center [53, 114] width 72 height 15
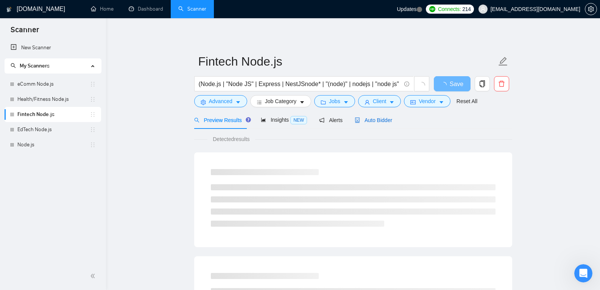
click at [372, 119] on span "Auto Bidder" at bounding box center [373, 120] width 37 height 6
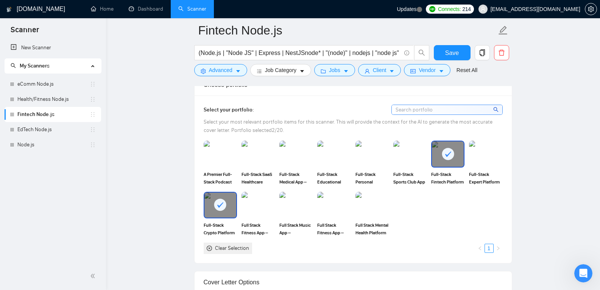
scroll to position [678, 0]
click at [261, 193] on img at bounding box center [258, 205] width 32 height 25
click at [261, 199] on rect at bounding box center [258, 205] width 12 height 12
click at [211, 193] on div at bounding box center [220, 205] width 32 height 25
click at [213, 202] on img at bounding box center [220, 205] width 32 height 25
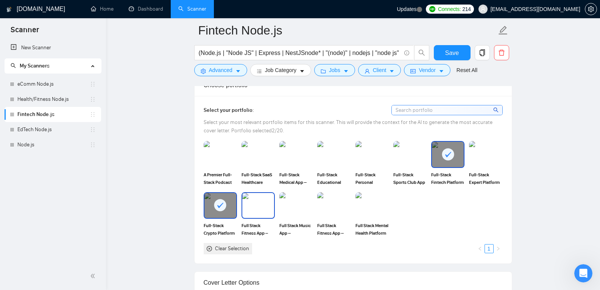
click at [244, 204] on img at bounding box center [258, 205] width 32 height 25
click at [244, 204] on div at bounding box center [258, 205] width 32 height 25
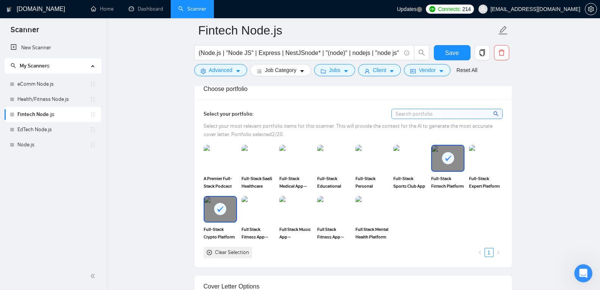
scroll to position [674, 0]
click at [51, 98] on link "Health/Fitness Node.js" at bounding box center [53, 99] width 72 height 15
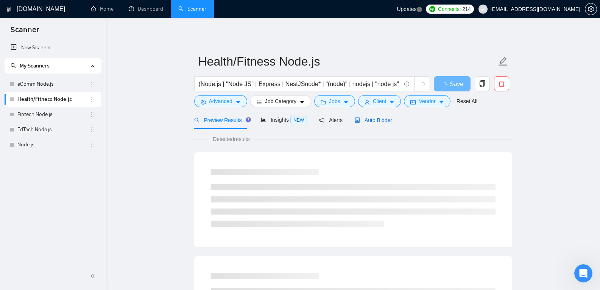
click at [366, 124] on div "Auto Bidder" at bounding box center [373, 120] width 37 height 8
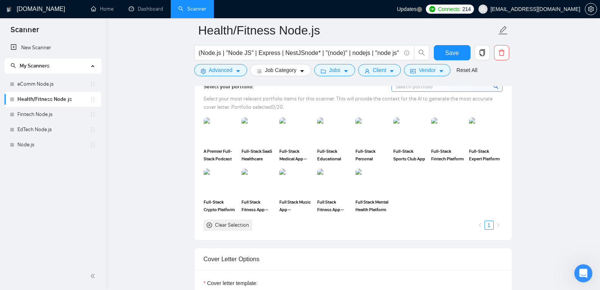
scroll to position [701, 0]
click at [31, 130] on link "EdTech Node.js" at bounding box center [53, 129] width 72 height 15
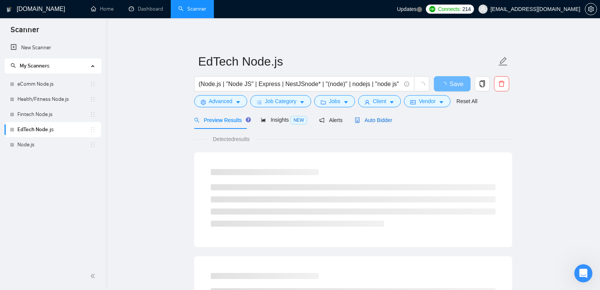
click at [383, 118] on span "Auto Bidder" at bounding box center [373, 120] width 37 height 6
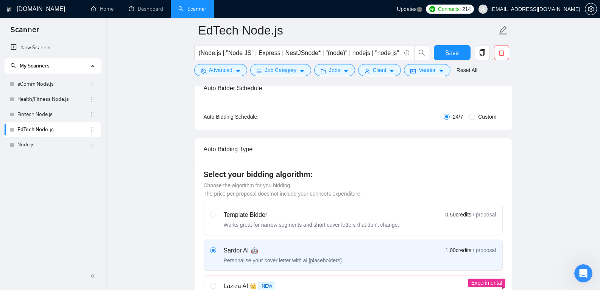
scroll to position [105, 0]
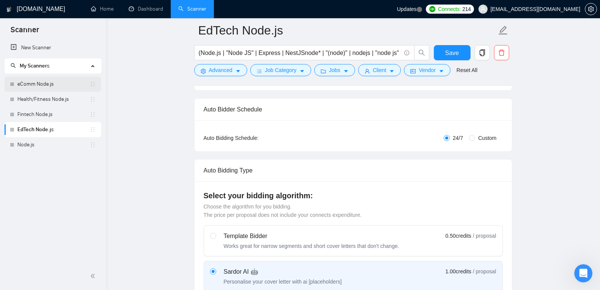
click at [47, 78] on link "eComm Node.js" at bounding box center [53, 83] width 72 height 15
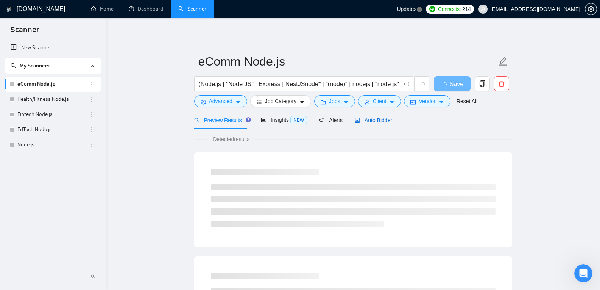
click at [370, 124] on div "Auto Bidder" at bounding box center [373, 120] width 37 height 8
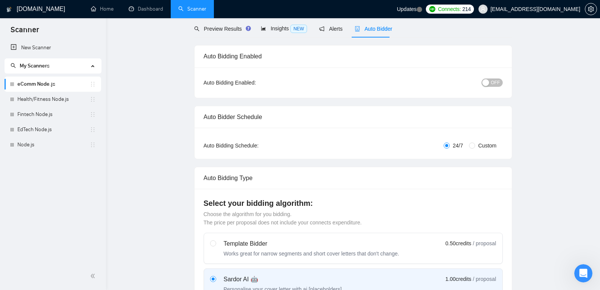
scroll to position [18, 0]
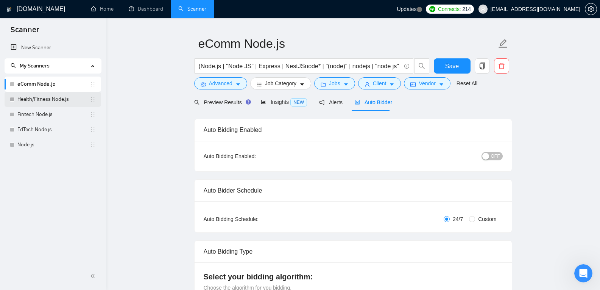
click at [58, 101] on link "Health/Fitness Node.js" at bounding box center [53, 99] width 72 height 15
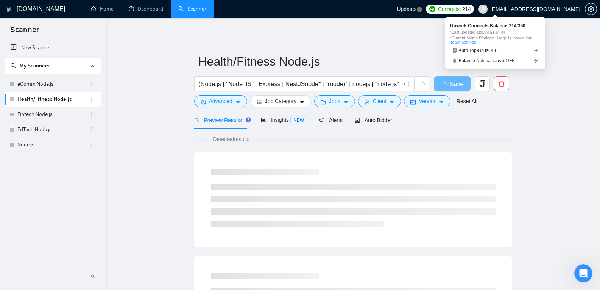
click at [470, 9] on span "214" at bounding box center [466, 9] width 8 height 8
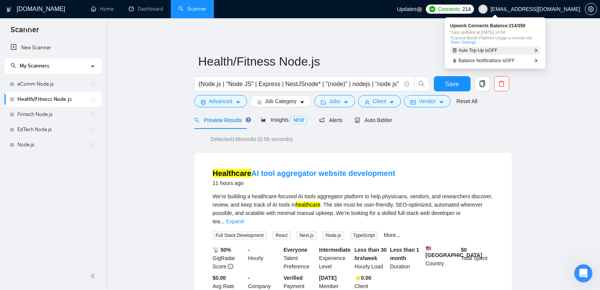
click at [505, 49] on link "Auto Top-Up is OFF" at bounding box center [495, 51] width 90 height 8
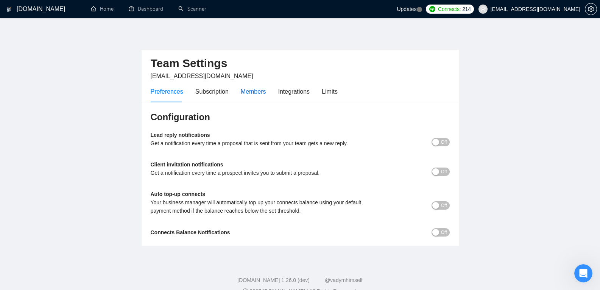
click at [244, 95] on div "Members" at bounding box center [253, 91] width 25 height 9
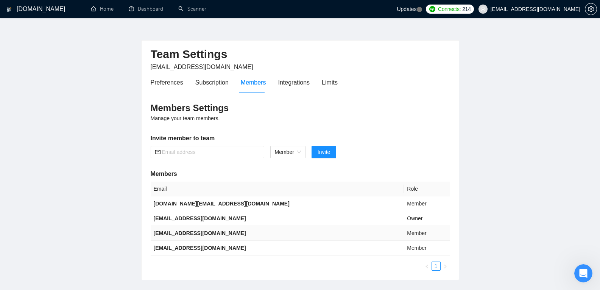
scroll to position [8, 0]
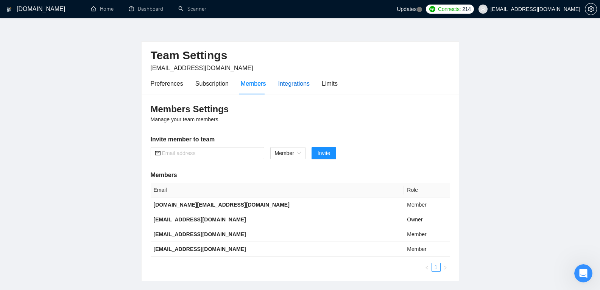
click at [302, 79] on div "Integrations" at bounding box center [294, 83] width 32 height 9
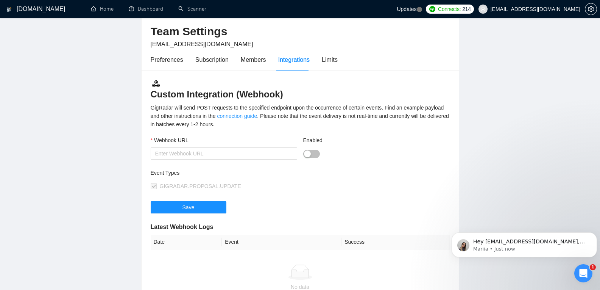
scroll to position [31, 0]
click at [196, 60] on div "Subscription" at bounding box center [211, 59] width 33 height 9
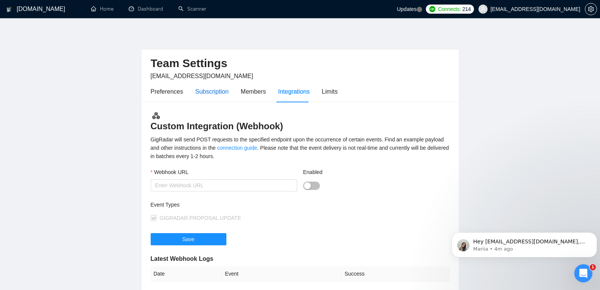
scroll to position [31, 0]
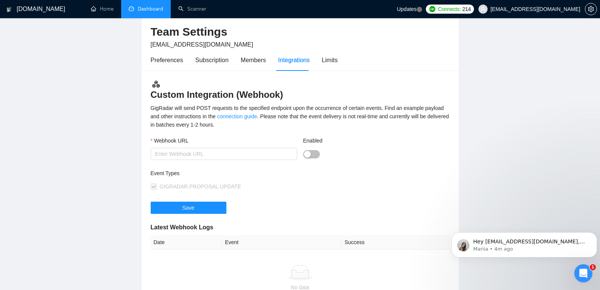
click at [142, 6] on link "Dashboard" at bounding box center [146, 9] width 34 height 6
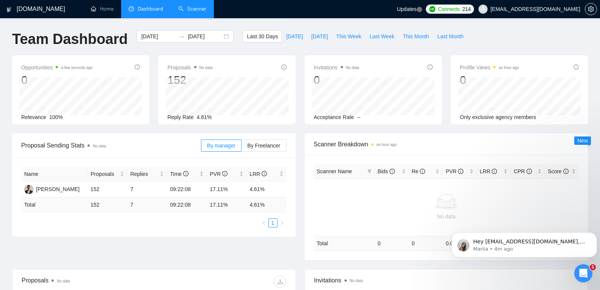
click at [194, 6] on link "Scanner" at bounding box center [192, 9] width 28 height 6
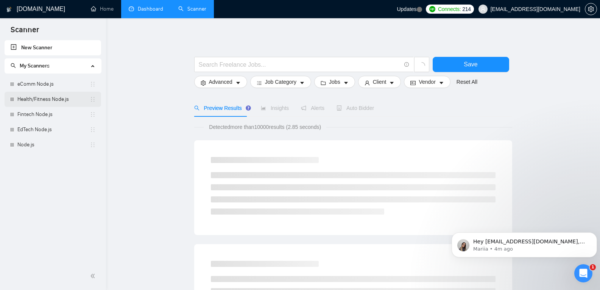
click at [56, 99] on link "Health/Fitness Node.js" at bounding box center [53, 99] width 72 height 15
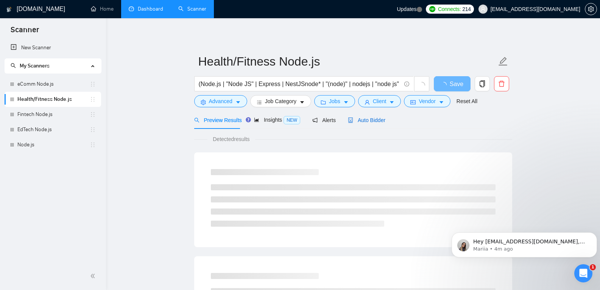
click at [357, 118] on span "Auto Bidder" at bounding box center [366, 120] width 37 height 6
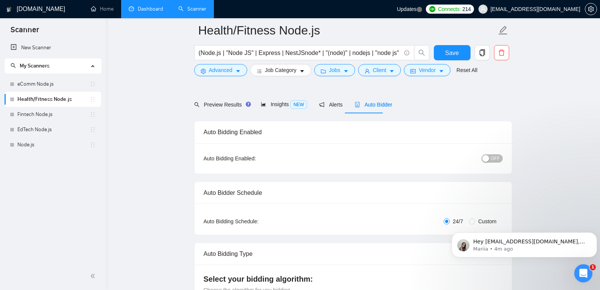
scroll to position [47, 0]
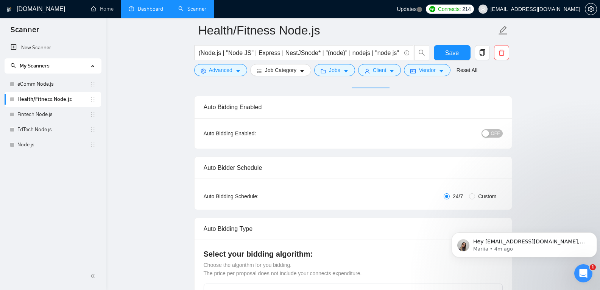
click at [493, 135] on span "OFF" at bounding box center [495, 133] width 9 height 8
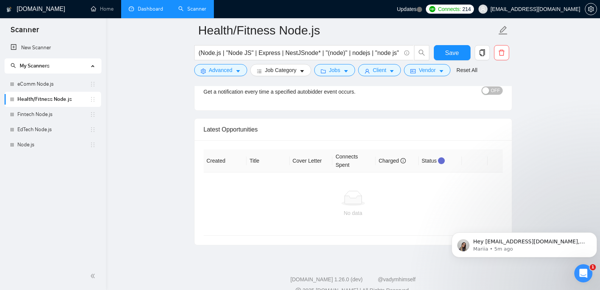
scroll to position [1865, 0]
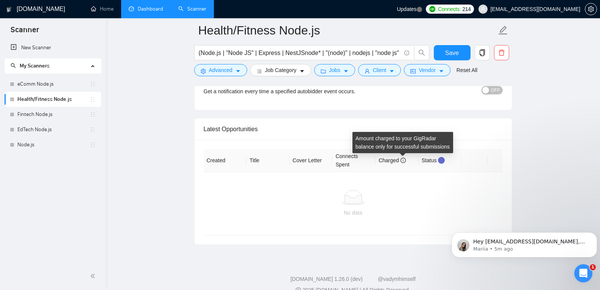
click at [403, 157] on icon "info-circle" at bounding box center [402, 159] width 5 height 5
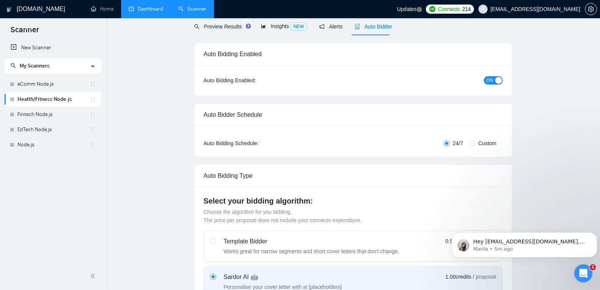
scroll to position [0, 0]
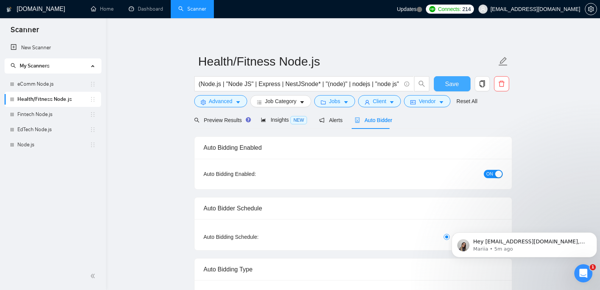
click at [456, 86] on span "Save" at bounding box center [452, 83] width 14 height 9
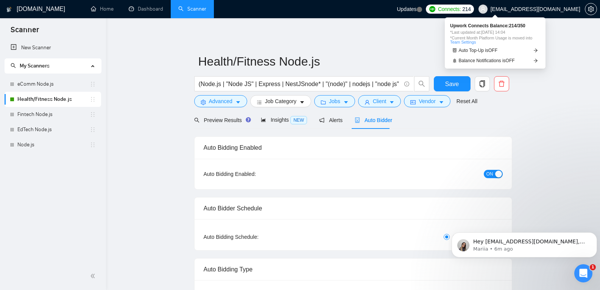
click at [470, 8] on span "214" at bounding box center [466, 9] width 8 height 8
click at [461, 11] on span "Connects:" at bounding box center [449, 9] width 23 height 8
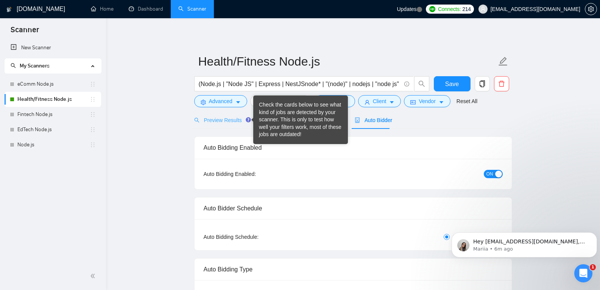
click at [246, 120] on icon "Tooltip anchor" at bounding box center [248, 119] width 5 height 5
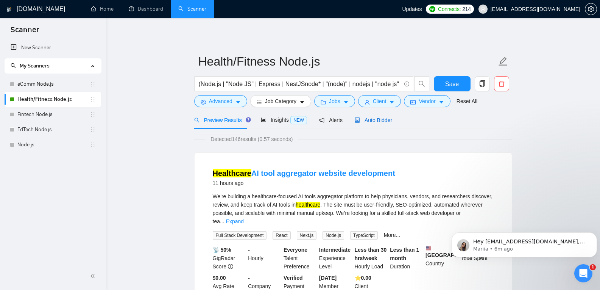
click at [379, 120] on span "Auto Bidder" at bounding box center [373, 120] width 37 height 6
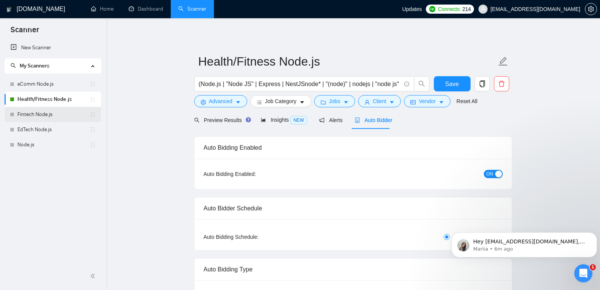
click at [54, 117] on link "Fintech Node.js" at bounding box center [53, 114] width 72 height 15
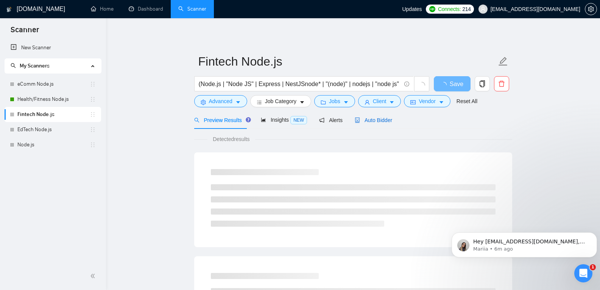
click at [381, 122] on span "Auto Bidder" at bounding box center [373, 120] width 37 height 6
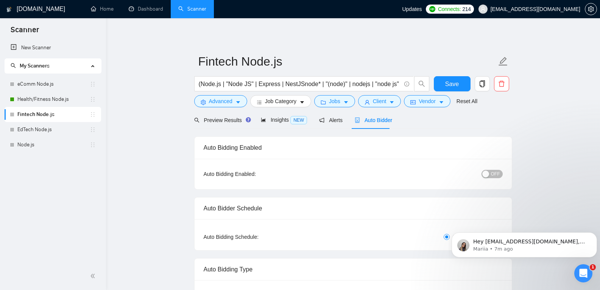
click at [492, 171] on span "OFF" at bounding box center [495, 174] width 9 height 8
click at [461, 86] on div "Reset all filters" at bounding box center [464, 86] width 41 height 13
click at [449, 83] on div "Reset all filters" at bounding box center [464, 86] width 41 height 13
click at [445, 83] on button "Save" at bounding box center [452, 83] width 37 height 15
click at [51, 126] on link "EdTech Node.js" at bounding box center [53, 129] width 72 height 15
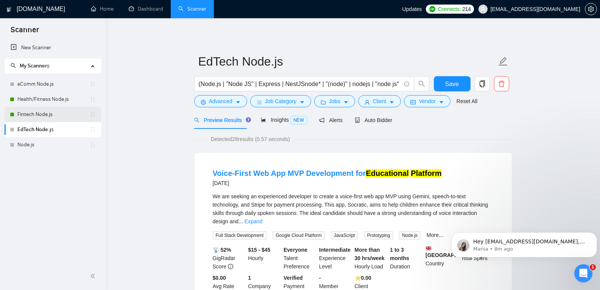
click at [30, 116] on link "Fintech Node.js" at bounding box center [53, 114] width 72 height 15
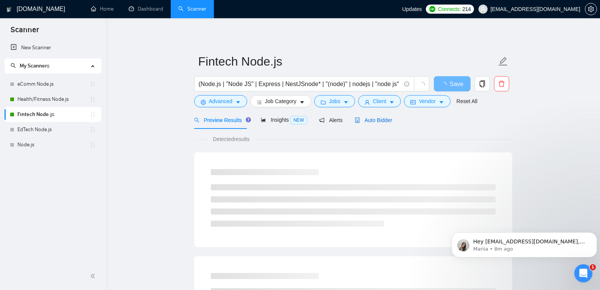
click at [366, 118] on span "Auto Bidder" at bounding box center [373, 120] width 37 height 6
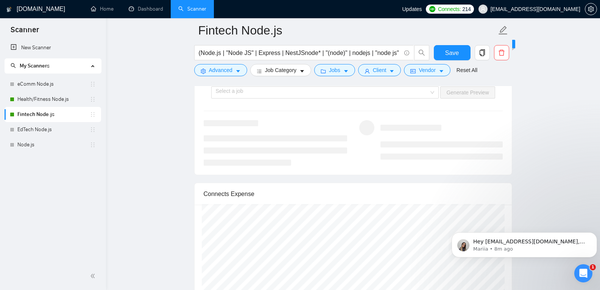
scroll to position [1468, 0]
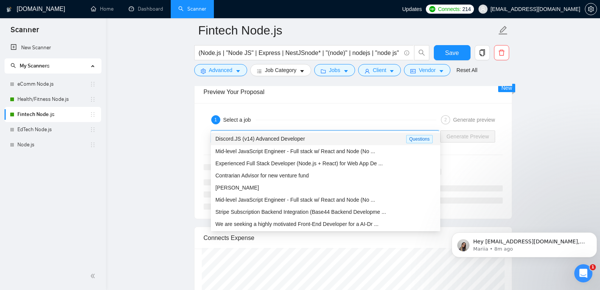
click at [358, 131] on input "search" at bounding box center [322, 136] width 213 height 11
click at [371, 139] on div "Discord.JS (v14) Advanced Developer" at bounding box center [310, 138] width 191 height 9
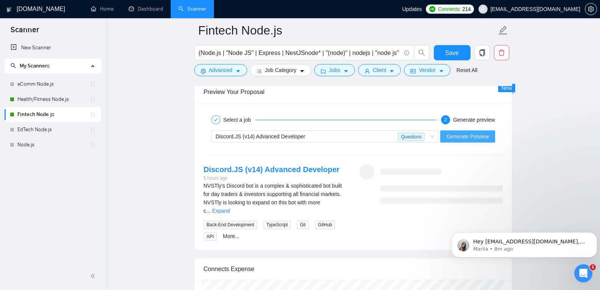
click at [487, 132] on span "Generate Preview" at bounding box center [467, 136] width 42 height 8
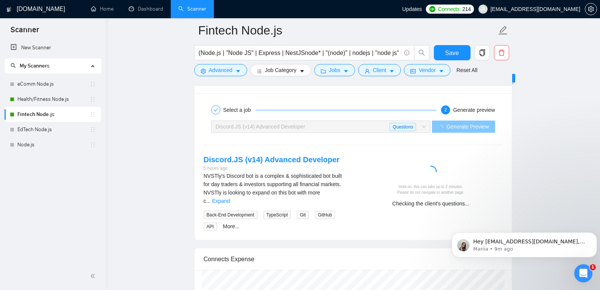
scroll to position [1478, 0]
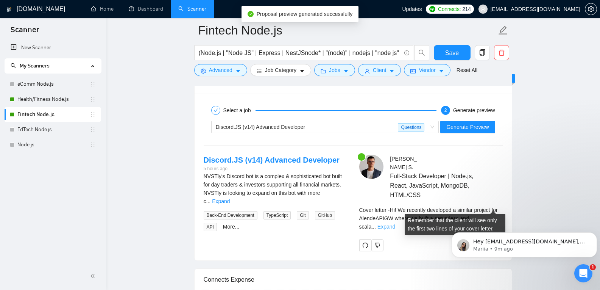
click at [395, 223] on link "Expand" at bounding box center [386, 226] width 18 height 6
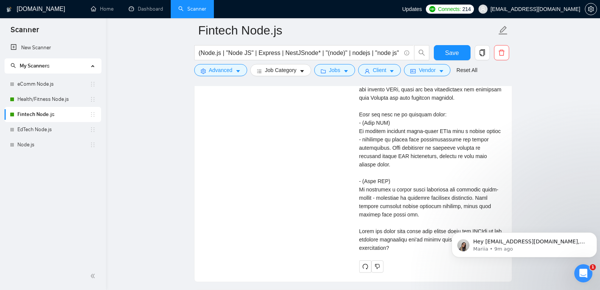
scroll to position [1779, 0]
click at [366, 148] on div "Cover letter" at bounding box center [430, 130] width 143 height 241
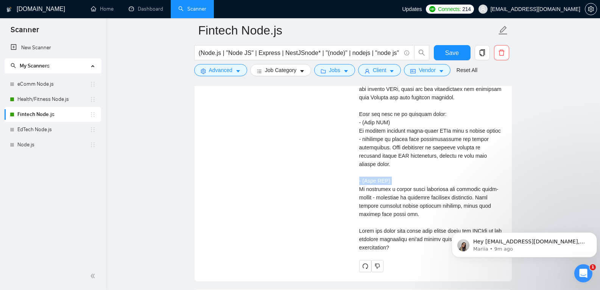
click at [366, 148] on div "Cover letter" at bounding box center [430, 130] width 143 height 241
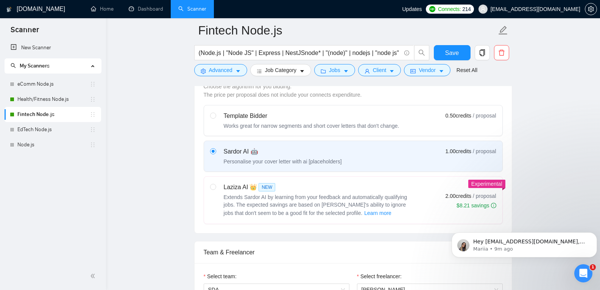
scroll to position [0, 0]
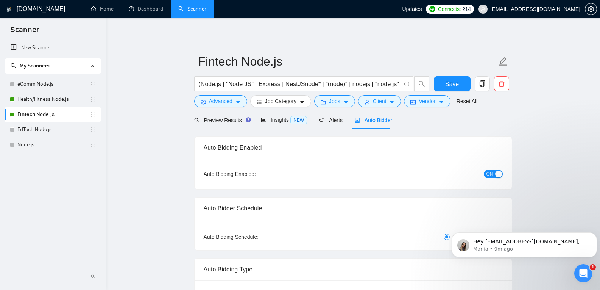
click at [492, 174] on span "ON" at bounding box center [489, 174] width 7 height 8
click at [384, 118] on span "Auto Bidder" at bounding box center [373, 120] width 37 height 6
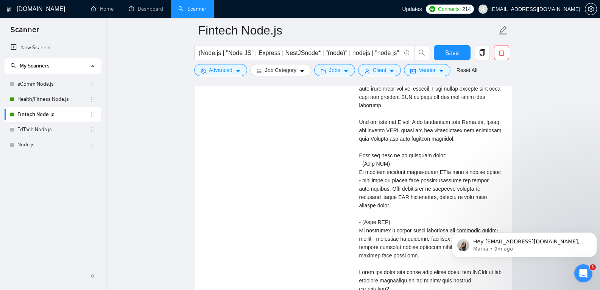
scroll to position [1738, 0]
click at [371, 173] on div "Cover letter" at bounding box center [430, 171] width 143 height 241
click at [382, 187] on div "Cover letter" at bounding box center [430, 171] width 143 height 241
click at [383, 187] on div "Cover letter" at bounding box center [430, 171] width 143 height 241
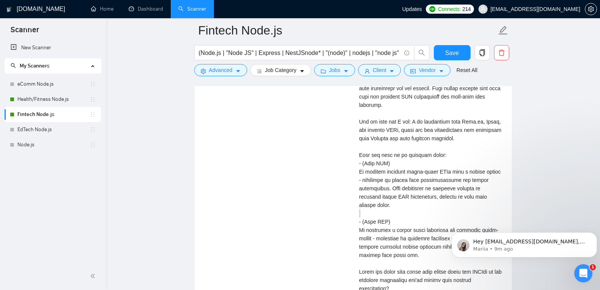
click at [383, 187] on div "Cover letter" at bounding box center [430, 171] width 143 height 241
click at [383, 190] on div "Cover letter" at bounding box center [430, 171] width 143 height 241
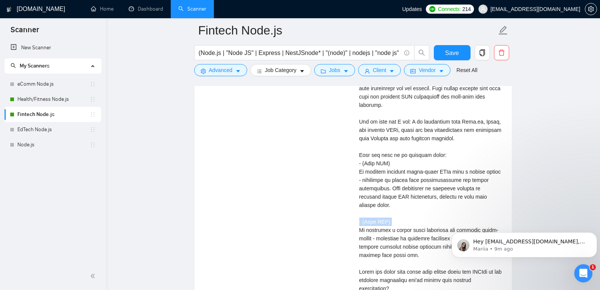
click at [383, 190] on div "Cover letter" at bounding box center [430, 171] width 143 height 241
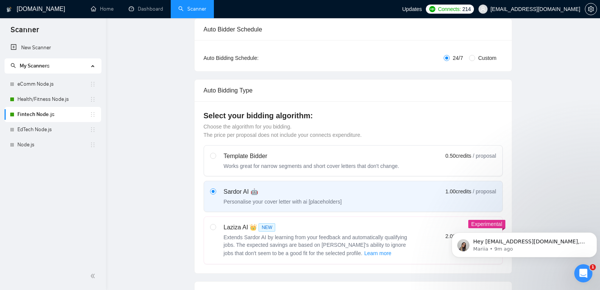
scroll to position [0, 0]
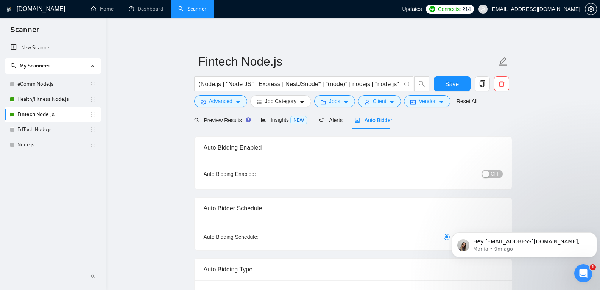
click at [500, 176] on span "OFF" at bounding box center [495, 174] width 9 height 8
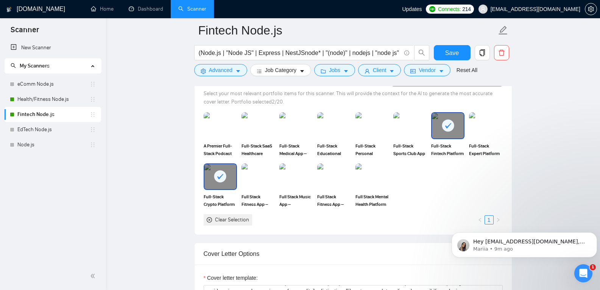
scroll to position [707, 0]
click at [26, 126] on div "Inactive - Bidding paused or not configured" at bounding box center [63, 136] width 101 height 24
click at [36, 129] on div "Inactive - Bidding paused or not configured" at bounding box center [63, 136] width 101 height 24
click at [6, 129] on li "EdTech Node.js" at bounding box center [53, 129] width 97 height 15
click at [72, 135] on link "EdTech Node.js" at bounding box center [53, 129] width 72 height 15
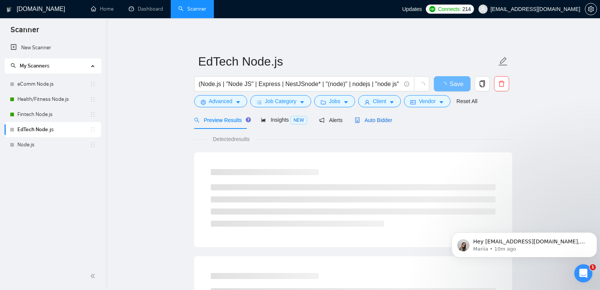
click at [369, 120] on span "Auto Bidder" at bounding box center [373, 120] width 37 height 6
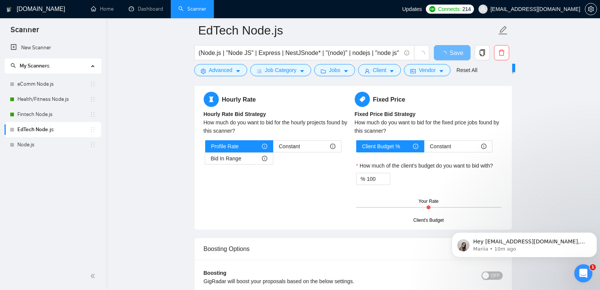
scroll to position [1372, 0]
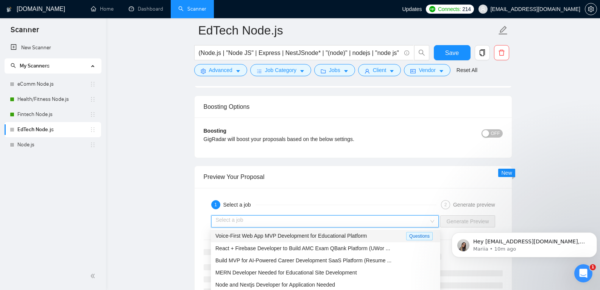
click at [409, 221] on input "search" at bounding box center [322, 220] width 213 height 11
click at [388, 242] on div "React + Firebase Developer to Build AMC Exam QBank Platform (UWor ..." at bounding box center [325, 248] width 229 height 12
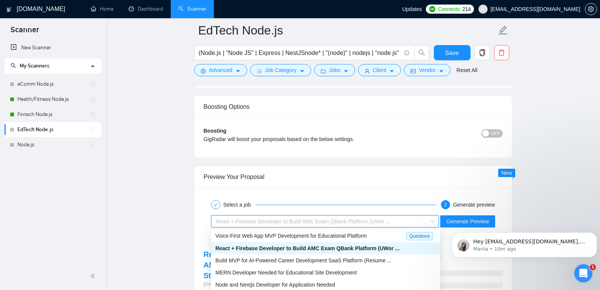
click at [394, 217] on div "React + Firebase Developer to Build AMC Exam QBank Platform (UWor ..." at bounding box center [322, 220] width 212 height 11
click at [375, 232] on div "Voice-First Web App MVP Development for Educational Platform" at bounding box center [310, 235] width 191 height 9
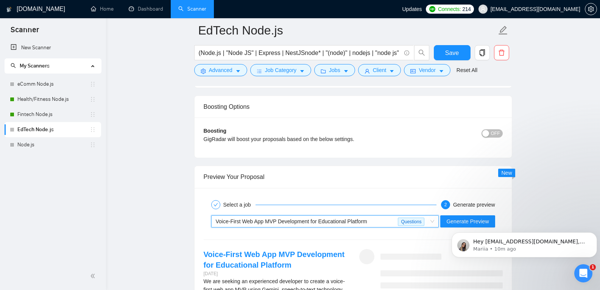
click at [459, 221] on body "Hey d.dulyba@sda.company, Do you want to learn how to integrate GigRadar with y…" at bounding box center [523, 242] width 145 height 47
click at [474, 220] on body "Hey d.dulyba@sda.company, Do you want to learn how to integrate GigRadar with y…" at bounding box center [523, 242] width 145 height 47
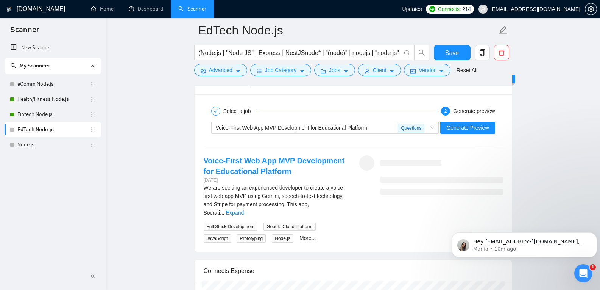
scroll to position [1470, 0]
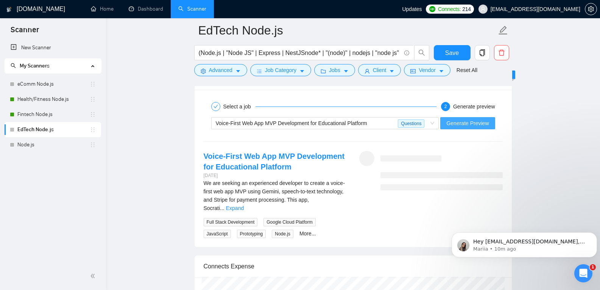
click at [461, 123] on span "Generate Preview" at bounding box center [467, 123] width 42 height 8
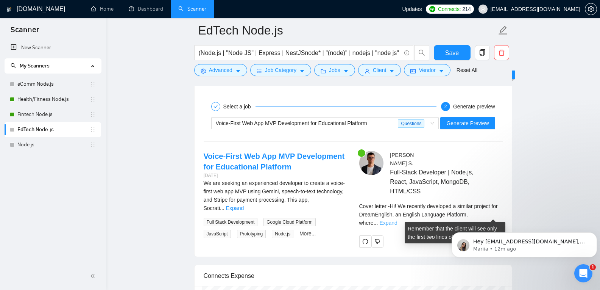
click at [397, 220] on link "Expand" at bounding box center [388, 223] width 18 height 6
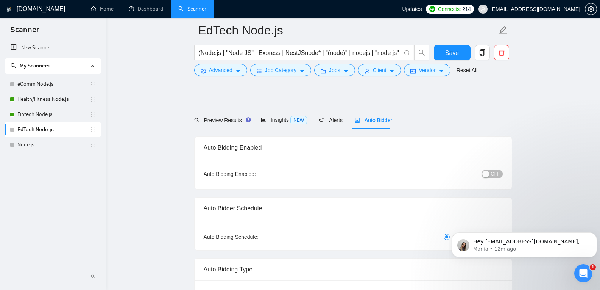
scroll to position [86, 0]
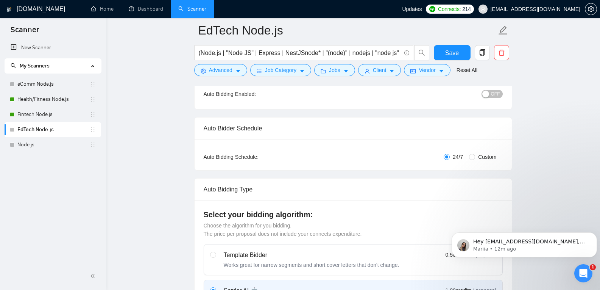
click at [495, 95] on span "OFF" at bounding box center [495, 94] width 9 height 8
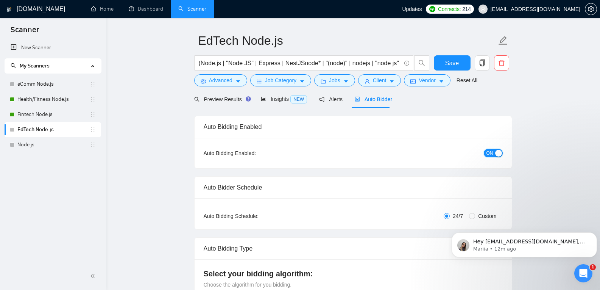
scroll to position [7, 0]
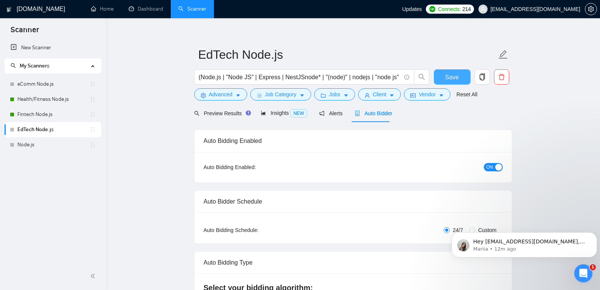
click at [456, 72] on button "Save" at bounding box center [452, 76] width 37 height 15
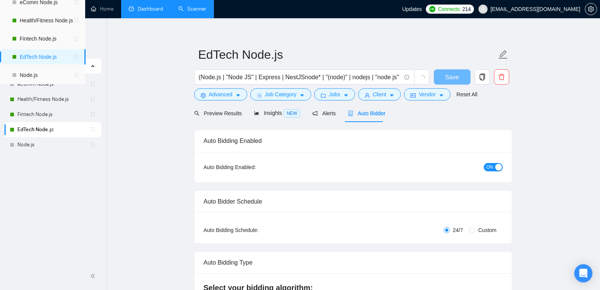
scroll to position [7, 0]
click at [143, 7] on link "Dashboard" at bounding box center [146, 9] width 34 height 6
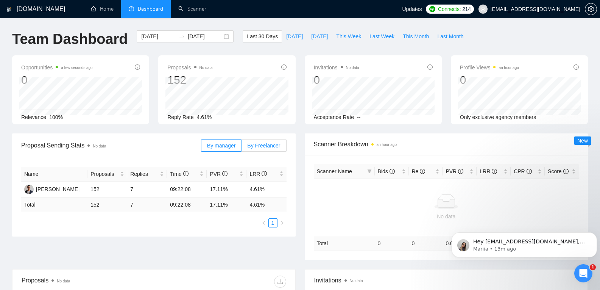
click at [275, 145] on span "By Freelancer" at bounding box center [263, 145] width 33 height 6
click at [241, 147] on input "By Freelancer" at bounding box center [241, 147] width 0 height 0
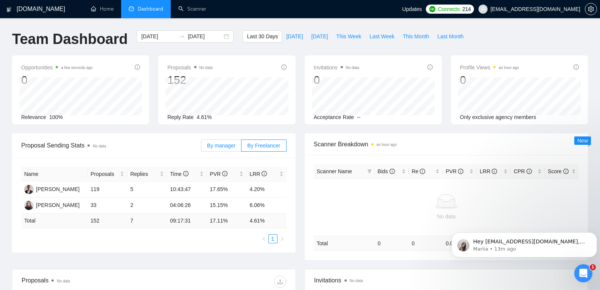
click at [228, 149] on label "By manager" at bounding box center [221, 145] width 40 height 12
click at [201, 147] on input "By manager" at bounding box center [201, 147] width 0 height 0
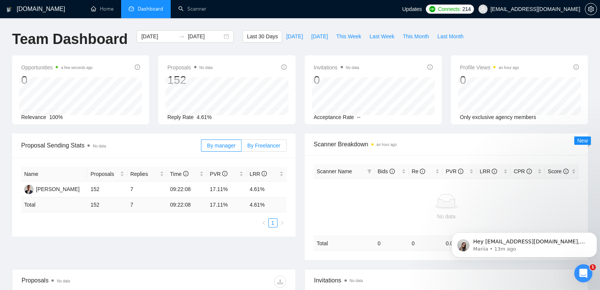
click at [263, 142] on span "By Freelancer" at bounding box center [263, 145] width 33 height 6
click at [241, 147] on input "By Freelancer" at bounding box center [241, 147] width 0 height 0
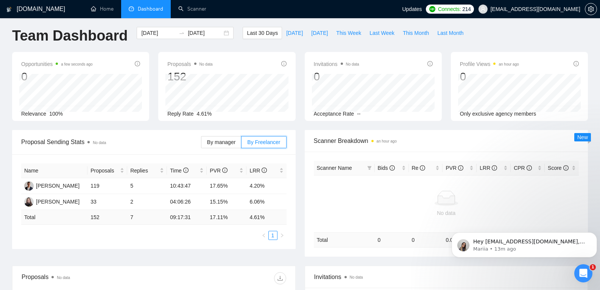
scroll to position [4, 0]
click at [185, 186] on td "10:43:47" at bounding box center [187, 185] width 40 height 16
click at [216, 146] on label "By manager" at bounding box center [221, 141] width 40 height 12
click at [201, 143] on input "By manager" at bounding box center [201, 143] width 0 height 0
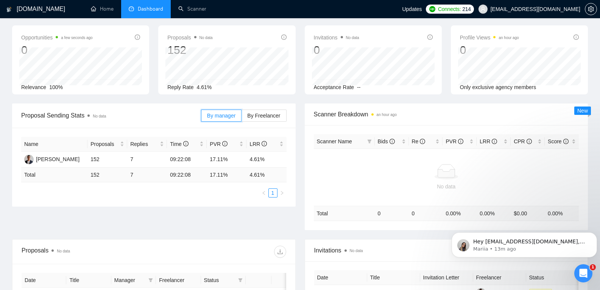
scroll to position [0, 0]
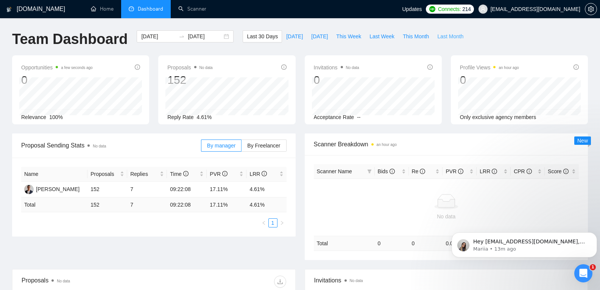
click at [449, 35] on span "Last Month" at bounding box center [450, 36] width 26 height 8
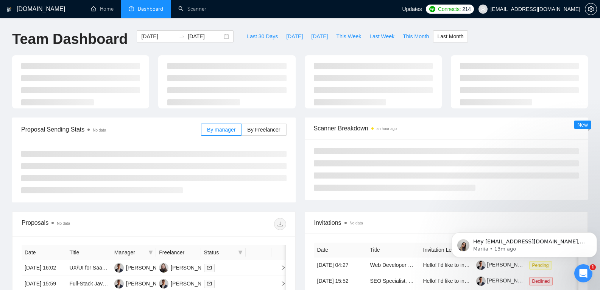
type input "[DATE]"
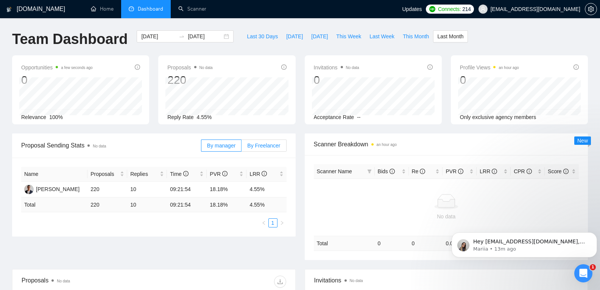
click at [277, 140] on label "By Freelancer" at bounding box center [263, 145] width 45 height 12
click at [241, 147] on input "By Freelancer" at bounding box center [241, 147] width 0 height 0
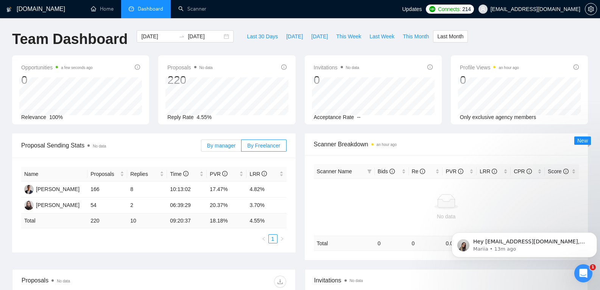
click at [228, 151] on label "By manager" at bounding box center [221, 145] width 40 height 12
click at [201, 147] on input "By manager" at bounding box center [201, 147] width 0 height 0
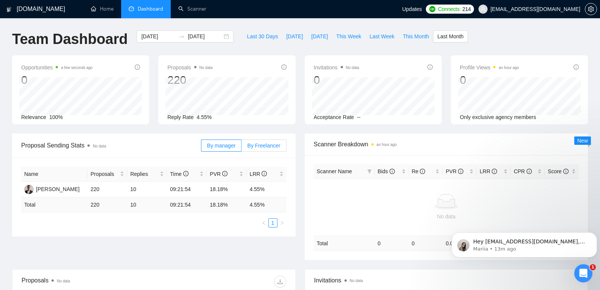
click at [262, 140] on label "By Freelancer" at bounding box center [263, 145] width 45 height 12
click at [241, 147] on input "By Freelancer" at bounding box center [241, 147] width 0 height 0
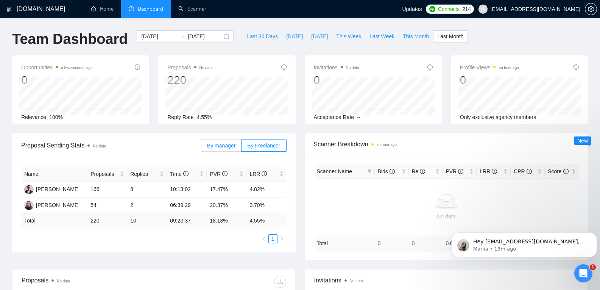
click at [223, 142] on span "By manager" at bounding box center [221, 145] width 28 height 6
click at [201, 147] on input "By manager" at bounding box center [201, 147] width 0 height 0
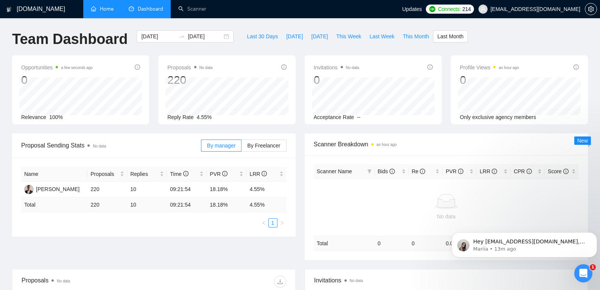
click at [107, 12] on link "Home" at bounding box center [102, 9] width 23 height 6
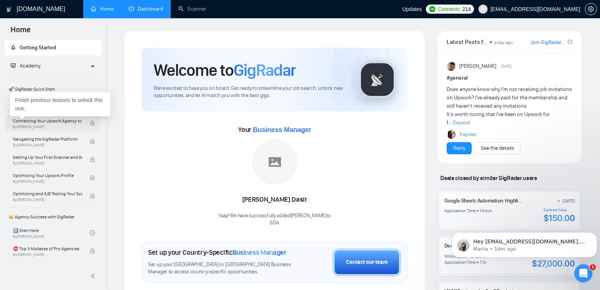
click at [69, 123] on span "Connecting Your Upwork Agency to GigRadar" at bounding box center [47, 121] width 69 height 8
click at [84, 95] on div "Finish previous lessons to unlock this one." at bounding box center [60, 104] width 101 height 24
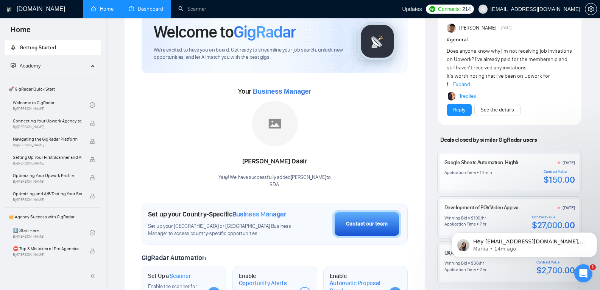
scroll to position [40, 0]
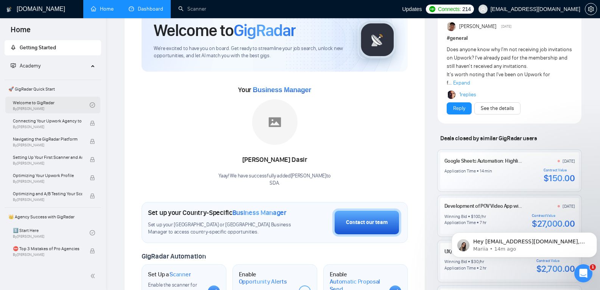
click at [68, 102] on link "Welcome to GigRadar By [PERSON_NAME]" at bounding box center [51, 105] width 77 height 17
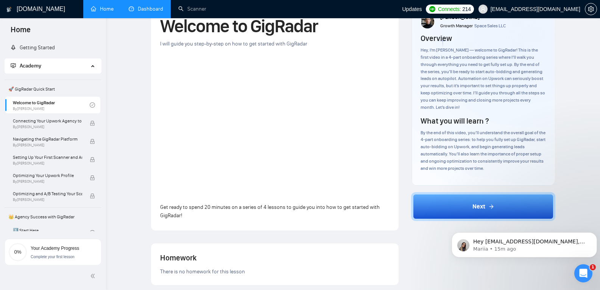
scroll to position [41, 0]
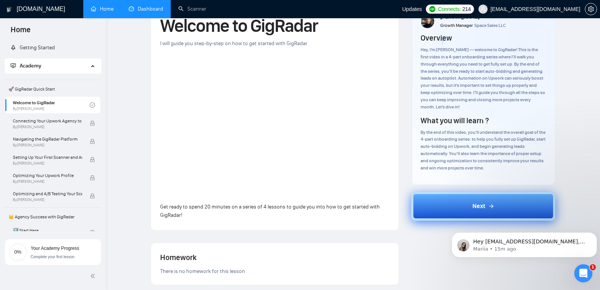
click at [455, 201] on button "Next" at bounding box center [483, 205] width 144 height 29
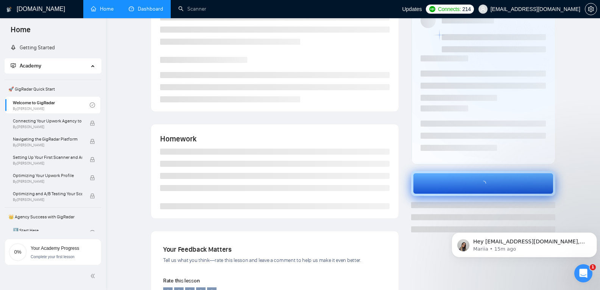
scroll to position [0, 0]
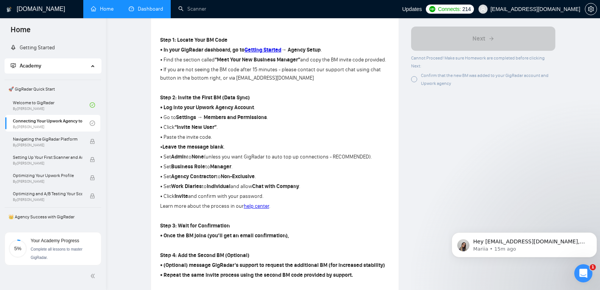
scroll to position [227, 0]
